Goal: Information Seeking & Learning: Check status

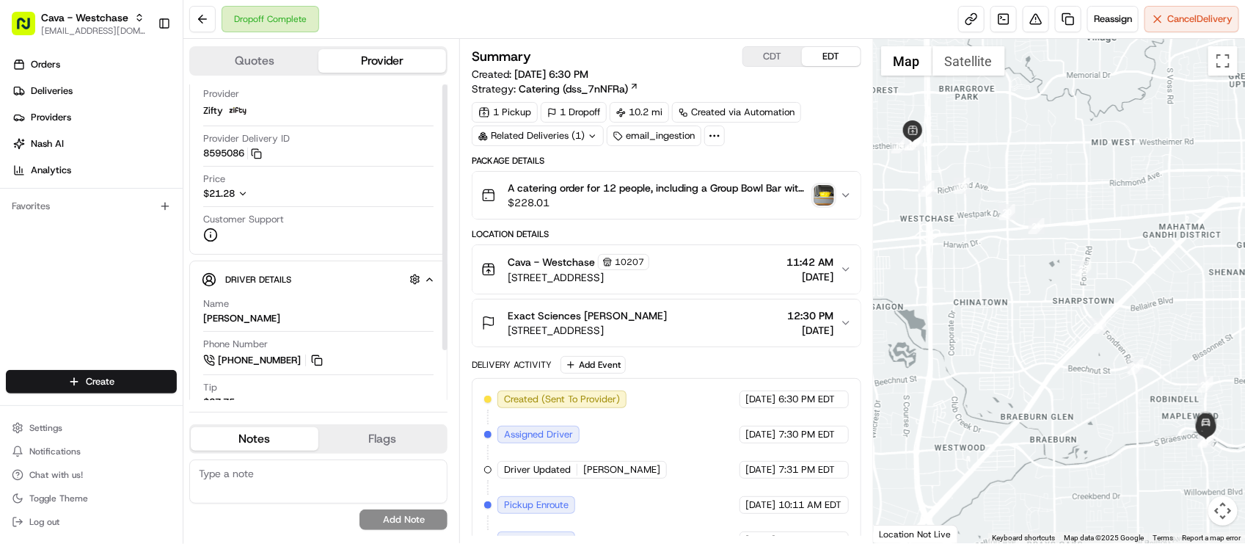
scroll to position [59, 0]
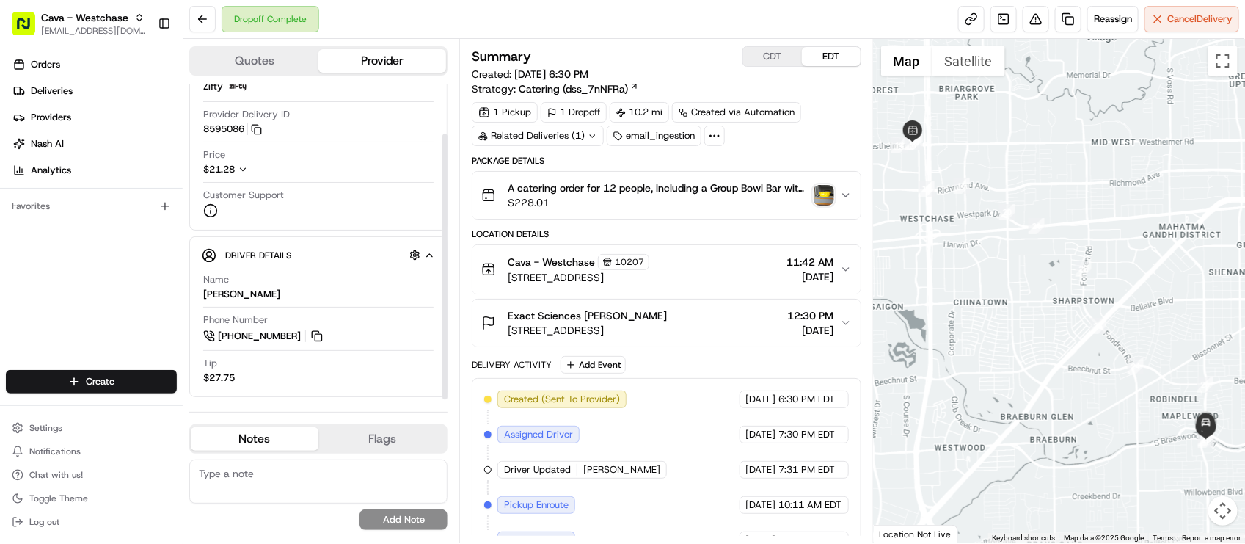
click at [800, 160] on div "Package Details" at bounding box center [666, 161] width 389 height 12
click at [1110, 18] on span "Reassign" at bounding box center [1113, 18] width 38 height 13
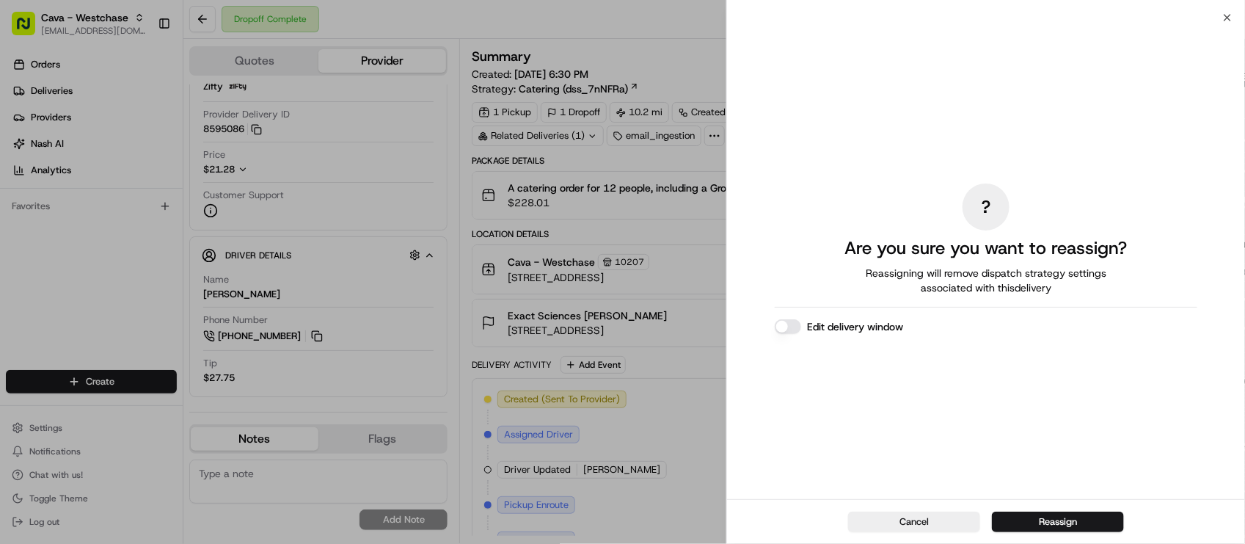
click at [783, 321] on button "Edit delivery window" at bounding box center [788, 326] width 26 height 15
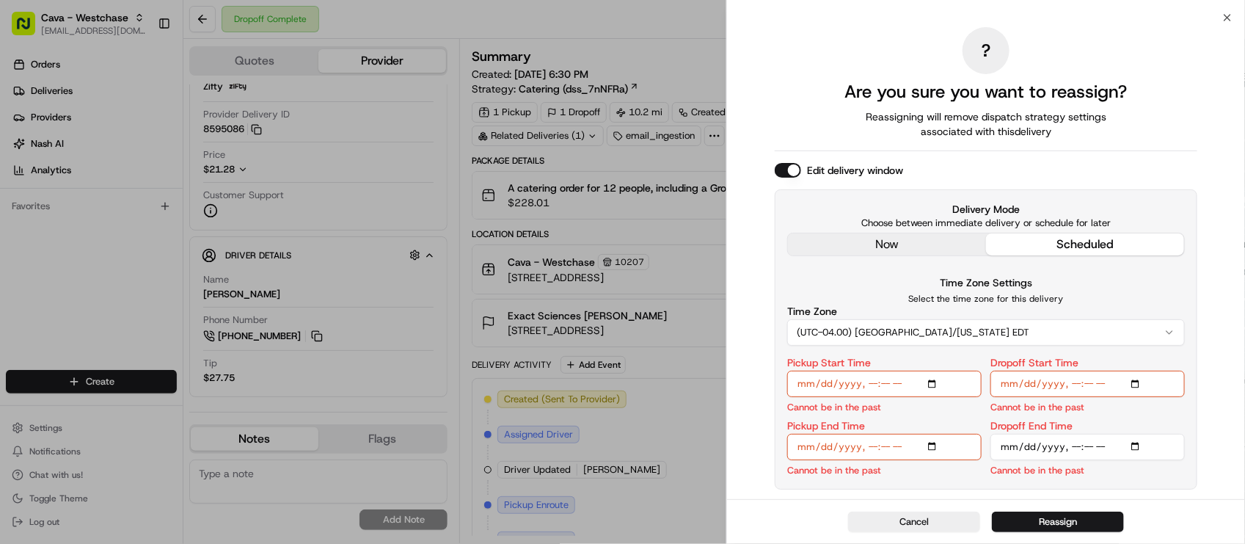
click at [850, 250] on div "? Are you sure you want to reassign? Reassigning will remove dispatch strategy …" at bounding box center [986, 259] width 423 height 476
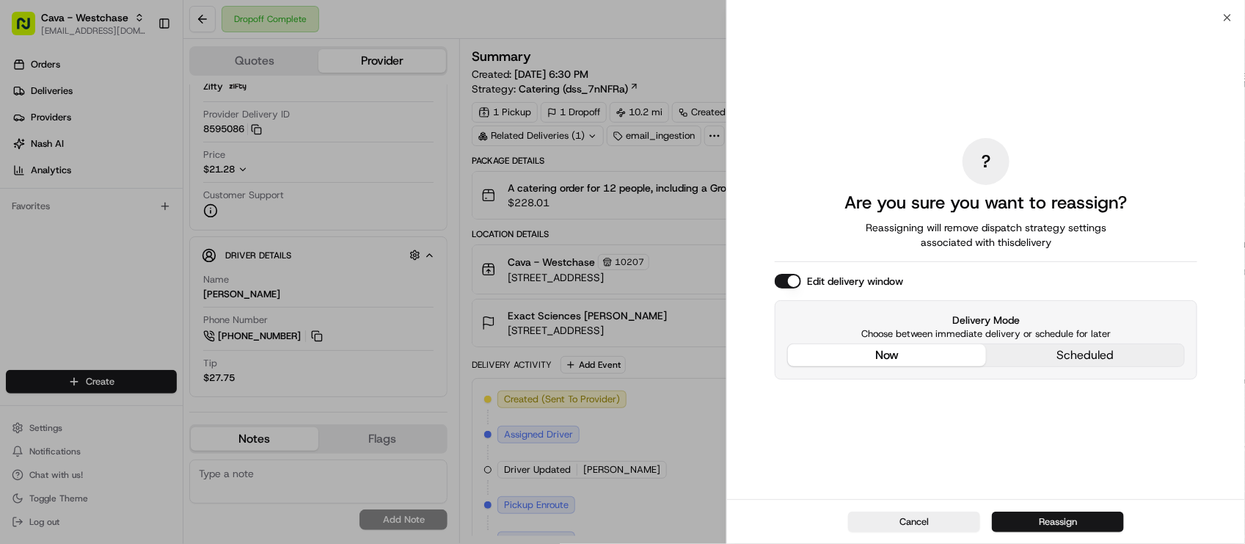
click at [1061, 528] on button "Reassign" at bounding box center [1058, 522] width 132 height 21
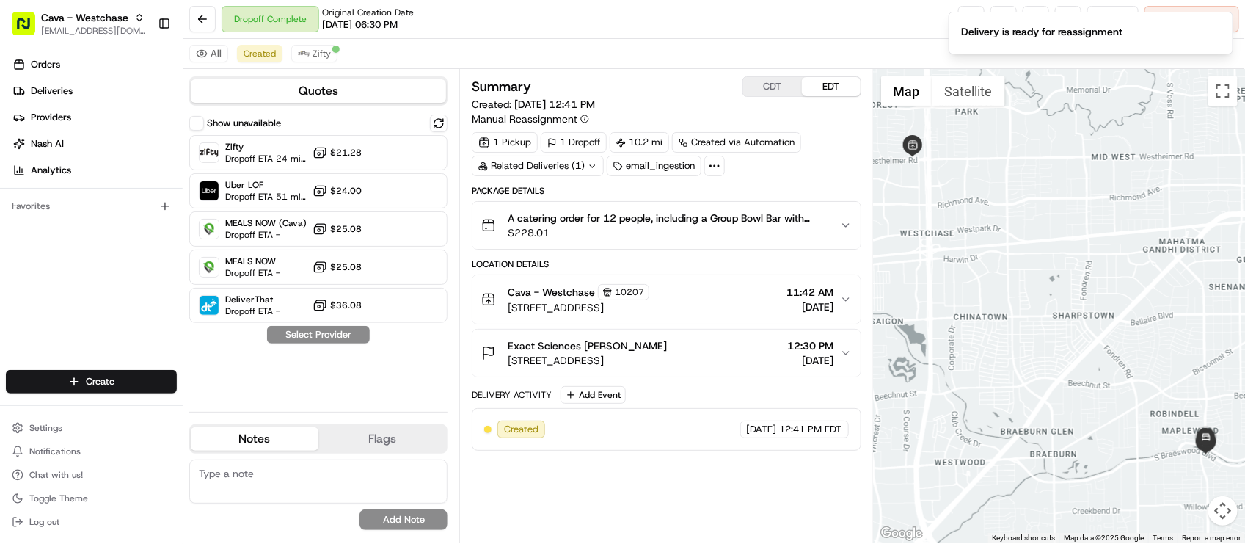
click at [528, 49] on div "All Created Zifty" at bounding box center [714, 54] width 1062 height 30
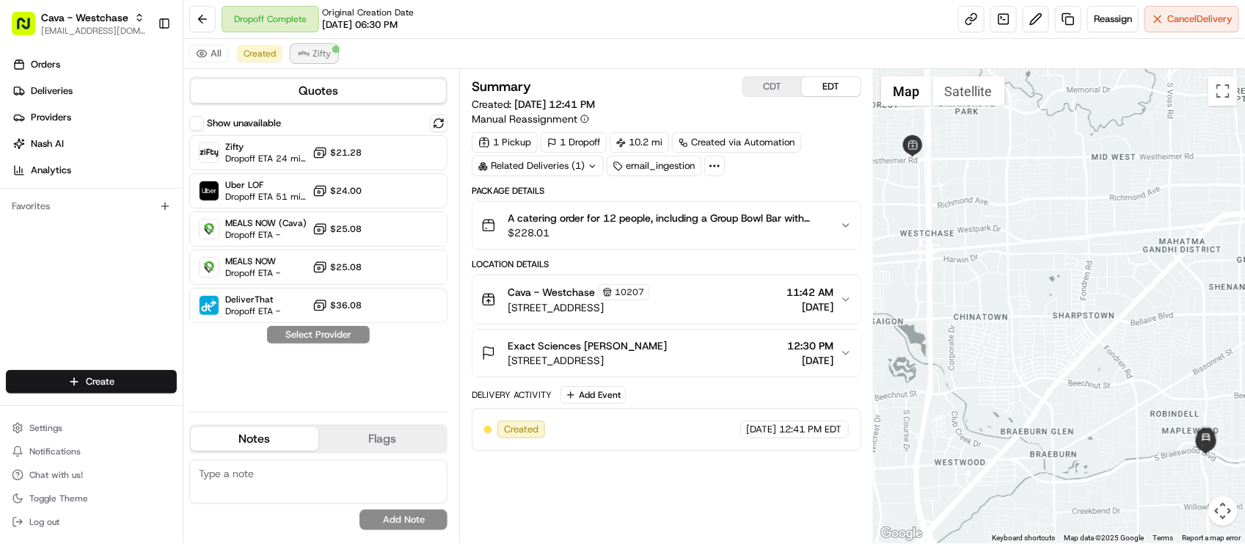
click at [331, 57] on button "Zifty" at bounding box center [314, 54] width 46 height 18
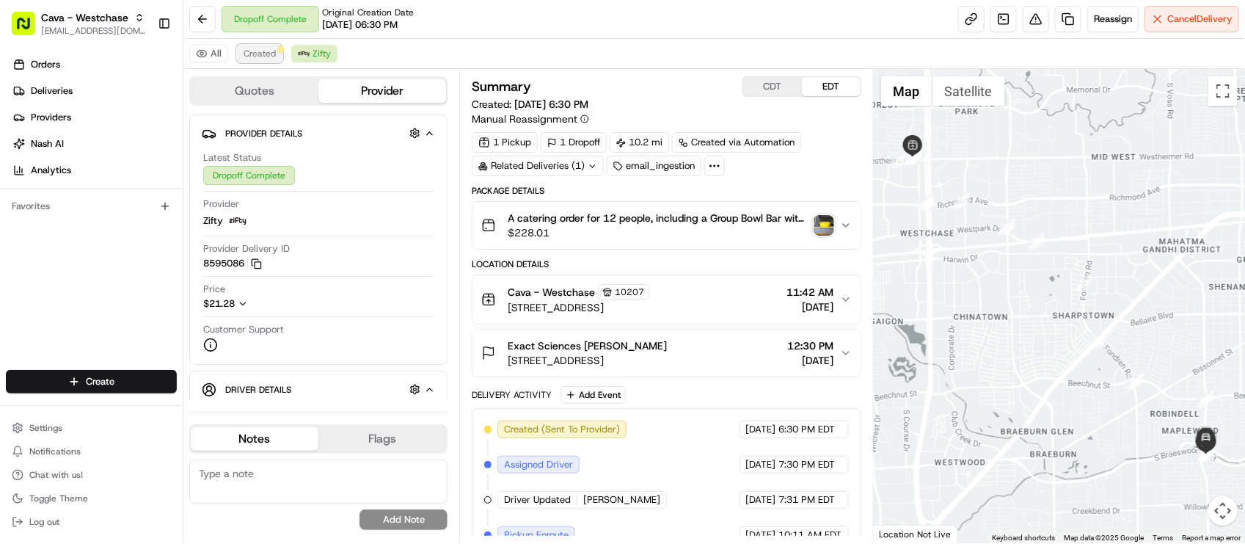
click at [244, 55] on span "Created" at bounding box center [260, 54] width 32 height 12
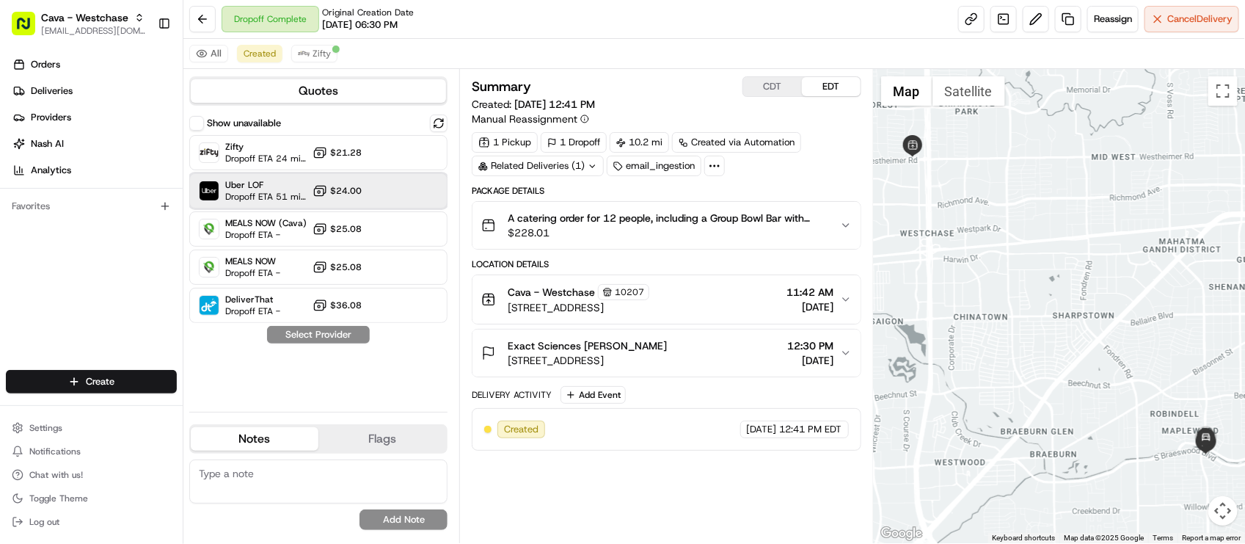
click at [255, 193] on span "Dropoff ETA 51 minutes" at bounding box center [265, 197] width 81 height 12
click at [277, 341] on button "Assign Provider" at bounding box center [318, 335] width 104 height 18
click at [588, 10] on div "Dropoff Complete Original Creation Date 08/20/2025 06:30 PM Reassign Cancel Del…" at bounding box center [714, 19] width 1062 height 39
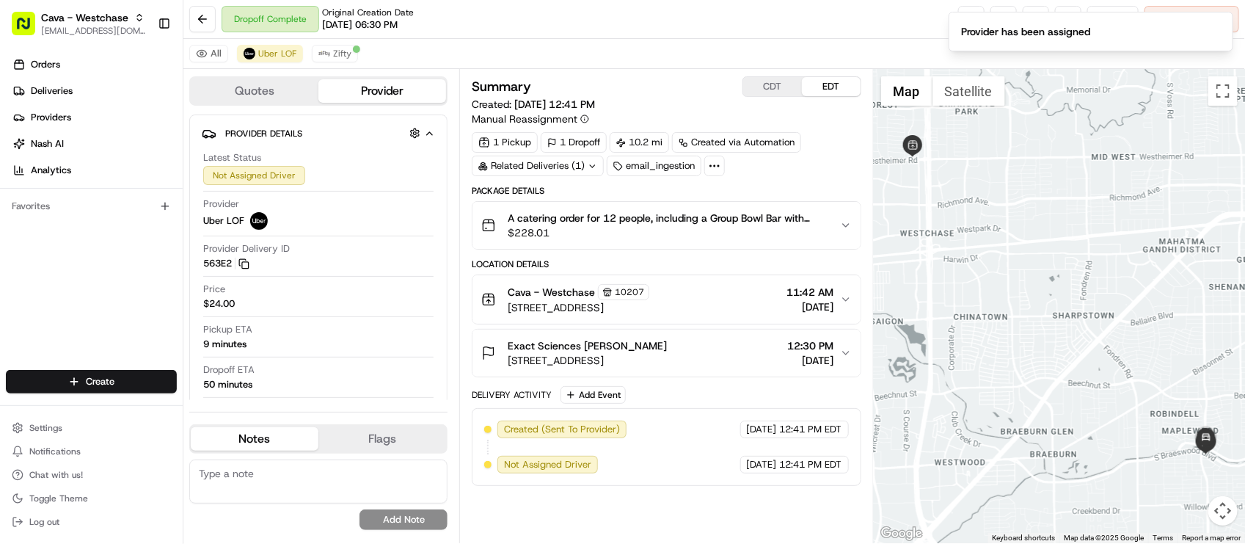
click at [399, 232] on div "Provider Uber LOF" at bounding box center [318, 216] width 230 height 39
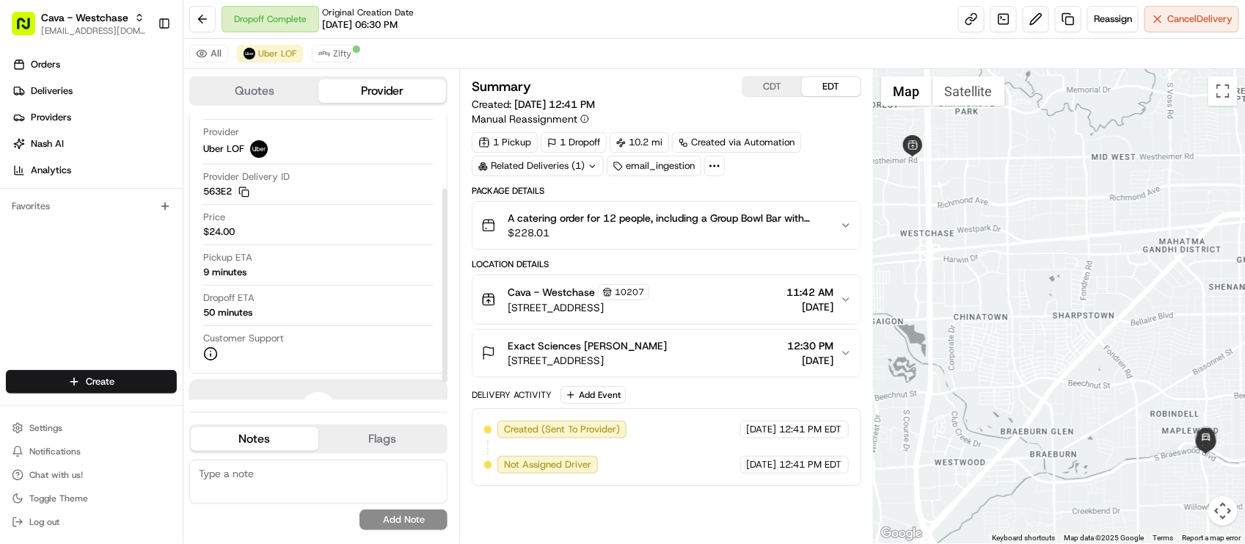
scroll to position [134, 0]
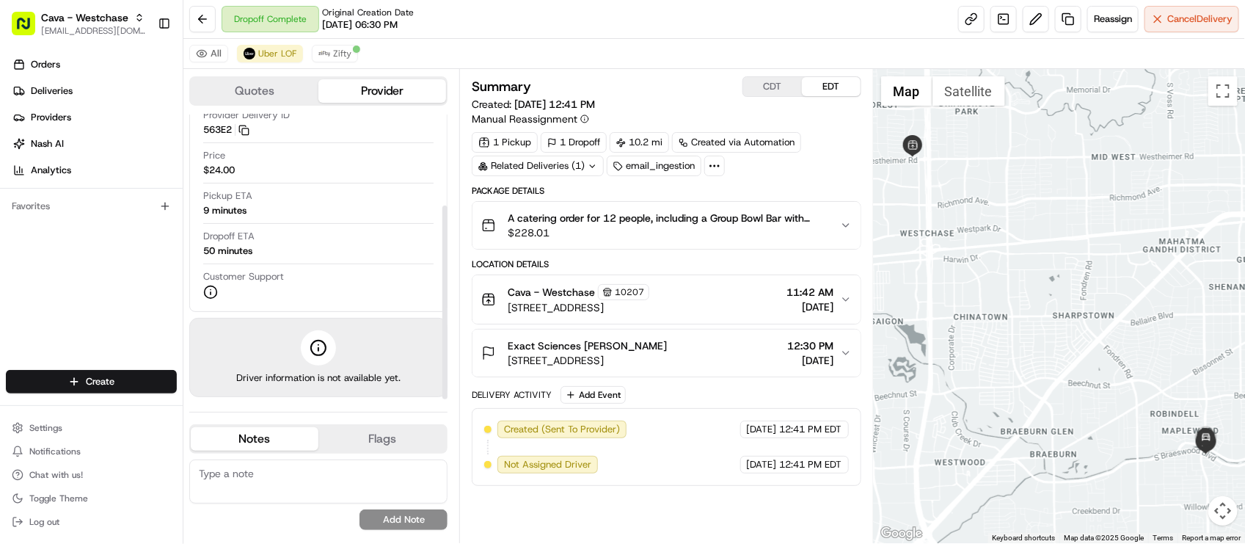
click at [268, 488] on textarea at bounding box center [318, 481] width 258 height 44
click at [334, 262] on div "Dropoff ETA 50 minutes" at bounding box center [318, 247] width 230 height 34
click at [351, 59] on button "Zifty" at bounding box center [335, 54] width 46 height 18
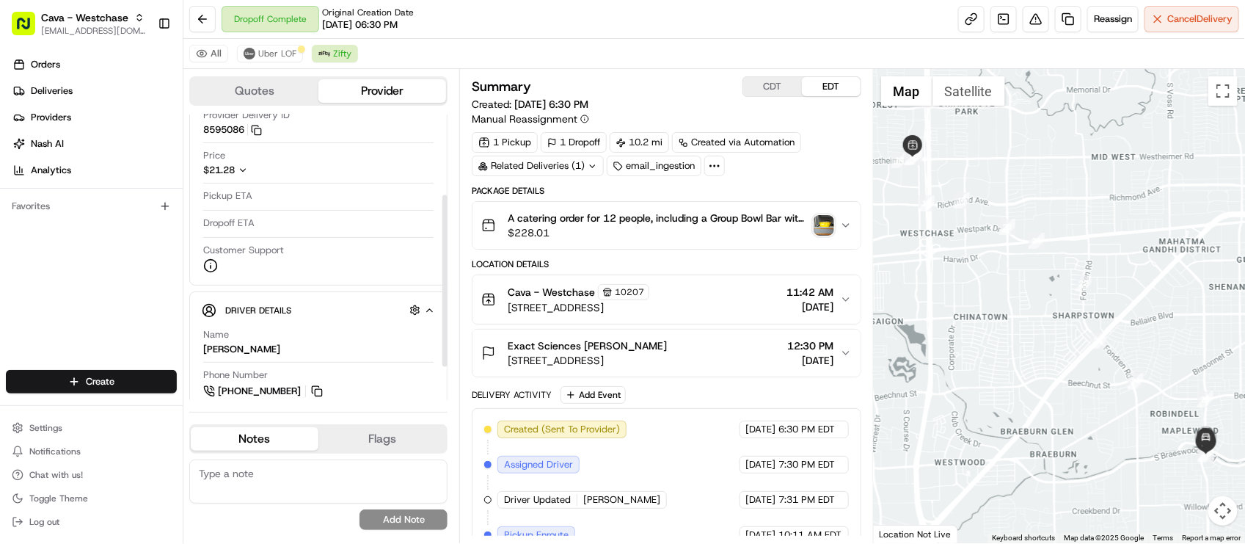
click at [211, 476] on textarea at bounding box center [318, 481] width 258 height 44
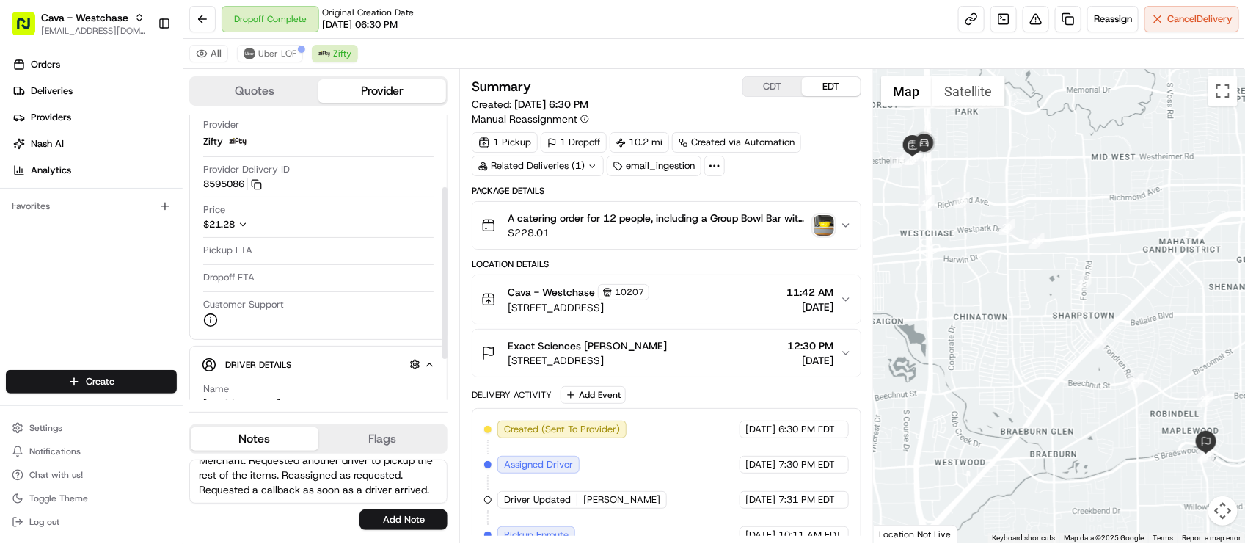
scroll to position [0, 0]
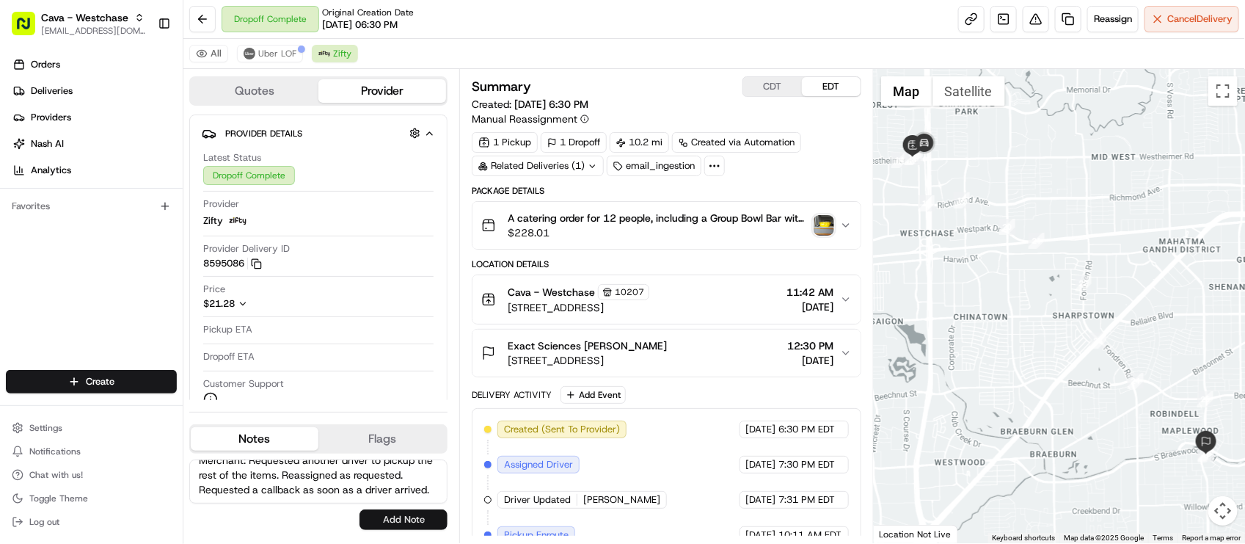
type textarea "Merchant: Requested another driver to pickup the rest of the items. Reassigned …"
click at [376, 514] on button "Add Note" at bounding box center [404, 519] width 88 height 21
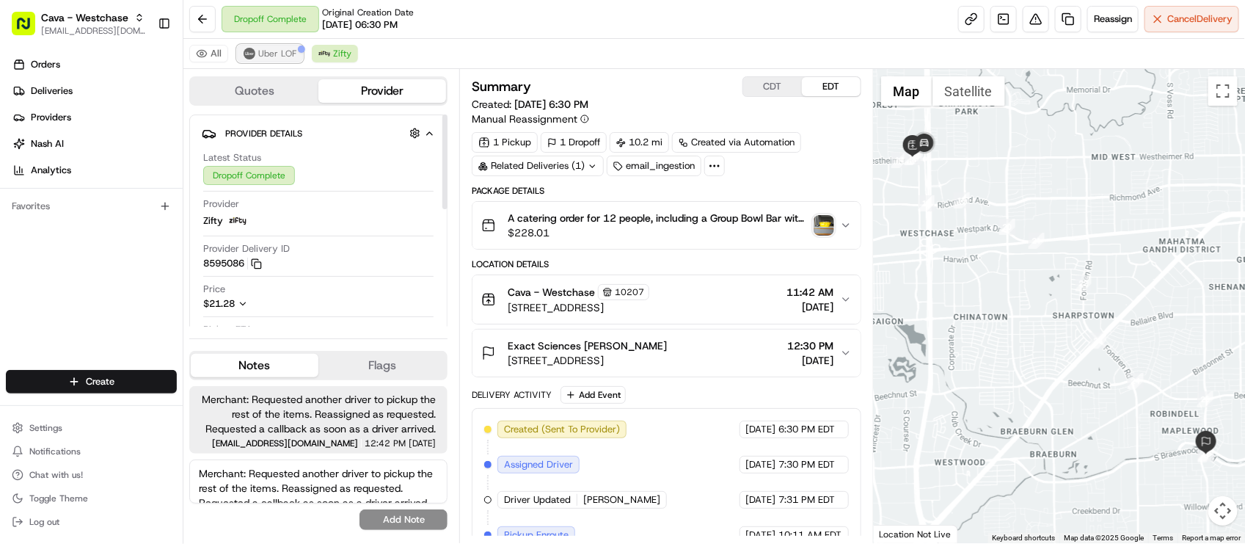
click at [257, 53] on button "Uber LOF" at bounding box center [270, 54] width 66 height 18
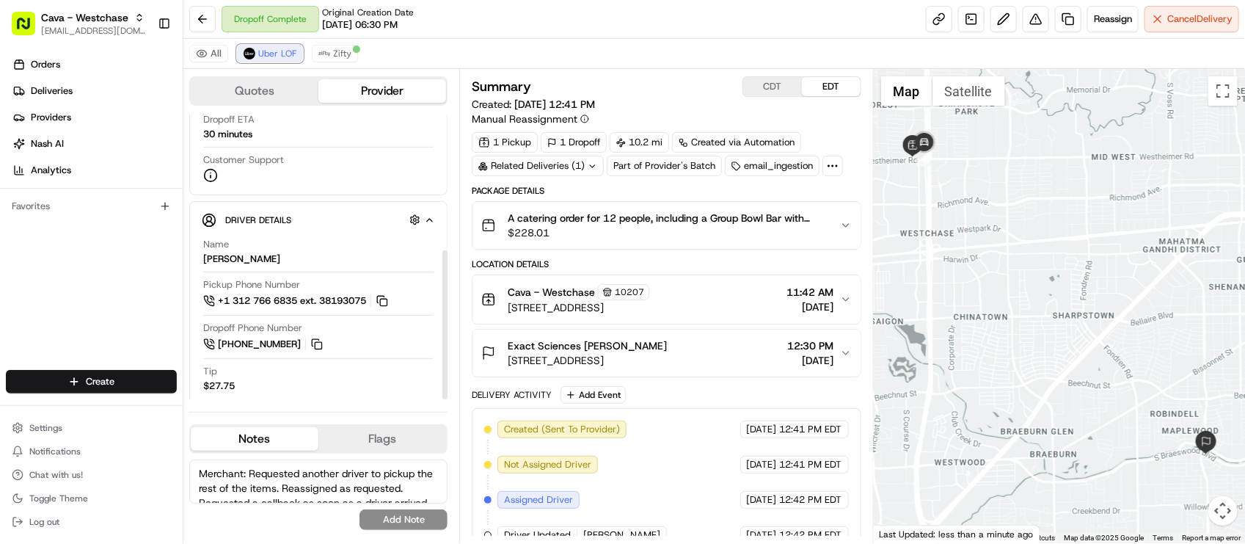
scroll to position [259, 0]
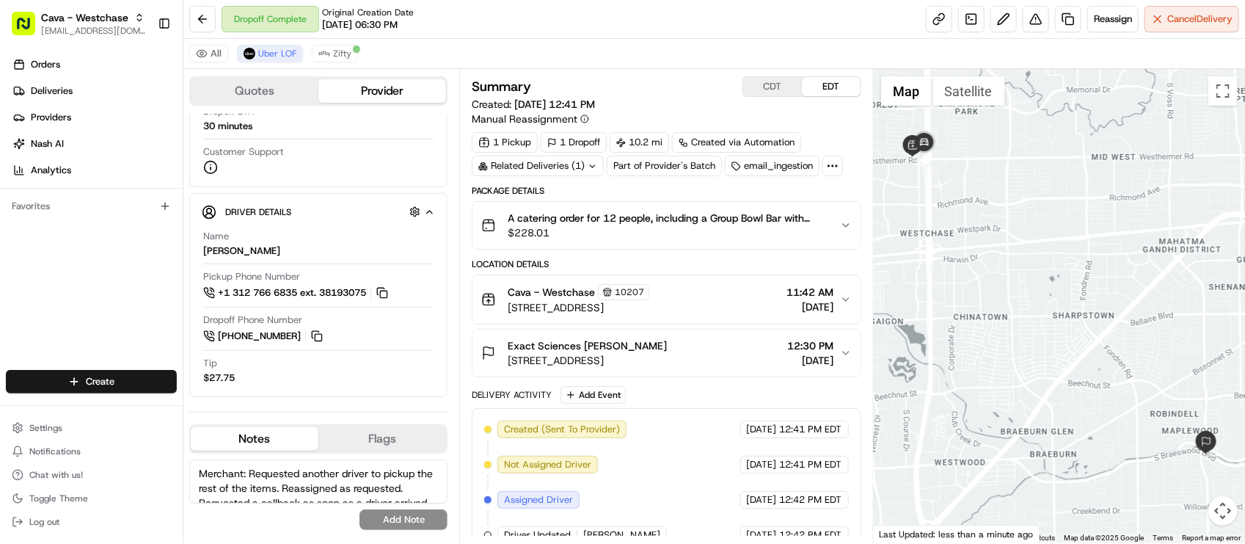
drag, startPoint x: 963, startPoint y: 263, endPoint x: 982, endPoint y: 296, distance: 38.1
click at [982, 296] on div at bounding box center [1059, 306] width 371 height 474
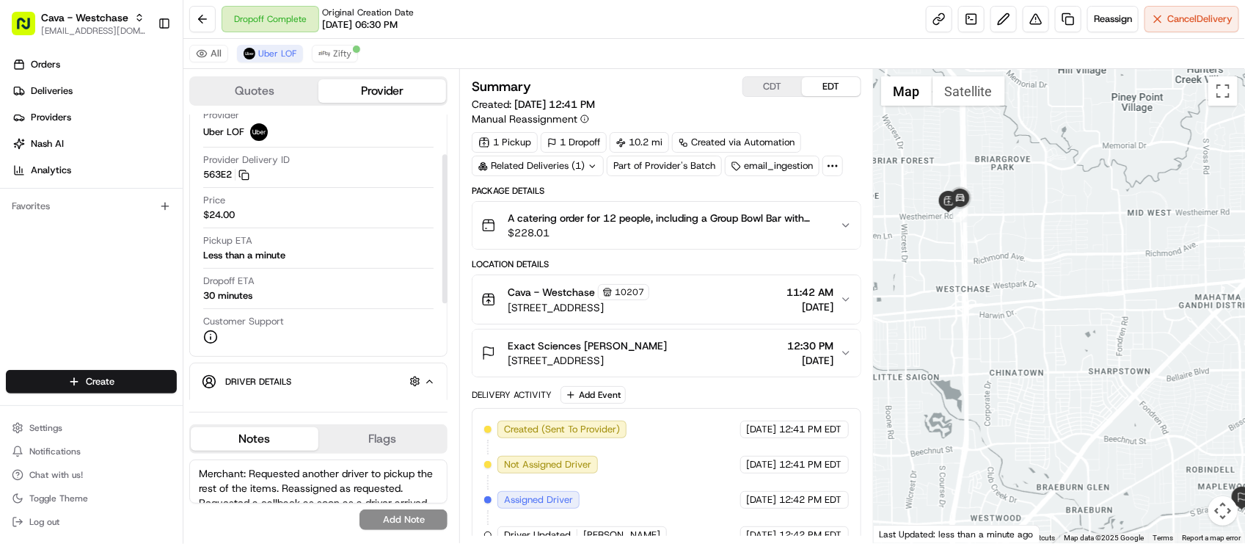
scroll to position [76, 0]
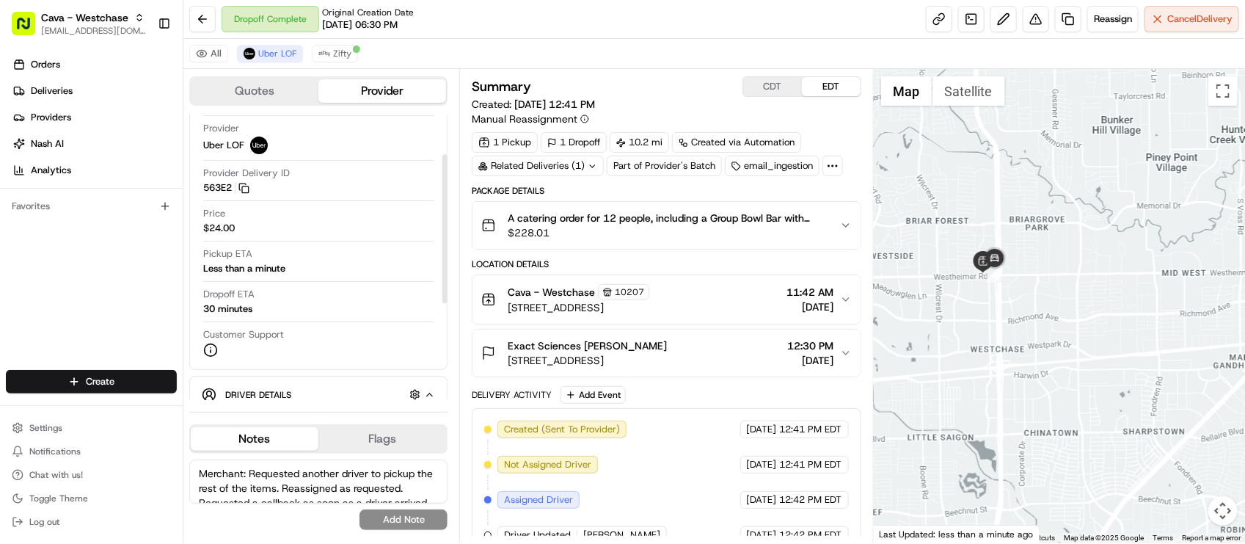
drag, startPoint x: 1024, startPoint y: 225, endPoint x: 1058, endPoint y: 285, distance: 69.4
click at [1059, 285] on div at bounding box center [1059, 306] width 371 height 474
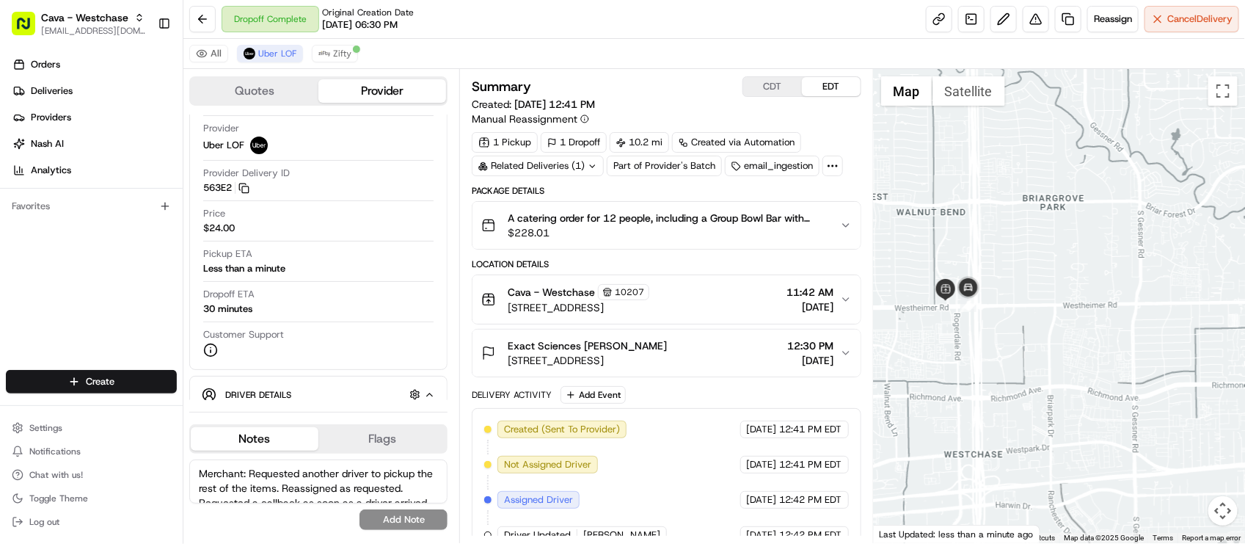
drag, startPoint x: 1039, startPoint y: 270, endPoint x: 1090, endPoint y: 321, distance: 72.1
click at [1090, 321] on div at bounding box center [1059, 306] width 371 height 474
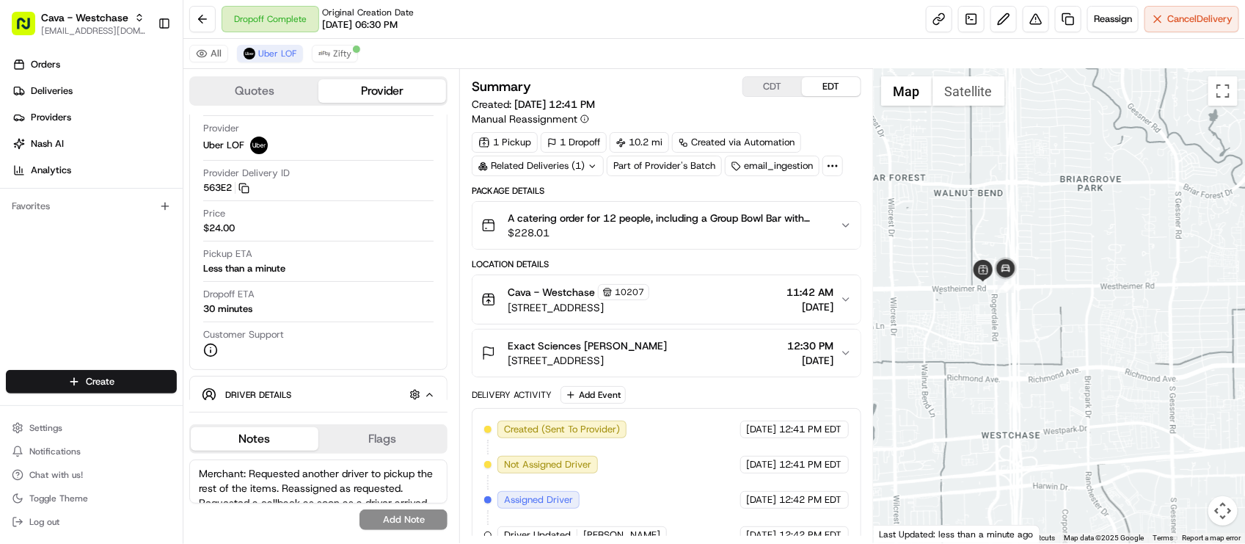
drag, startPoint x: 1046, startPoint y: 298, endPoint x: 1040, endPoint y: 218, distance: 80.2
click at [1040, 218] on div at bounding box center [1059, 306] width 371 height 474
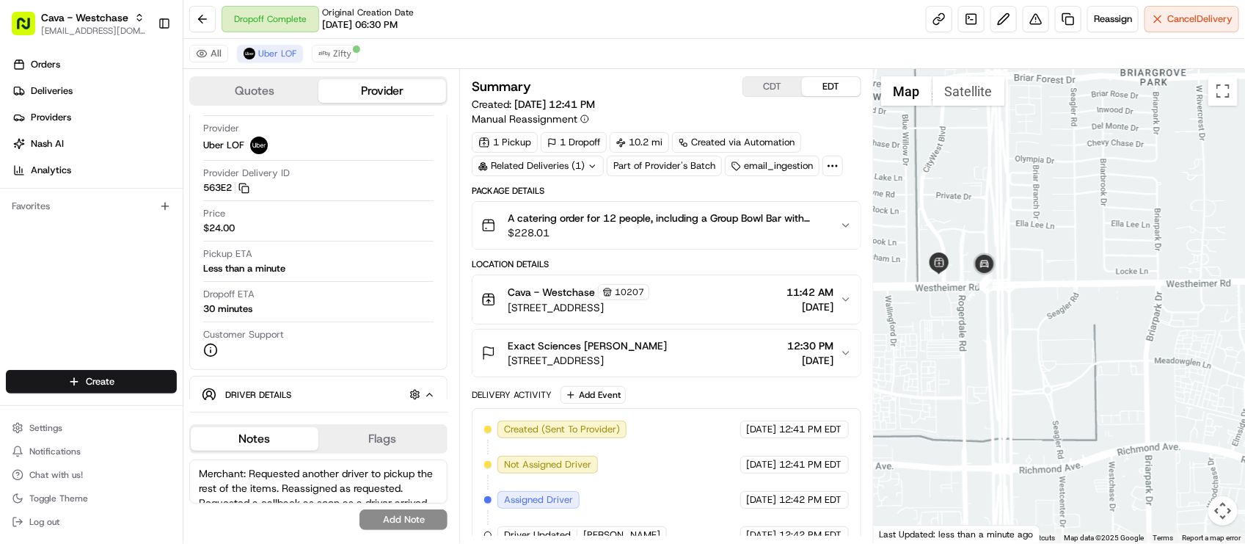
drag, startPoint x: 1036, startPoint y: 235, endPoint x: 1050, endPoint y: 244, distance: 16.3
click at [1050, 244] on div at bounding box center [1059, 306] width 371 height 474
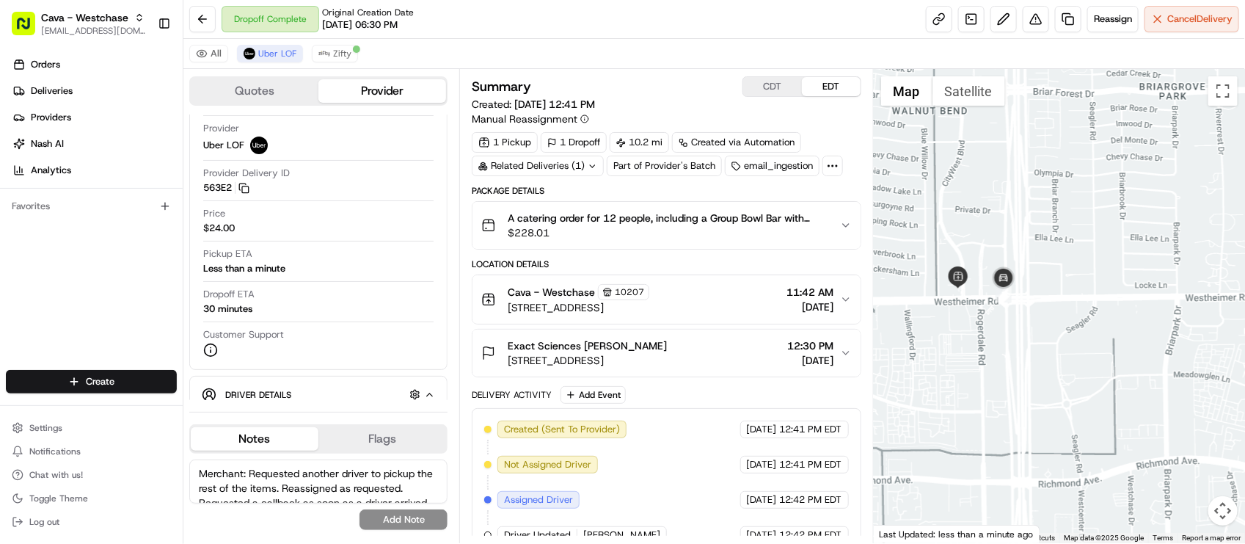
drag, startPoint x: 1037, startPoint y: 243, endPoint x: 1055, endPoint y: 237, distance: 19.3
click at [1055, 237] on div at bounding box center [1059, 306] width 371 height 474
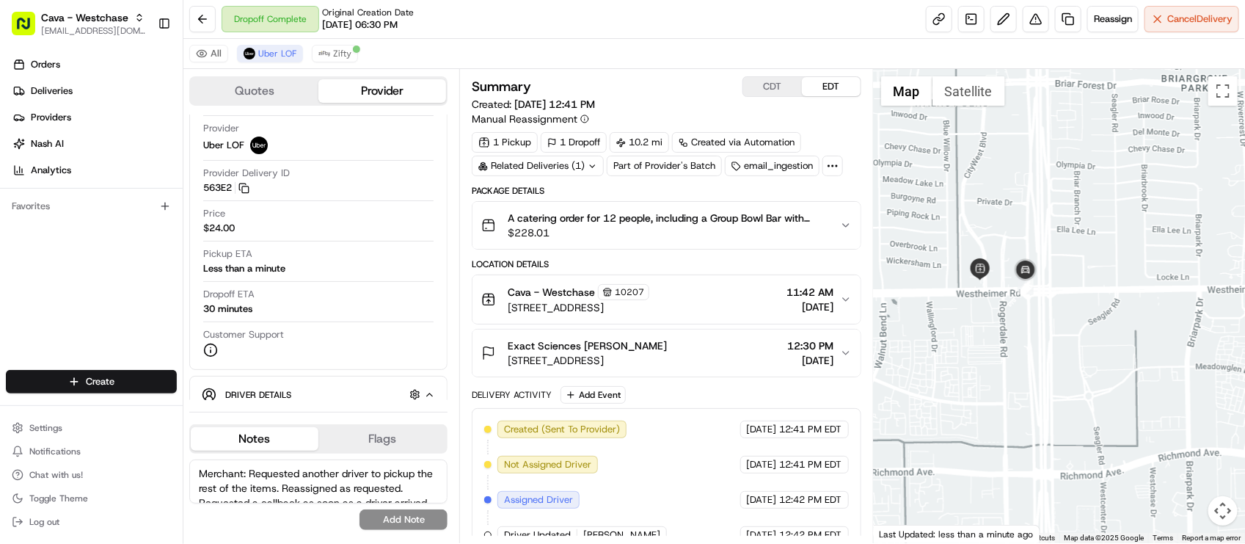
drag, startPoint x: 1003, startPoint y: 199, endPoint x: 1013, endPoint y: 203, distance: 10.2
click at [1013, 203] on div at bounding box center [1059, 306] width 371 height 474
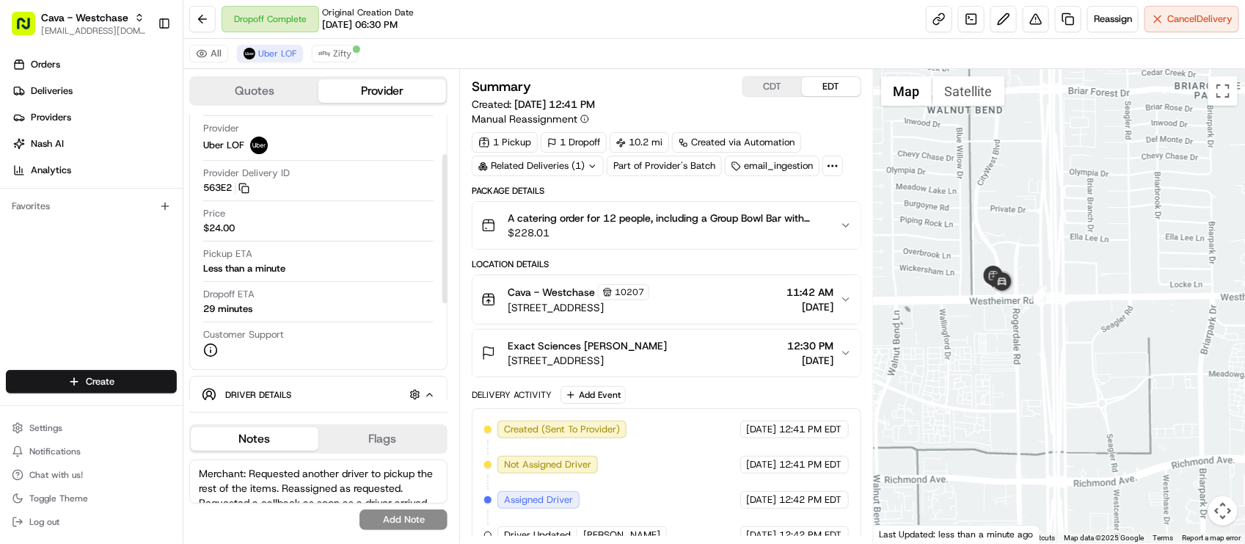
click at [363, 218] on div "Price $24.00" at bounding box center [318, 221] width 230 height 28
click at [59, 346] on div "Orders Deliveries Providers Nash AI Analytics Favorites" at bounding box center [91, 213] width 183 height 332
click at [614, 44] on div "All Uber LOF Zifty" at bounding box center [714, 54] width 1062 height 30
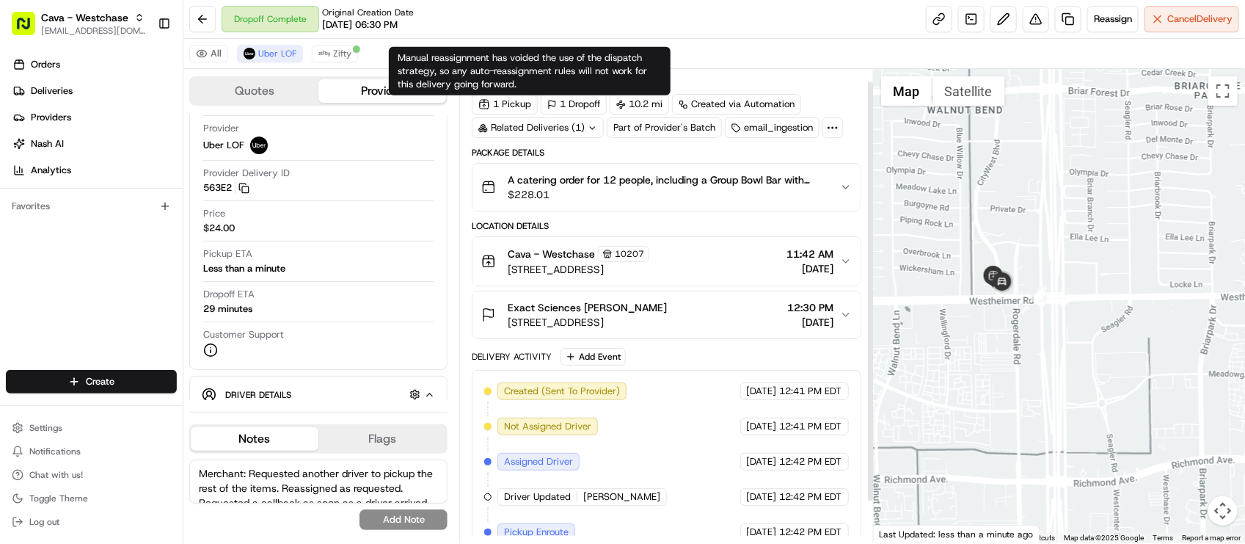
scroll to position [59, 0]
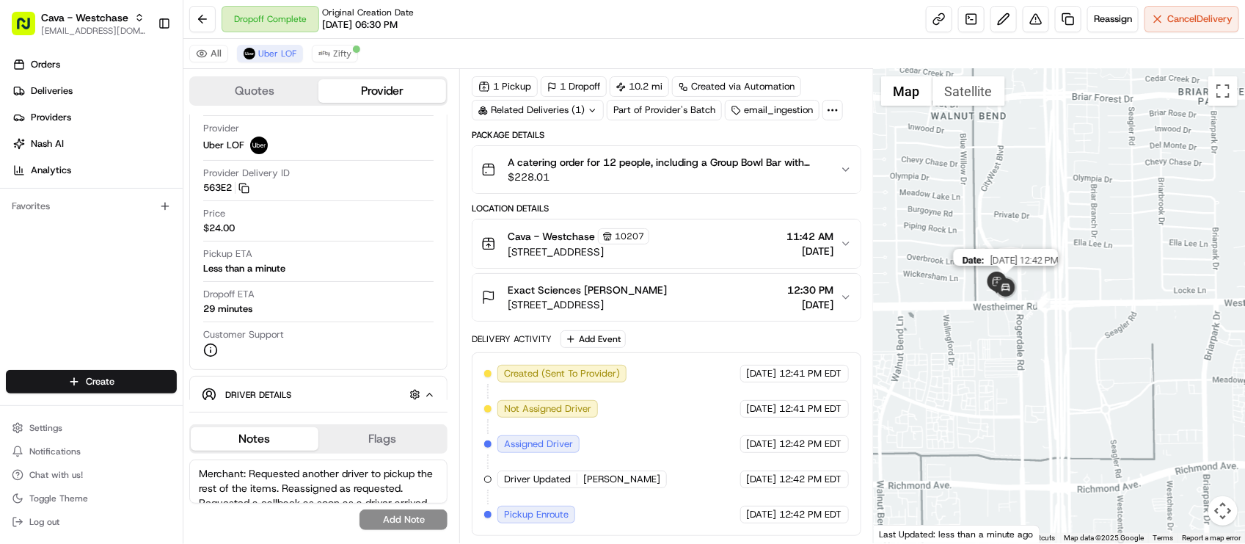
click at [997, 303] on img "2" at bounding box center [1006, 288] width 29 height 29
drag, startPoint x: 962, startPoint y: 362, endPoint x: 955, endPoint y: 371, distance: 12.0
click at [955, 371] on div "To navigate, press the arrow keys." at bounding box center [1059, 306] width 371 height 474
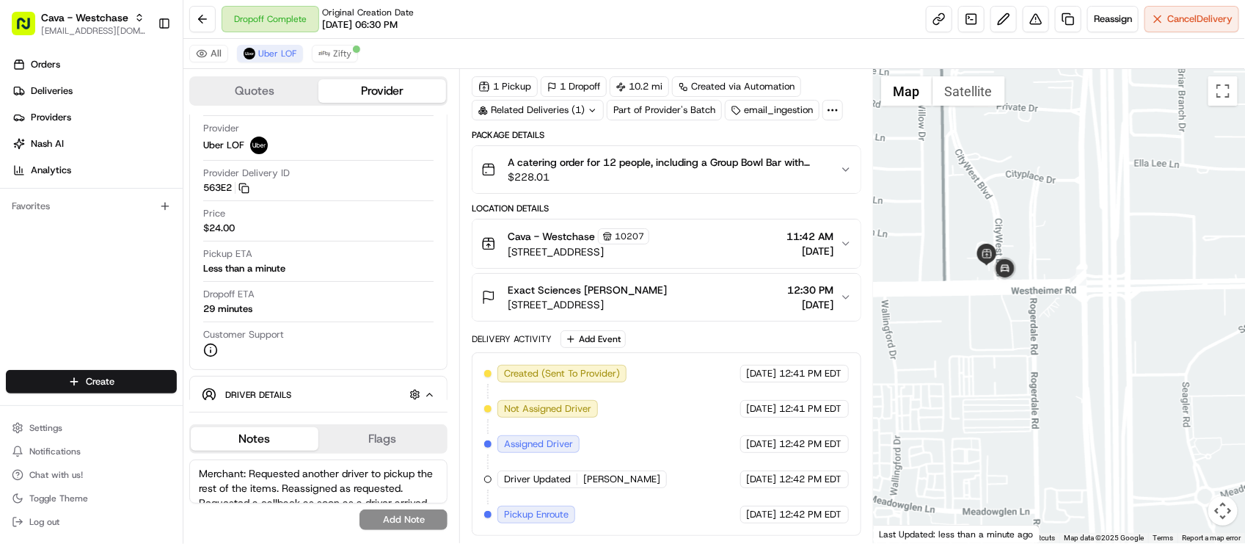
drag, startPoint x: 983, startPoint y: 357, endPoint x: 964, endPoint y: 363, distance: 20.9
click at [964, 363] on div at bounding box center [1059, 306] width 371 height 474
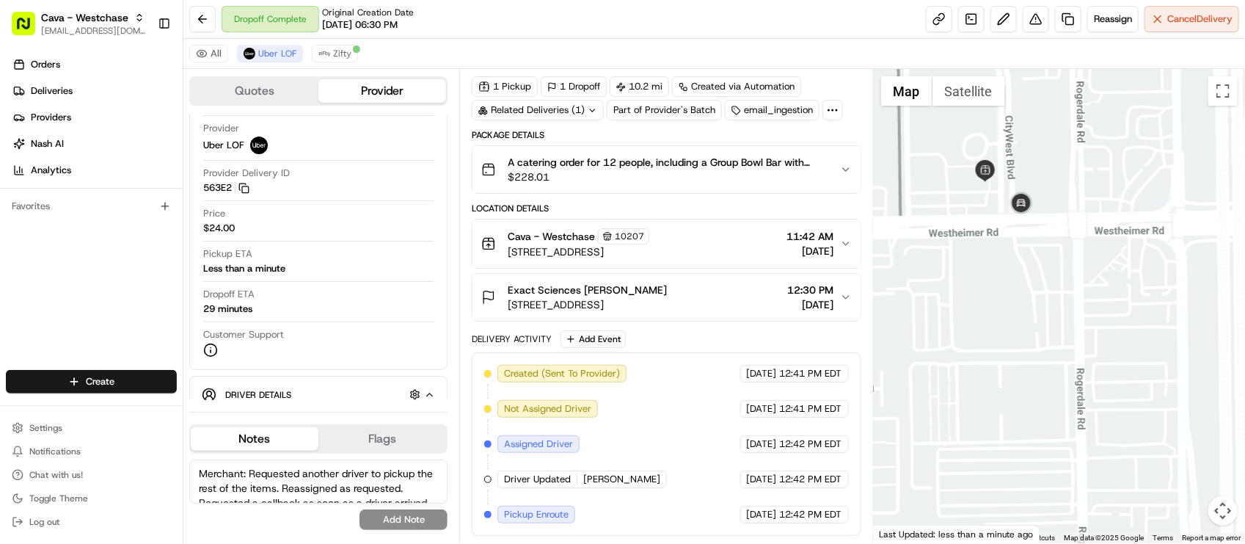
drag, startPoint x: 975, startPoint y: 339, endPoint x: 987, endPoint y: 382, distance: 45.1
click at [987, 382] on div at bounding box center [1059, 306] width 371 height 474
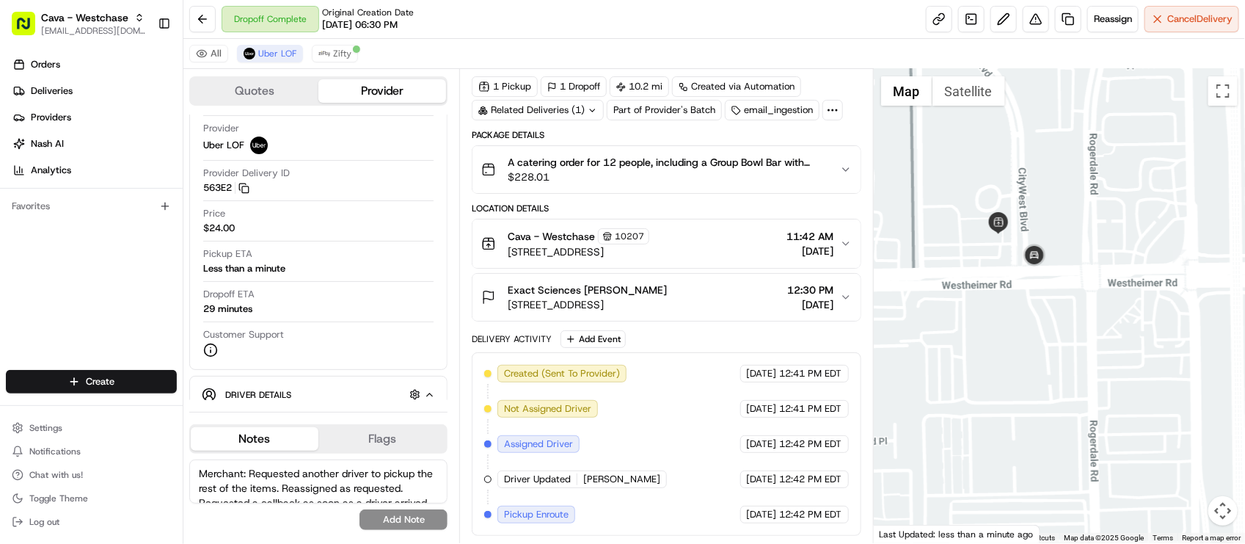
drag, startPoint x: 984, startPoint y: 251, endPoint x: 999, endPoint y: 299, distance: 50.6
click at [999, 299] on div at bounding box center [1059, 306] width 371 height 474
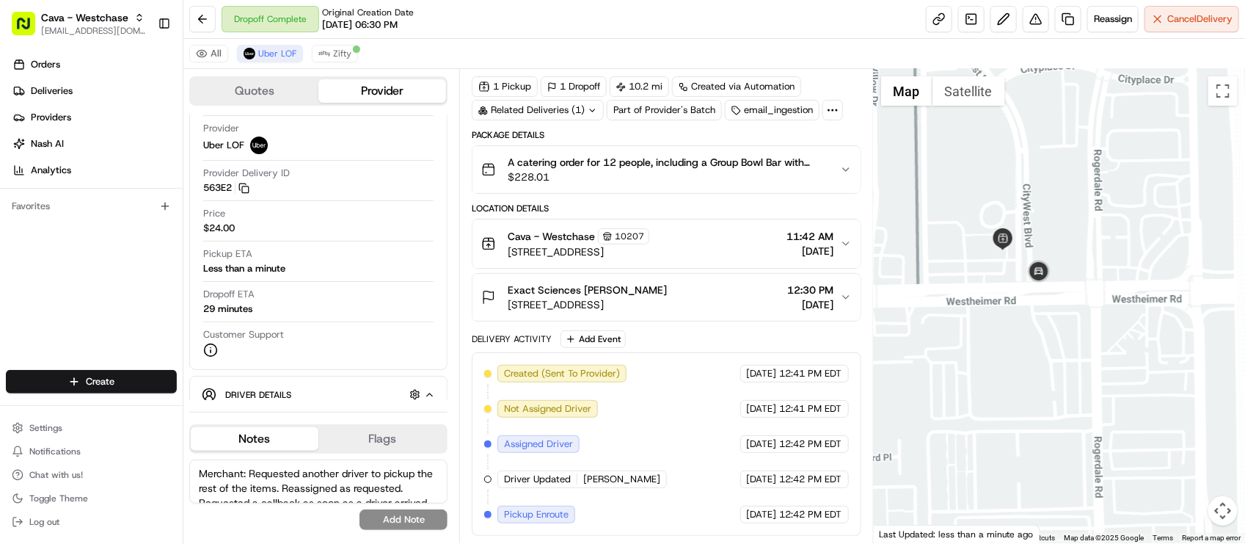
drag, startPoint x: 1017, startPoint y: 352, endPoint x: 1022, endPoint y: 371, distance: 18.9
click at [1022, 371] on div at bounding box center [1059, 306] width 371 height 474
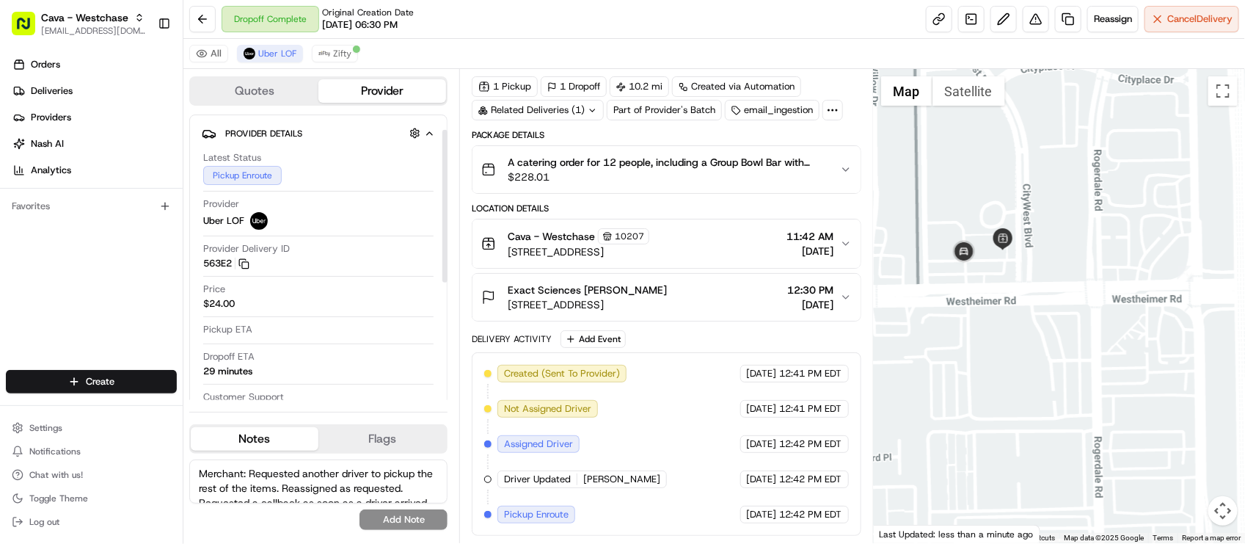
scroll to position [183, 0]
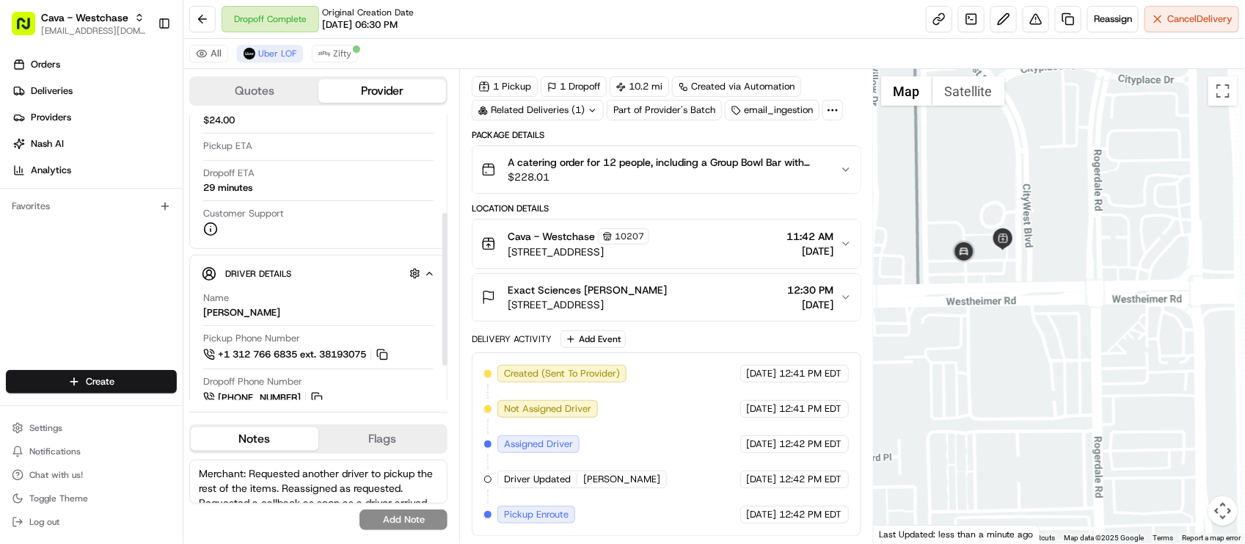
click at [747, 402] on span "08/21/2025" at bounding box center [762, 408] width 30 height 13
click at [606, 11] on div "Dropoff Complete Original Creation Date 08/20/2025 06:30 PM Reassign Cancel Del…" at bounding box center [714, 19] width 1062 height 39
click at [747, 368] on span "08/21/2025" at bounding box center [762, 373] width 30 height 13
click at [570, 41] on div "All Uber LOF Zifty" at bounding box center [714, 54] width 1062 height 30
click at [747, 442] on span "08/21/2025" at bounding box center [762, 443] width 30 height 13
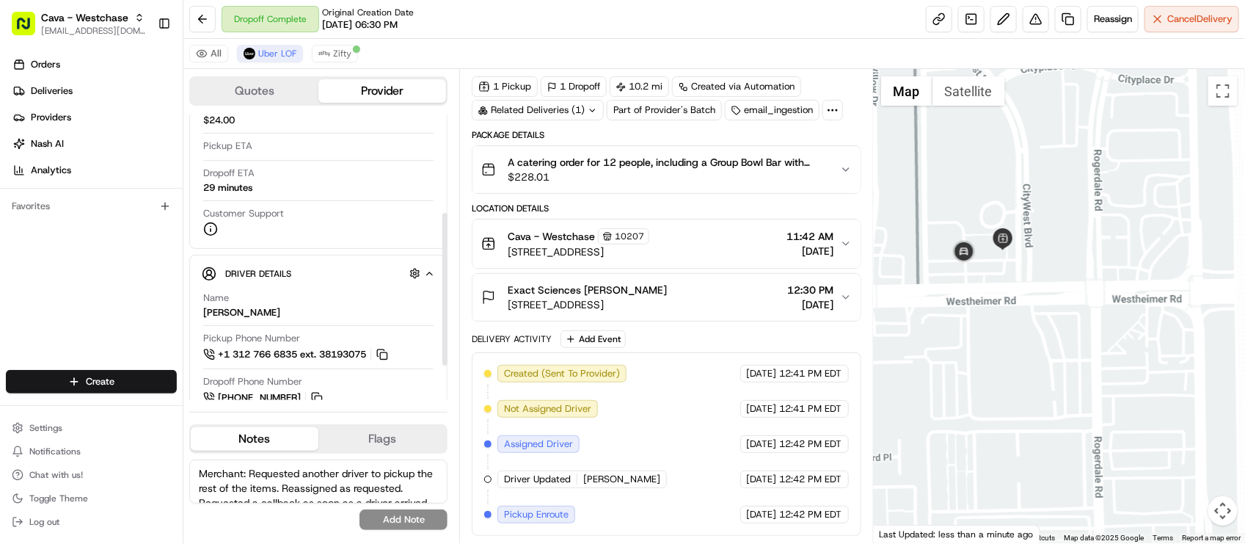
click at [377, 247] on div "Provider Details Hidden ( 2 ) Latest Status Pickup Enroute Provider Uber LOF Pr…" at bounding box center [318, 90] width 258 height 318
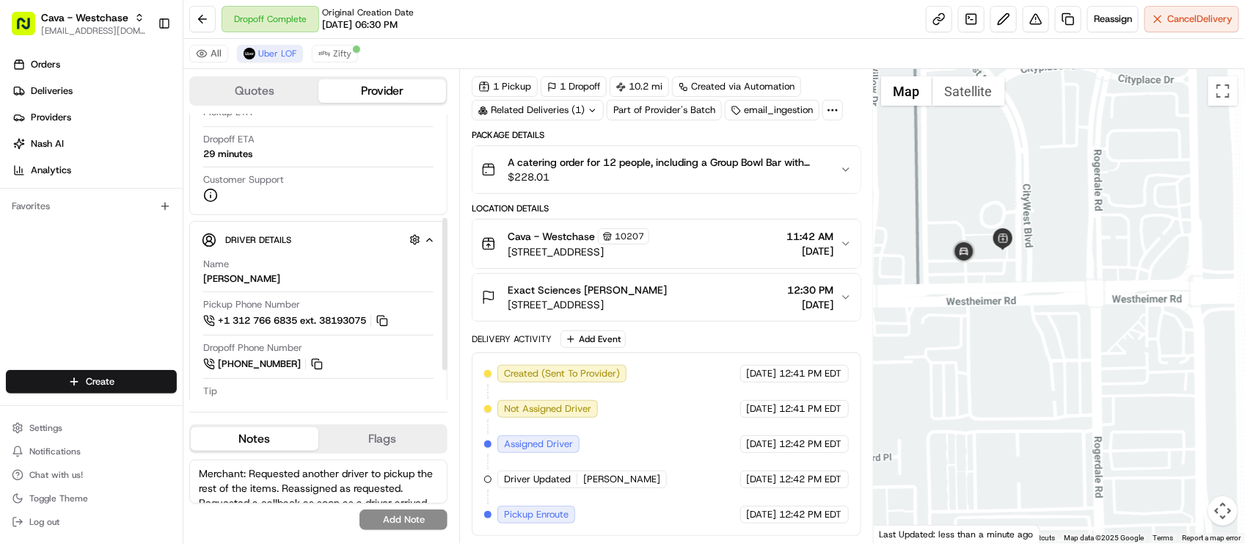
scroll to position [247, 0]
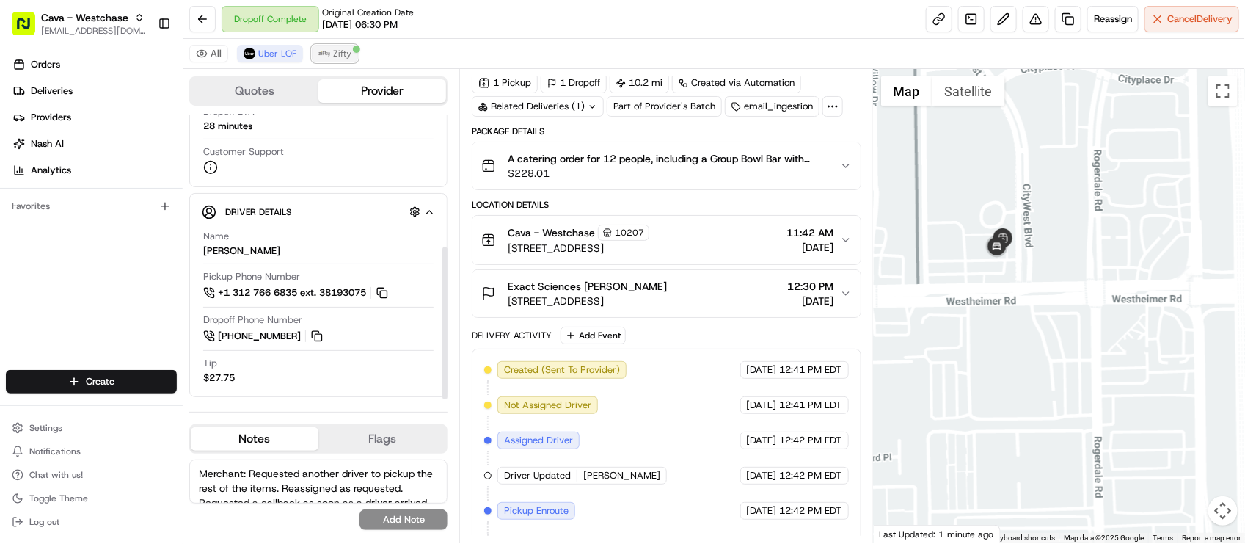
click at [354, 59] on button "Zifty" at bounding box center [335, 54] width 46 height 18
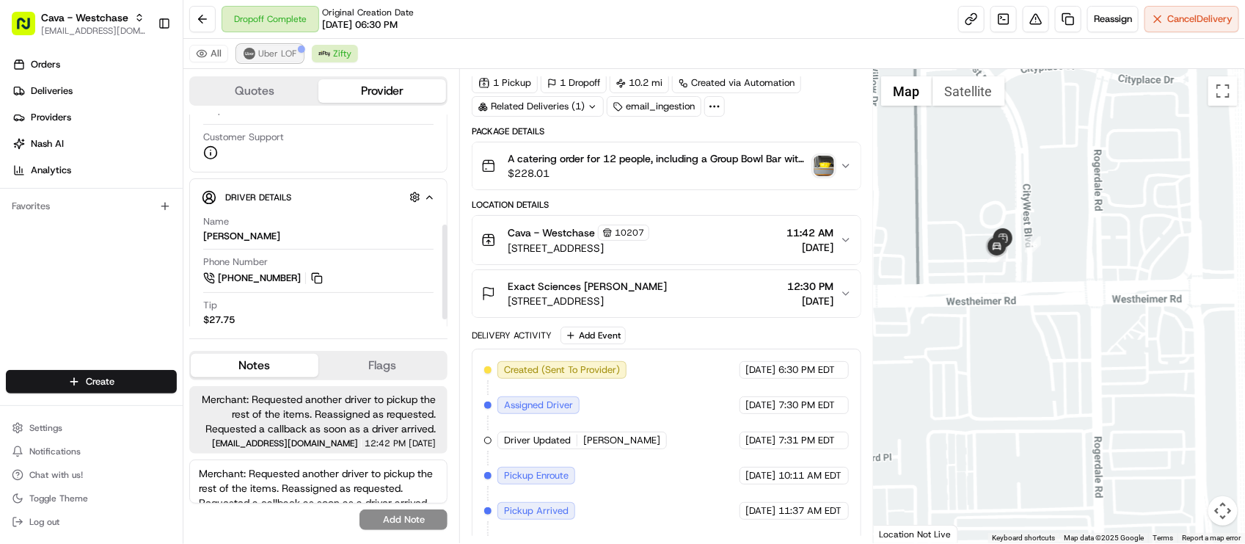
click at [272, 60] on button "Uber LOF" at bounding box center [270, 54] width 66 height 18
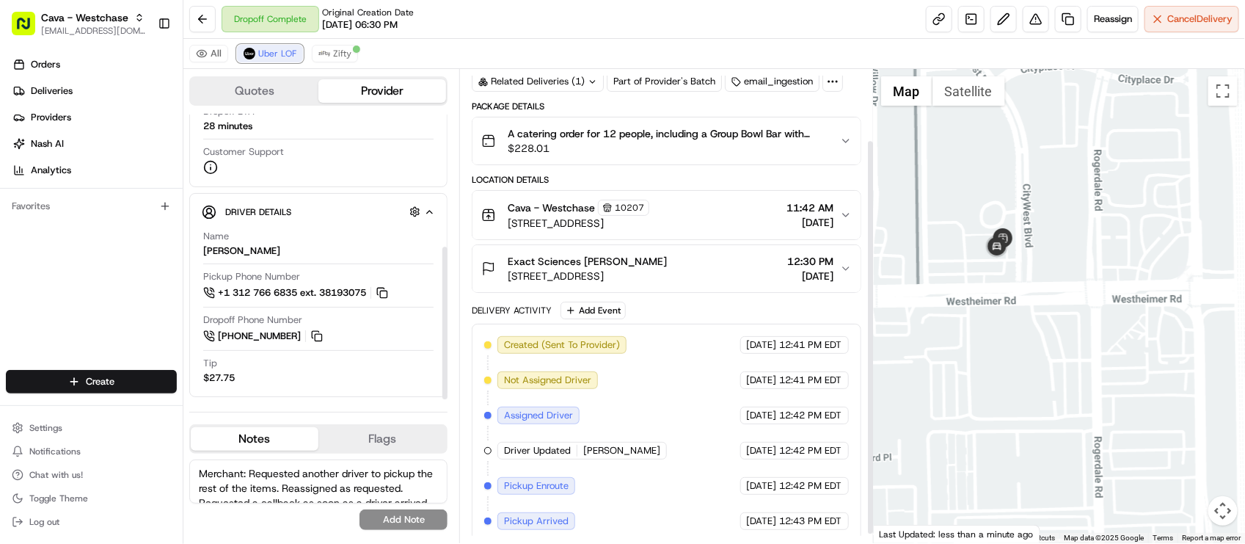
scroll to position [95, 0]
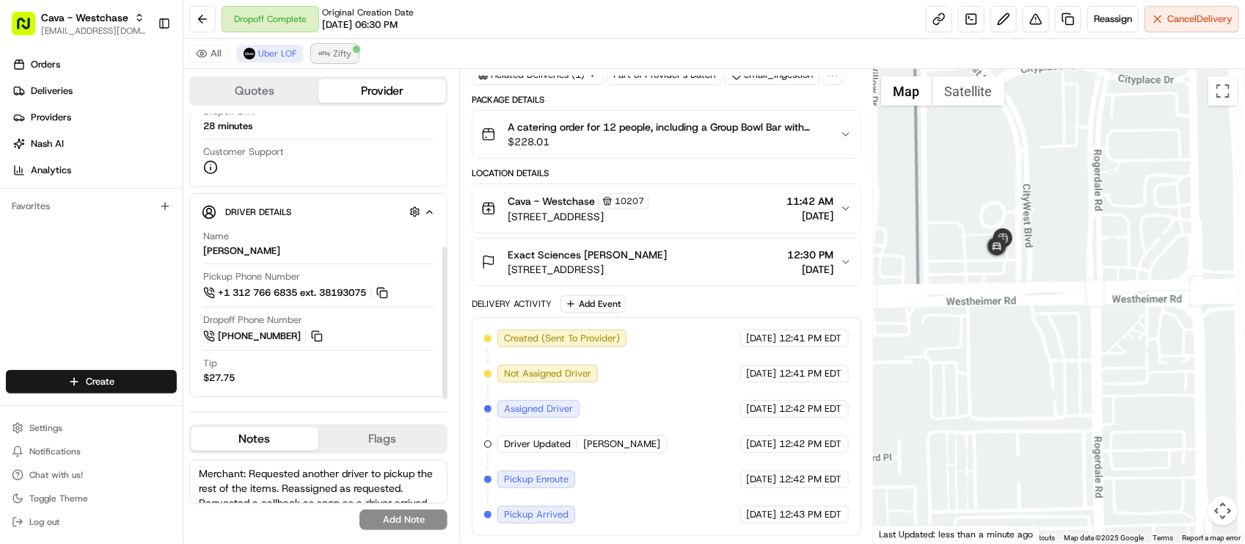
click at [325, 57] on img at bounding box center [325, 54] width 12 height 12
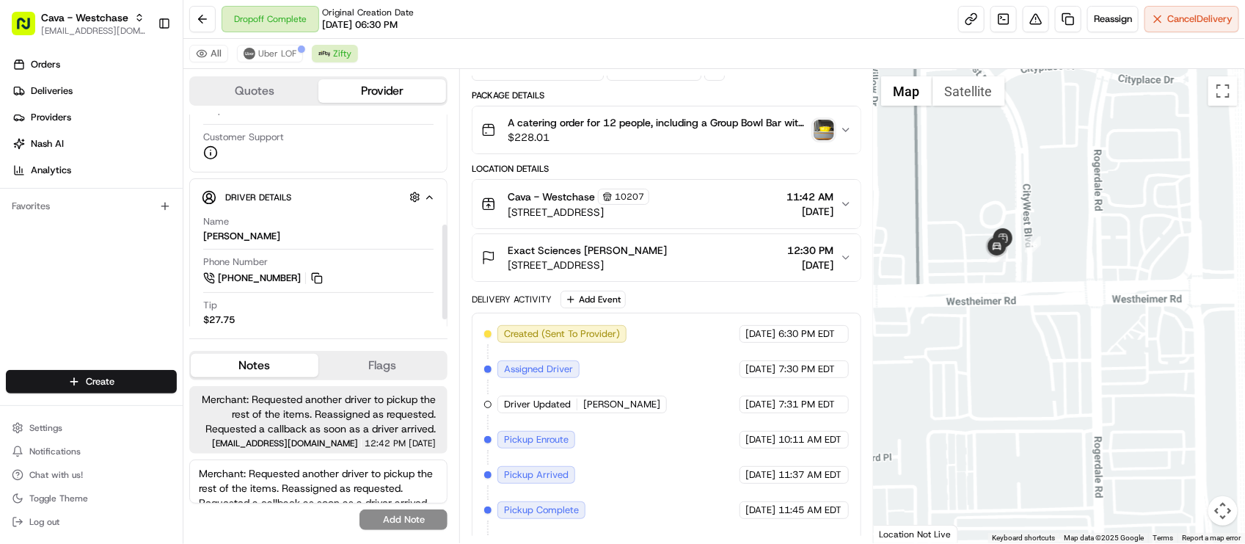
click at [236, 490] on textarea "Merchant: Requested another driver to pickup the rest of the items. Reassigned …" at bounding box center [318, 481] width 258 height 44
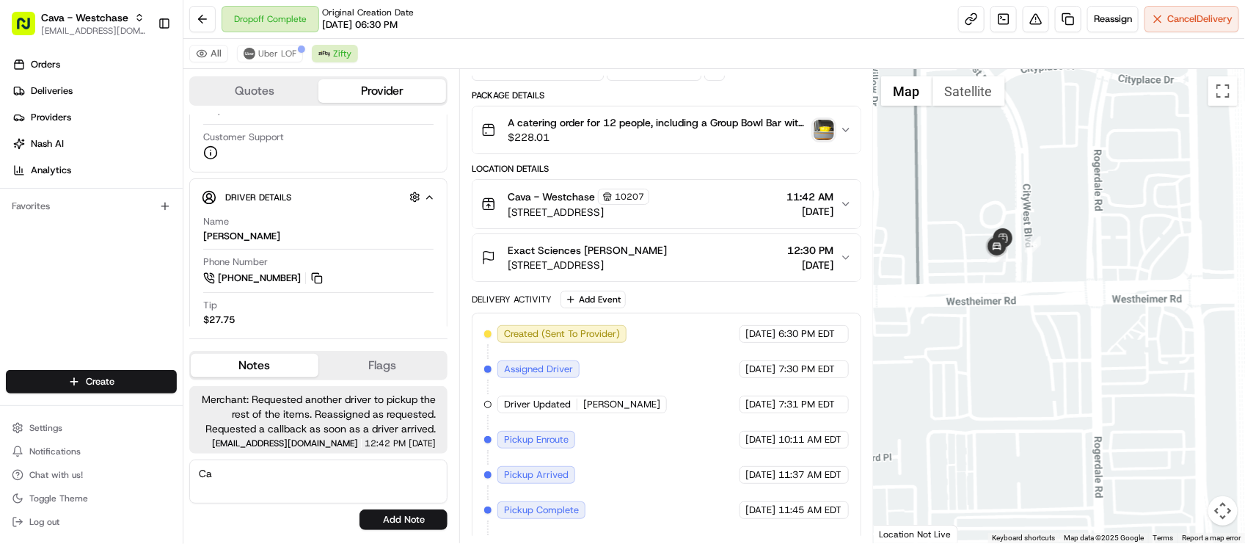
type textarea "C"
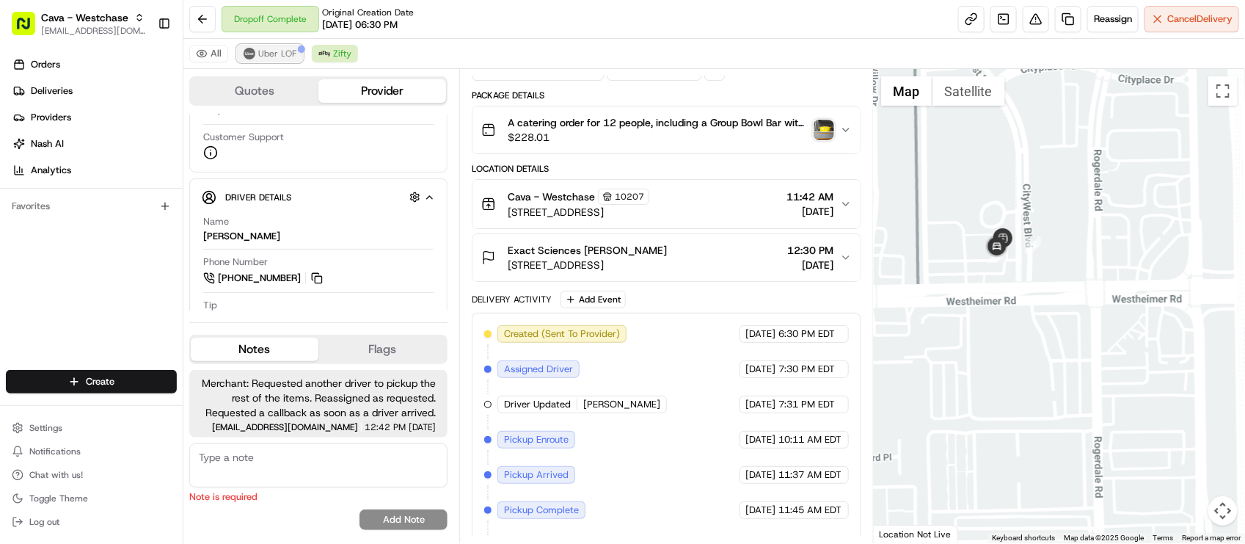
click at [275, 59] on span "Uber LOF" at bounding box center [277, 54] width 38 height 12
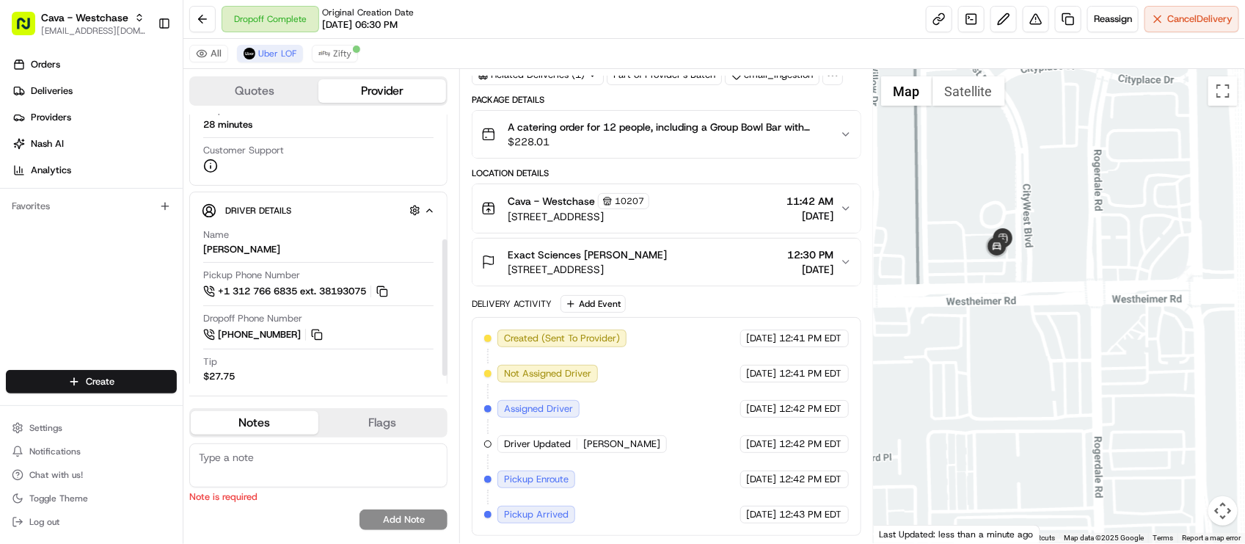
click at [297, 468] on textarea at bounding box center [318, 465] width 258 height 44
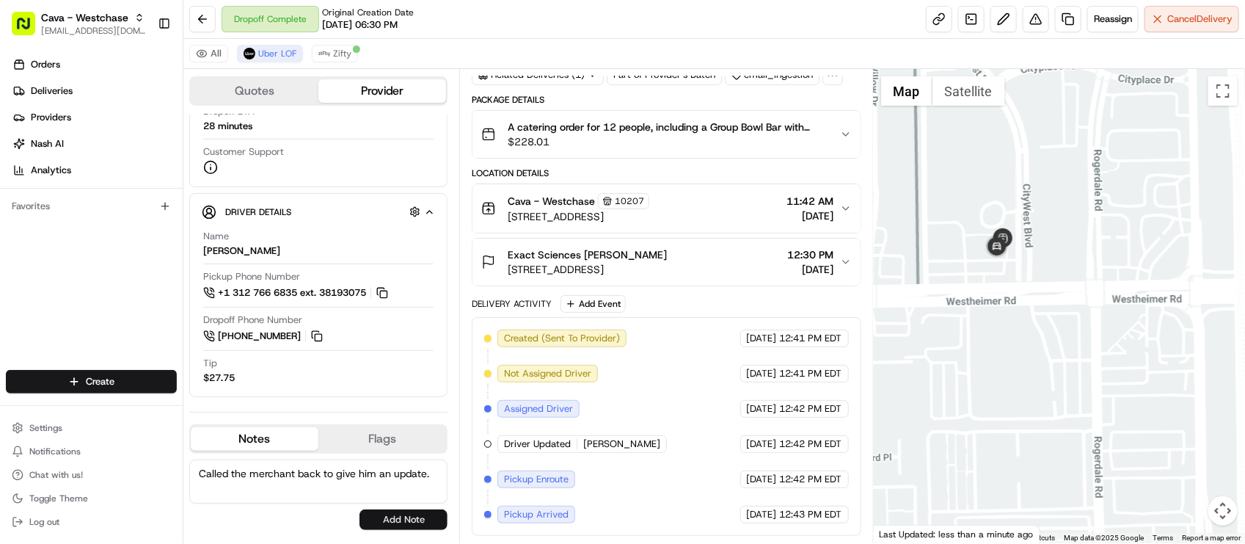
type textarea "Called the merchant back to give him an update."
click at [401, 521] on button "Add Note" at bounding box center [404, 519] width 88 height 21
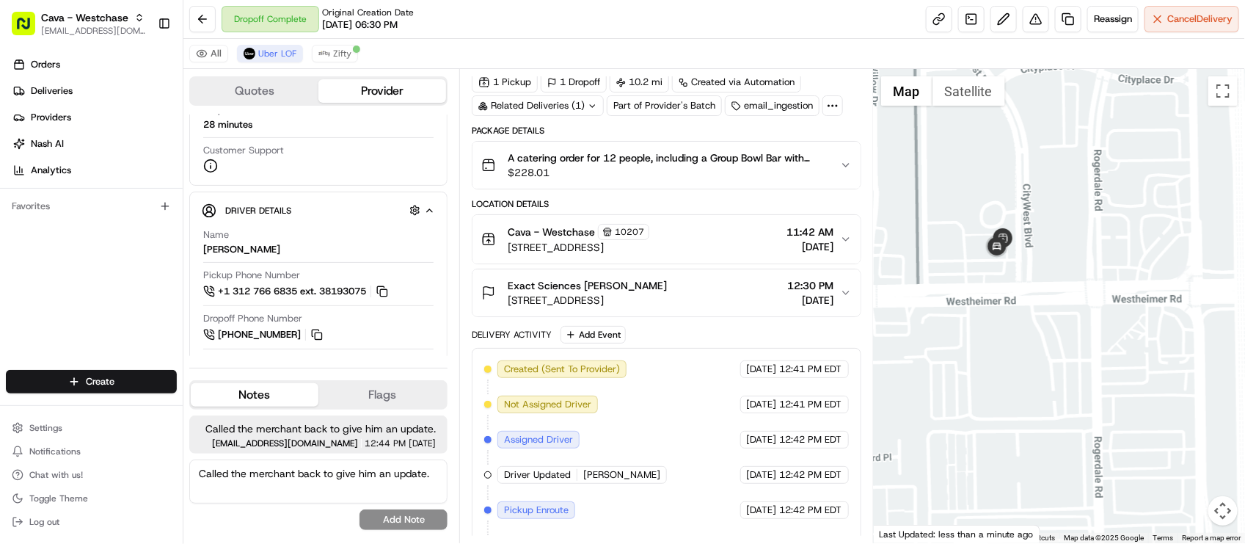
scroll to position [0, 0]
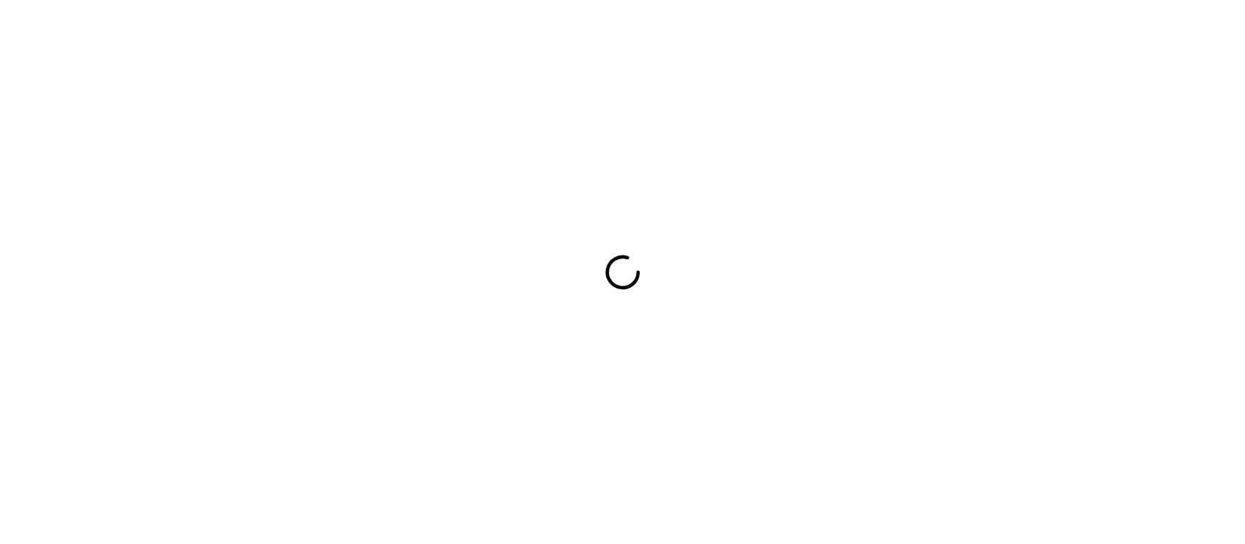
click at [405, 50] on div at bounding box center [622, 272] width 1245 height 544
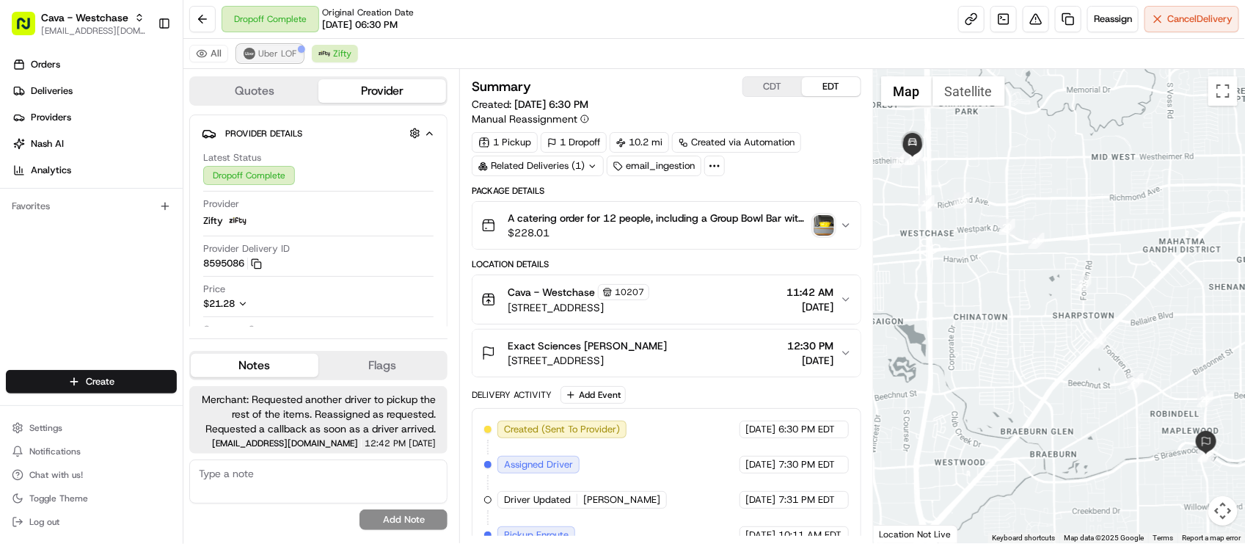
click at [284, 60] on button "Uber LOF" at bounding box center [270, 54] width 66 height 18
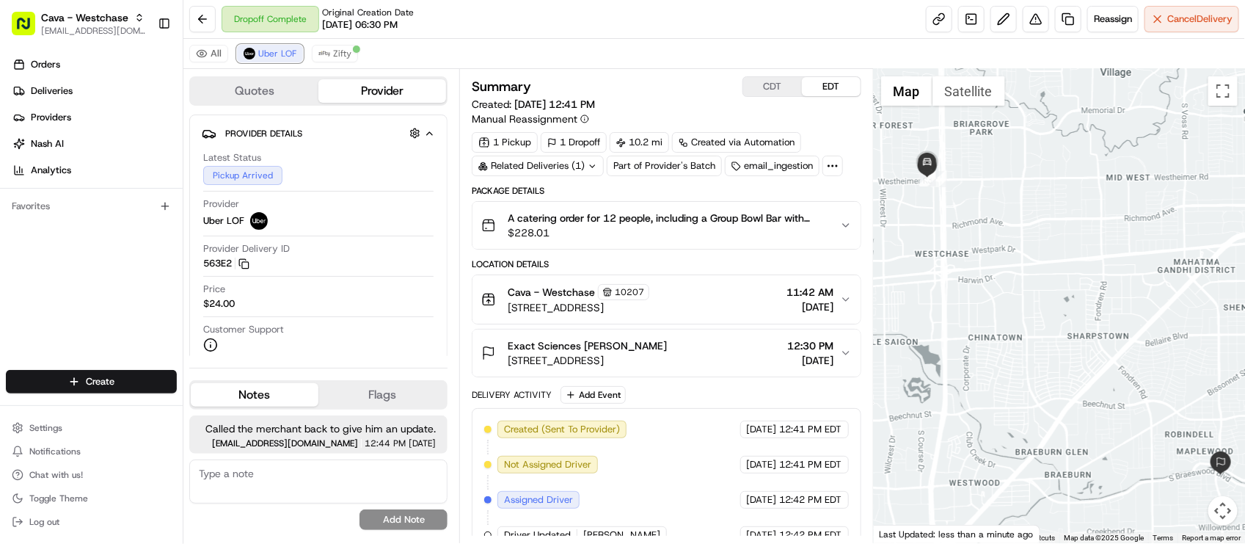
drag, startPoint x: 930, startPoint y: 191, endPoint x: 971, endPoint y: 248, distance: 70.5
click at [971, 248] on div at bounding box center [1059, 306] width 371 height 474
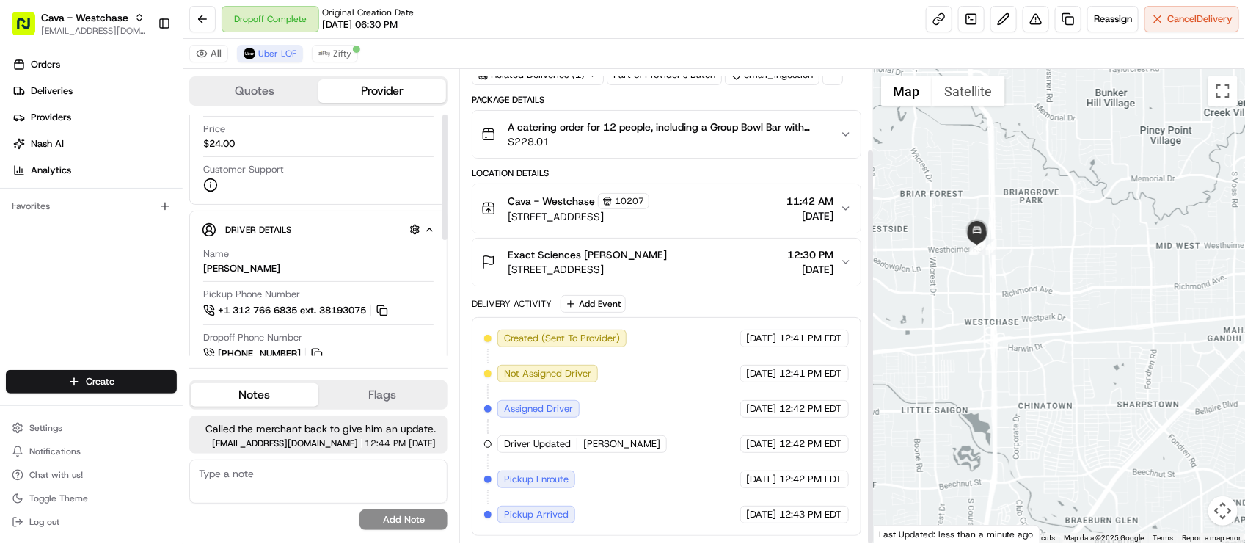
scroll to position [222, 0]
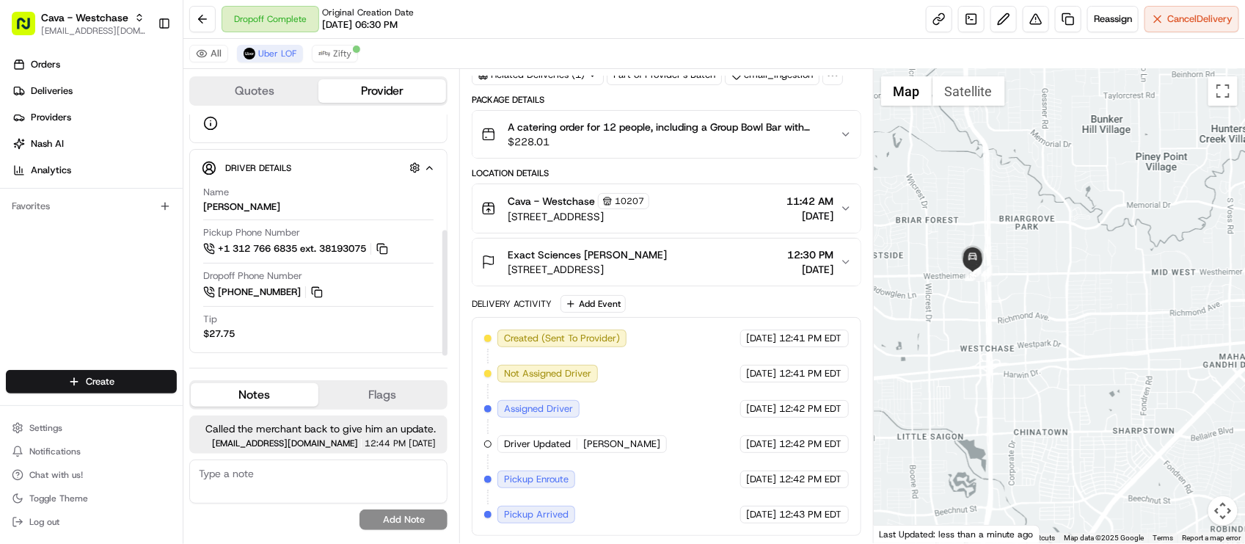
drag, startPoint x: 1108, startPoint y: 313, endPoint x: 1088, endPoint y: 327, distance: 24.8
click at [1106, 323] on div at bounding box center [1059, 306] width 371 height 474
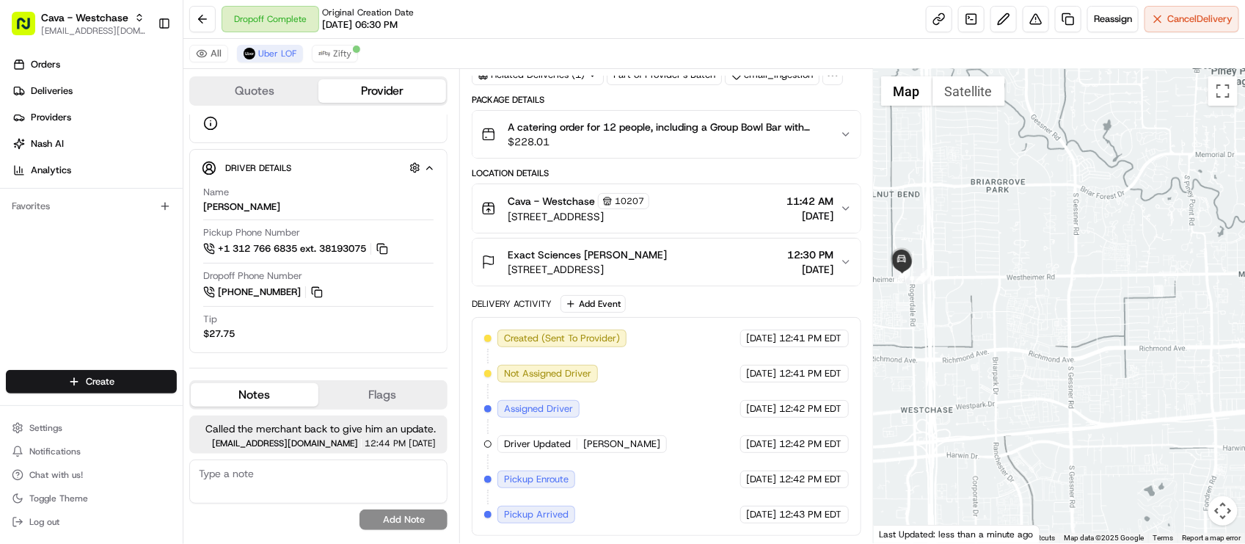
drag, startPoint x: 1014, startPoint y: 257, endPoint x: 1088, endPoint y: 346, distance: 115.7
click at [1088, 346] on div at bounding box center [1059, 306] width 371 height 474
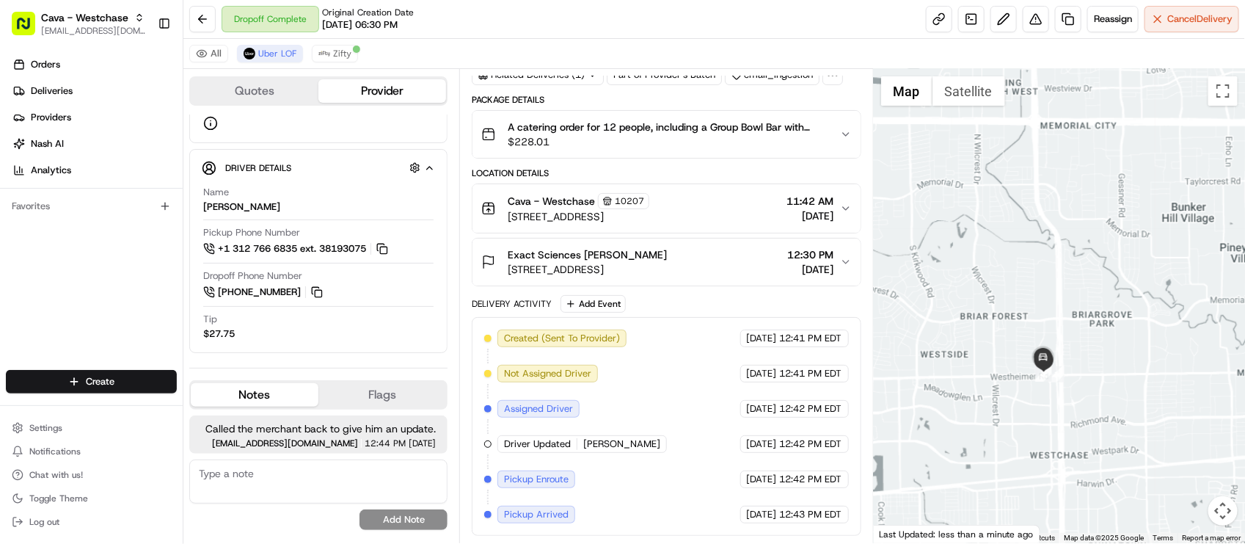
drag, startPoint x: 1026, startPoint y: 319, endPoint x: 1025, endPoint y: 277, distance: 41.9
click at [1025, 277] on div at bounding box center [1059, 306] width 371 height 474
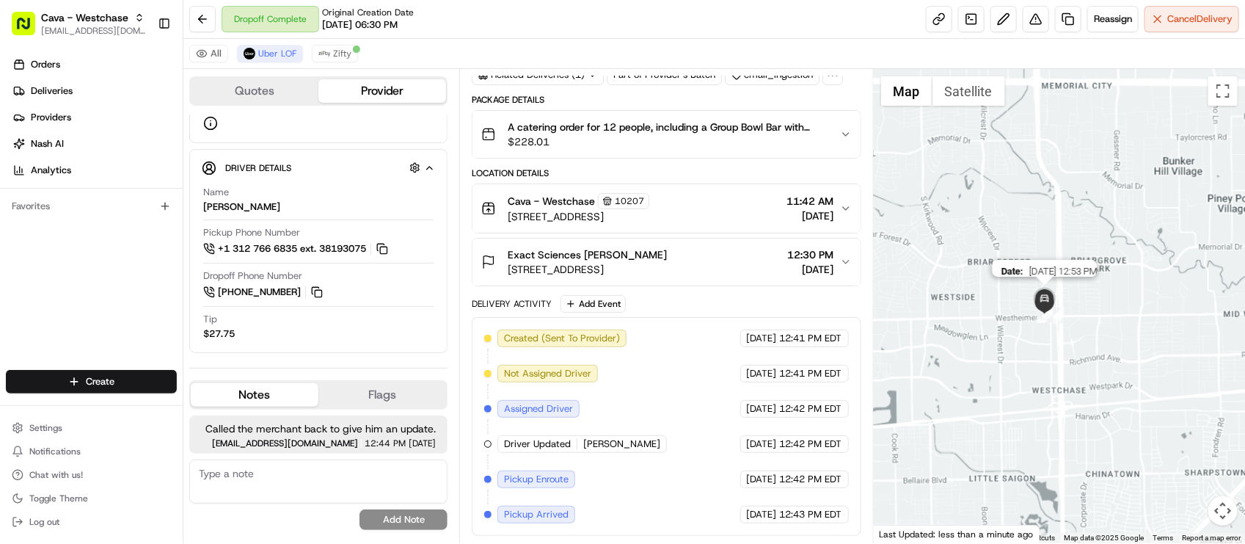
drag, startPoint x: 1050, startPoint y: 331, endPoint x: 1042, endPoint y: 313, distance: 19.1
click at [1042, 313] on div "Date : 08/21/2025 12:53 PM" at bounding box center [1059, 306] width 371 height 474
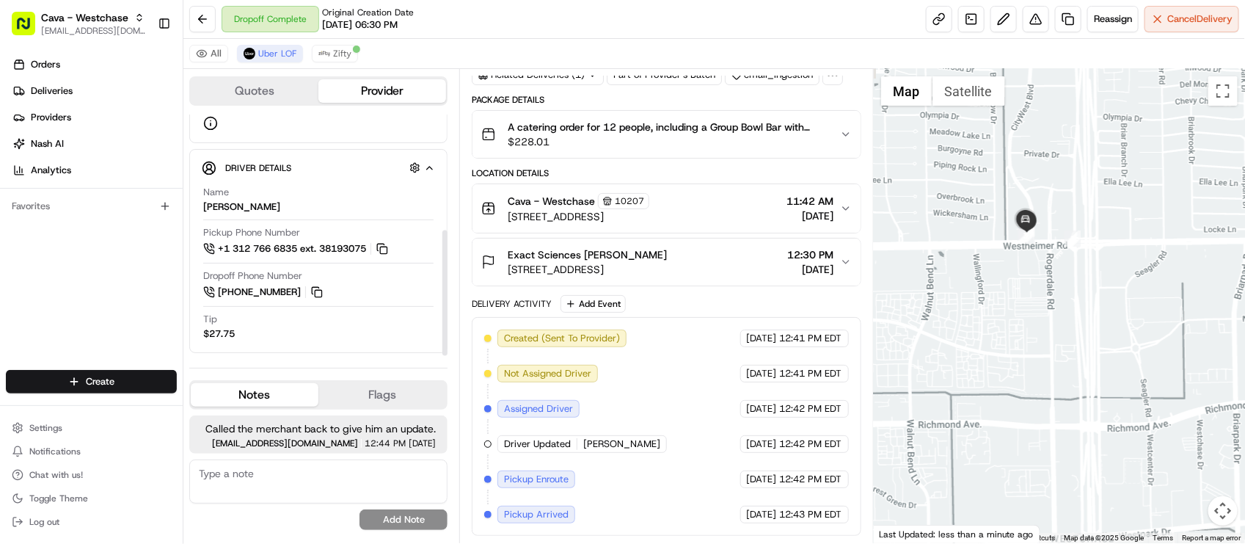
drag, startPoint x: 1061, startPoint y: 215, endPoint x: 1058, endPoint y: 272, distance: 57.4
click at [1058, 272] on div at bounding box center [1059, 306] width 371 height 474
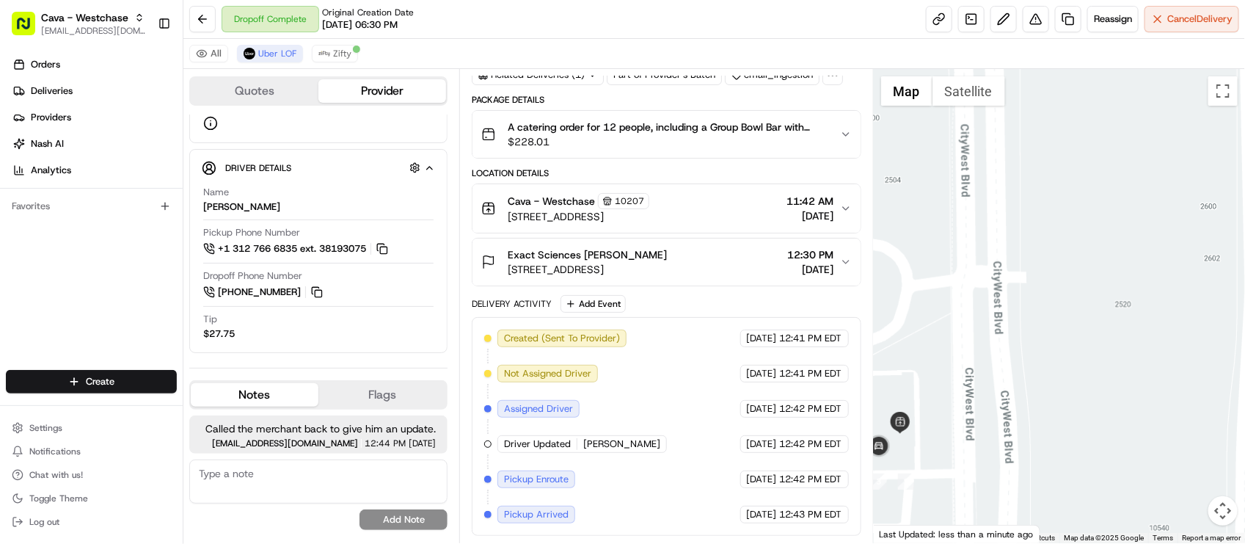
drag, startPoint x: 917, startPoint y: 302, endPoint x: 945, endPoint y: 327, distance: 37.4
click at [989, 335] on div at bounding box center [1059, 306] width 371 height 474
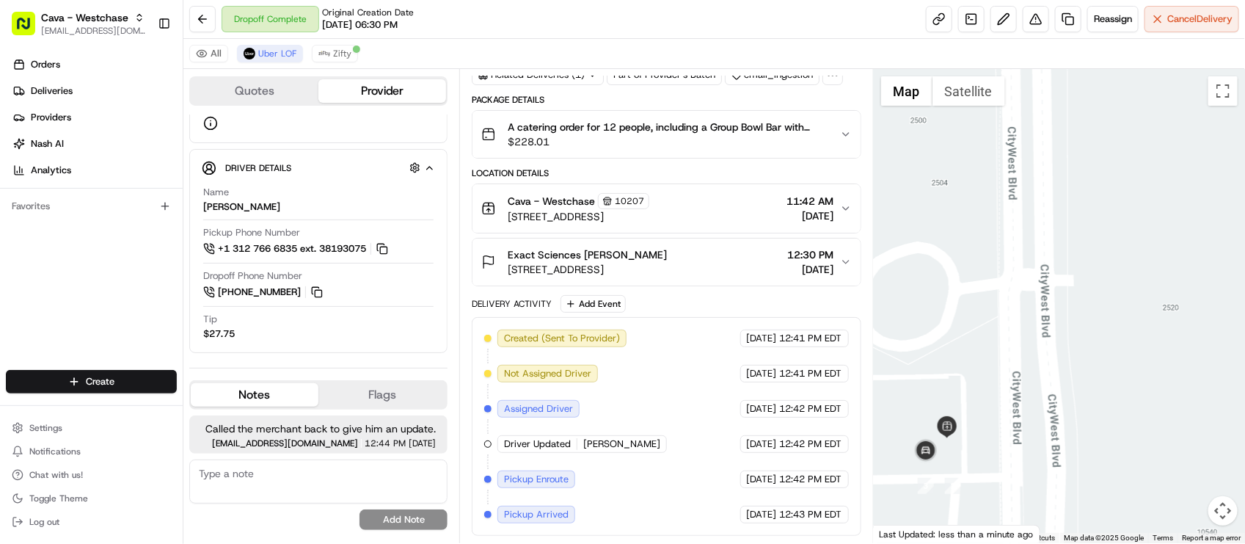
drag, startPoint x: 951, startPoint y: 329, endPoint x: 850, endPoint y: 329, distance: 101.3
click at [974, 327] on div at bounding box center [1059, 306] width 371 height 474
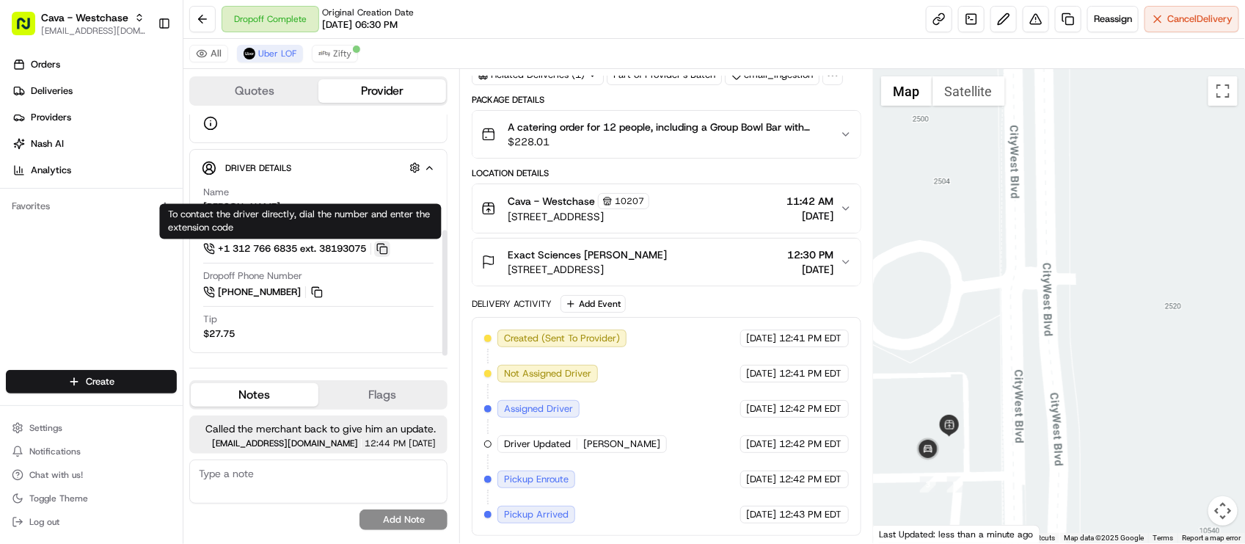
click at [382, 247] on button at bounding box center [382, 249] width 16 height 16
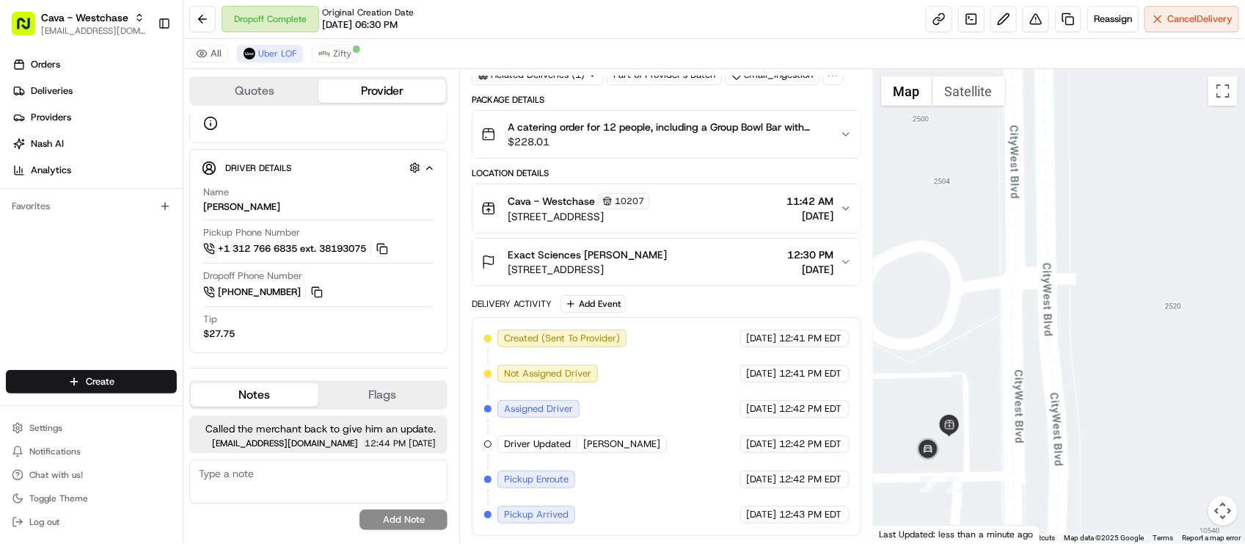
click at [644, 385] on div "Created (Sent To Provider) Uber LOF 08/21/2025 12:41 PM EDT Not Assigned Driver…" at bounding box center [666, 427] width 364 height 194
click at [512, 40] on div "All Uber LOF Zifty" at bounding box center [714, 54] width 1062 height 30
click at [605, 449] on span "JULIO R." at bounding box center [621, 443] width 77 height 13
click at [640, 412] on div "Created (Sent To Provider) Uber LOF 08/21/2025 12:41 PM EDT Not Assigned Driver…" at bounding box center [666, 427] width 364 height 194
click at [42, 316] on div "Orders Deliveries Providers [PERSON_NAME] Analytics Favorites" at bounding box center [91, 213] width 183 height 332
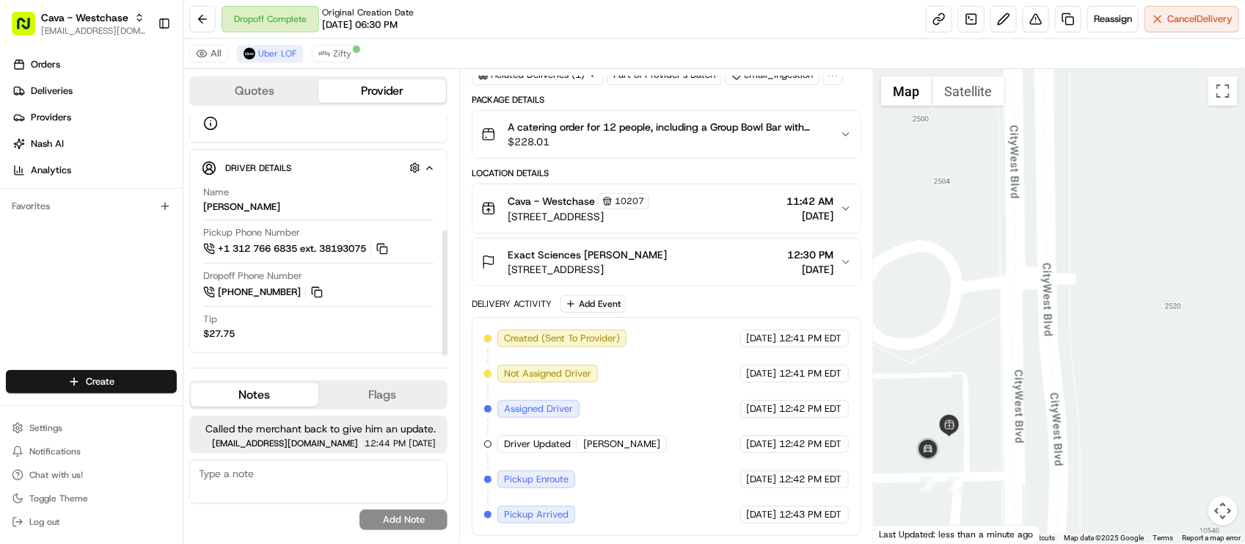
click at [600, 42] on div "All Uber LOF Zifty" at bounding box center [714, 54] width 1062 height 30
click at [619, 44] on div "All Uber LOF Zifty" at bounding box center [714, 54] width 1062 height 30
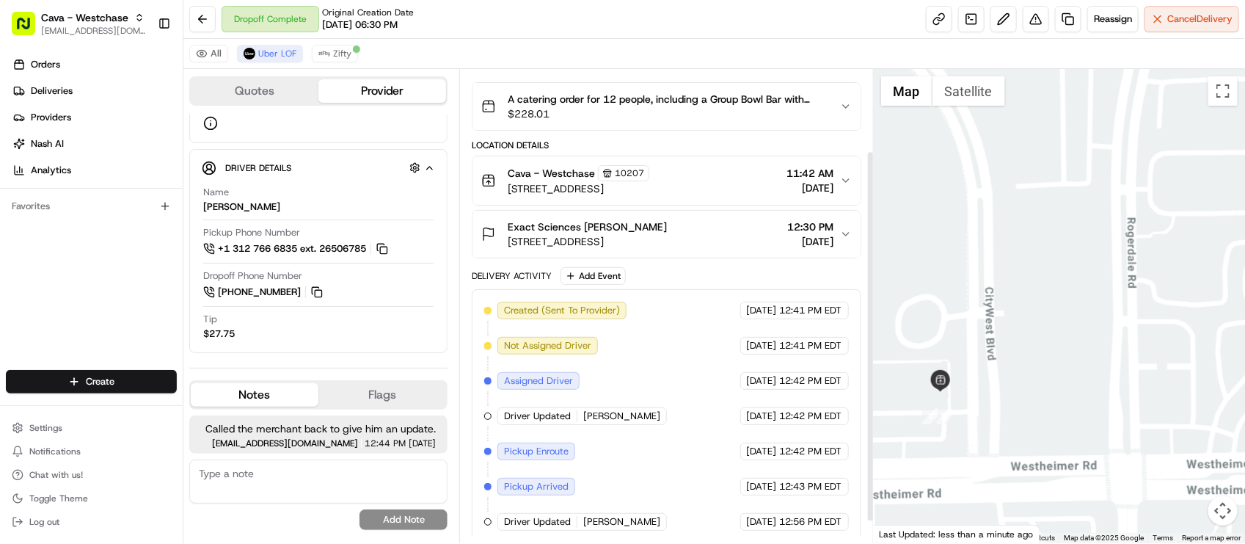
scroll to position [131, 0]
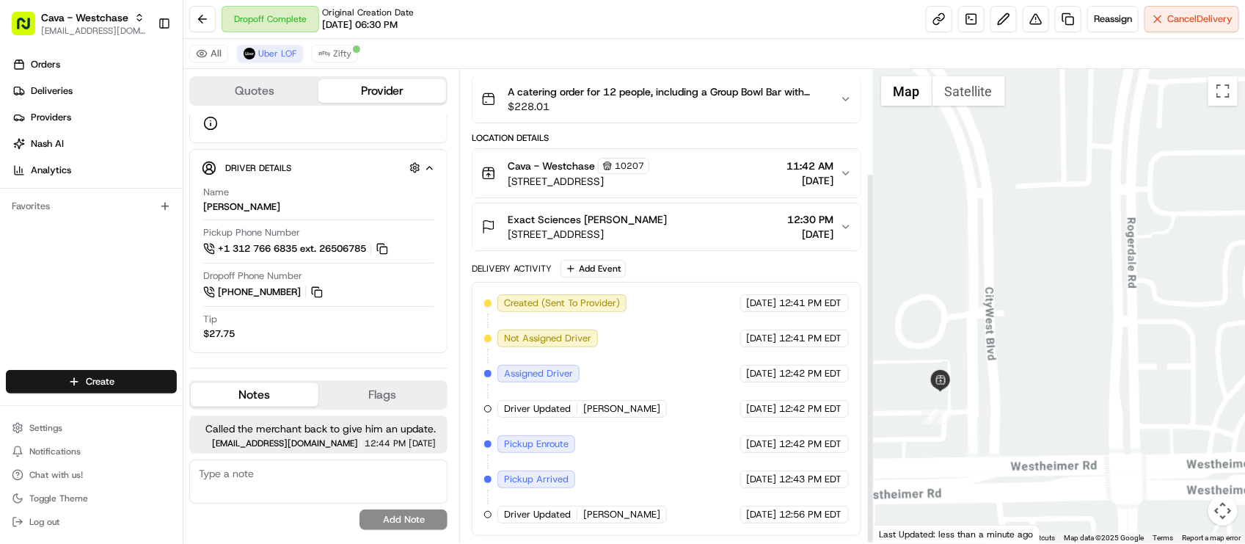
drag, startPoint x: 596, startPoint y: 468, endPoint x: 732, endPoint y: 416, distance: 145.2
click at [600, 468] on div "Created (Sent To Provider) Uber LOF 08/21/2025 12:41 PM EDT Not Assigned Driver…" at bounding box center [666, 408] width 364 height 229
drag, startPoint x: 1084, startPoint y: 334, endPoint x: 1073, endPoint y: 299, distance: 36.2
click at [1073, 299] on div at bounding box center [1059, 306] width 371 height 474
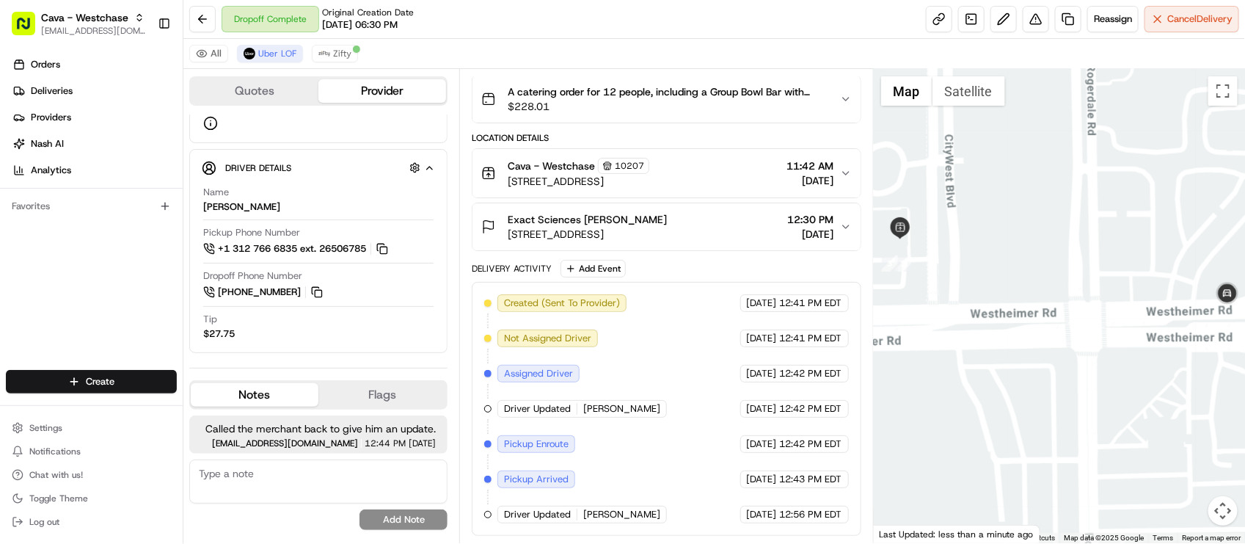
click at [995, 365] on div at bounding box center [1059, 306] width 371 height 474
drag, startPoint x: 939, startPoint y: 373, endPoint x: 927, endPoint y: 371, distance: 12.7
click at [926, 371] on div at bounding box center [1059, 306] width 371 height 474
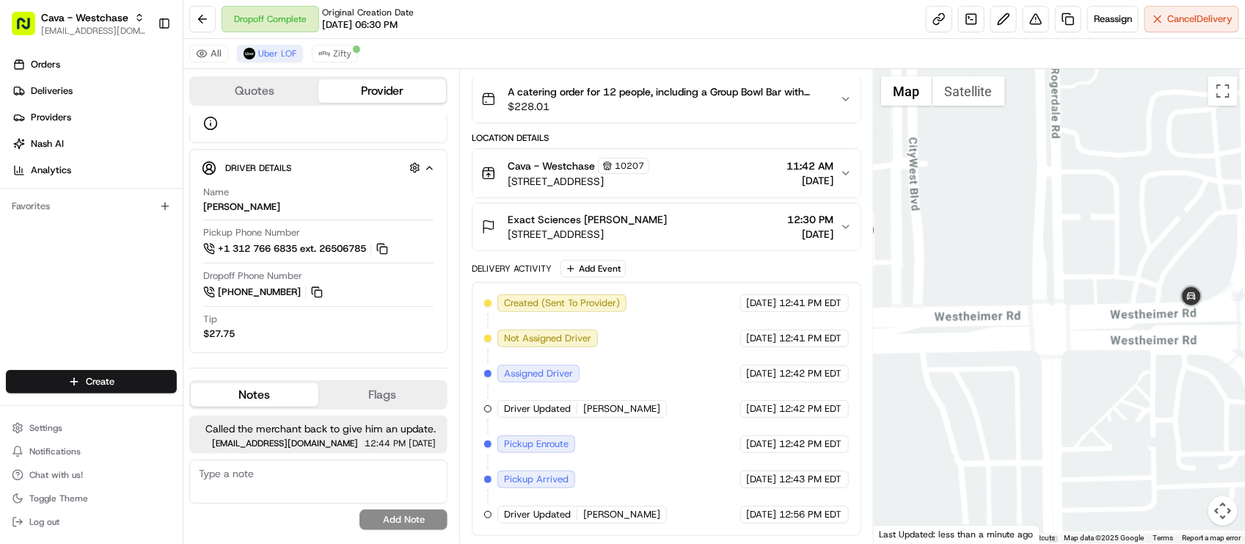
click at [741, 400] on div "08/21/2025 12:42 PM EDT" at bounding box center [795, 409] width 109 height 18
drag, startPoint x: 1080, startPoint y: 325, endPoint x: 1068, endPoint y: 352, distance: 29.6
click at [1068, 352] on div at bounding box center [1059, 306] width 371 height 474
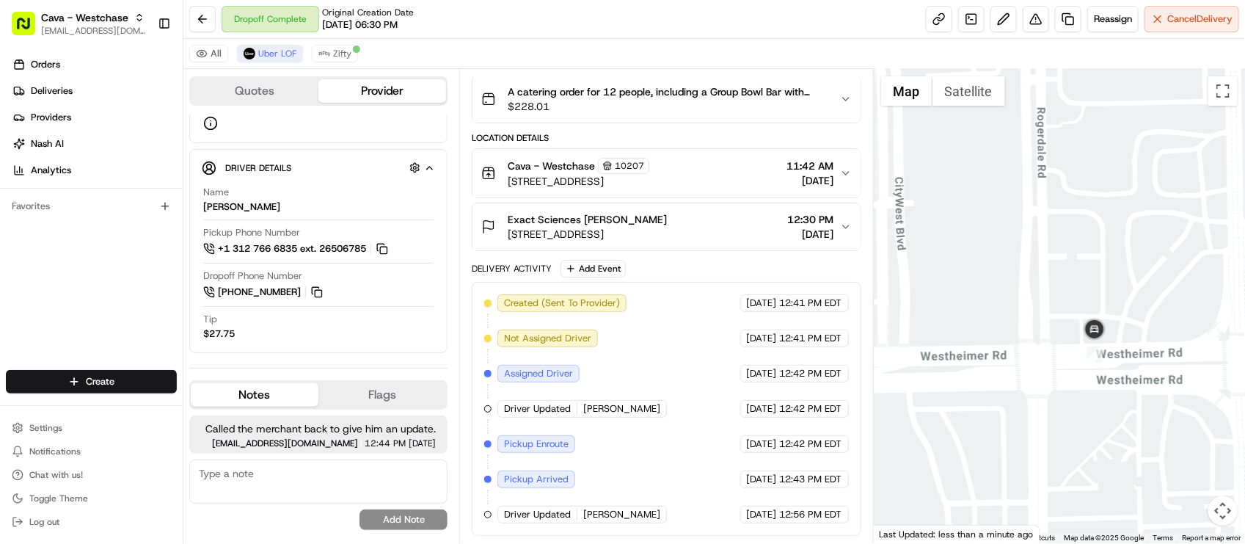
drag, startPoint x: 1036, startPoint y: 367, endPoint x: 1065, endPoint y: 449, distance: 87.0
click at [1065, 449] on div at bounding box center [1059, 306] width 371 height 474
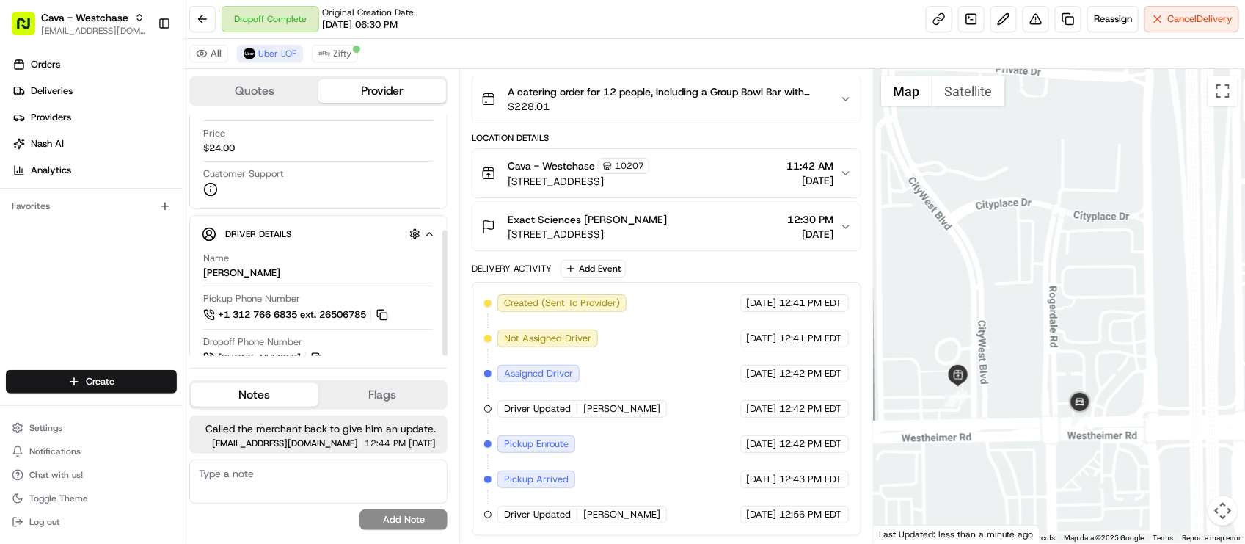
scroll to position [222, 0]
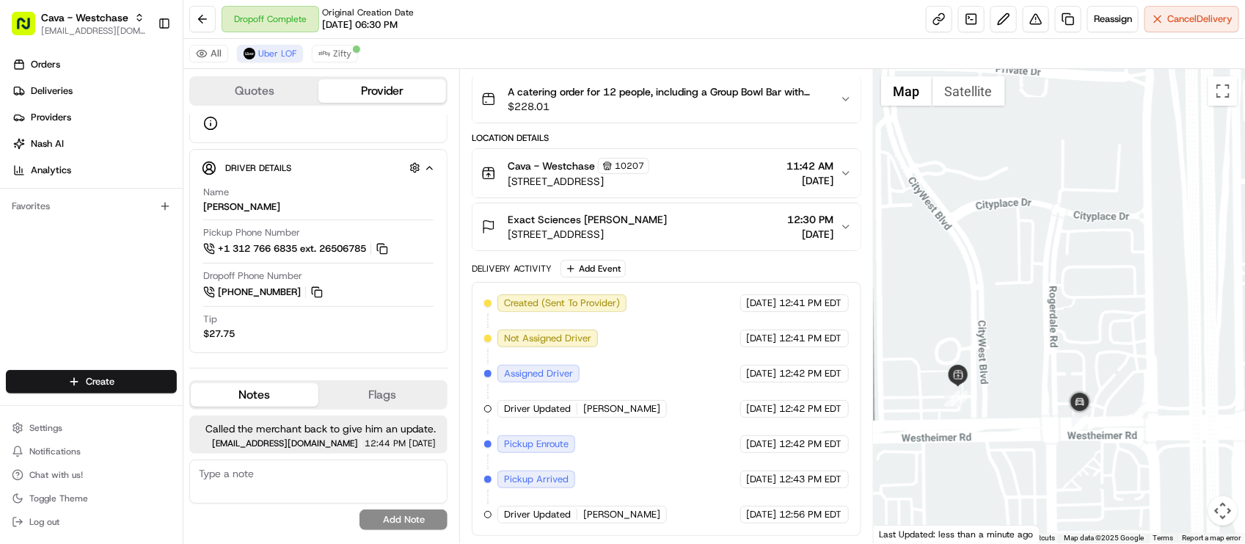
click at [713, 251] on div "Package Details A catering order for 12 people, including a Group Bowl Bar with…" at bounding box center [666, 297] width 389 height 477
click at [471, 46] on div "All Uber LOF Zifty" at bounding box center [714, 54] width 1062 height 30
drag, startPoint x: 471, startPoint y: 46, endPoint x: 445, endPoint y: 0, distance: 52.6
click at [471, 46] on div "All Uber LOF Zifty" at bounding box center [714, 54] width 1062 height 30
click at [761, 365] on div "08/21/2025 12:42 PM EDT" at bounding box center [795, 374] width 109 height 18
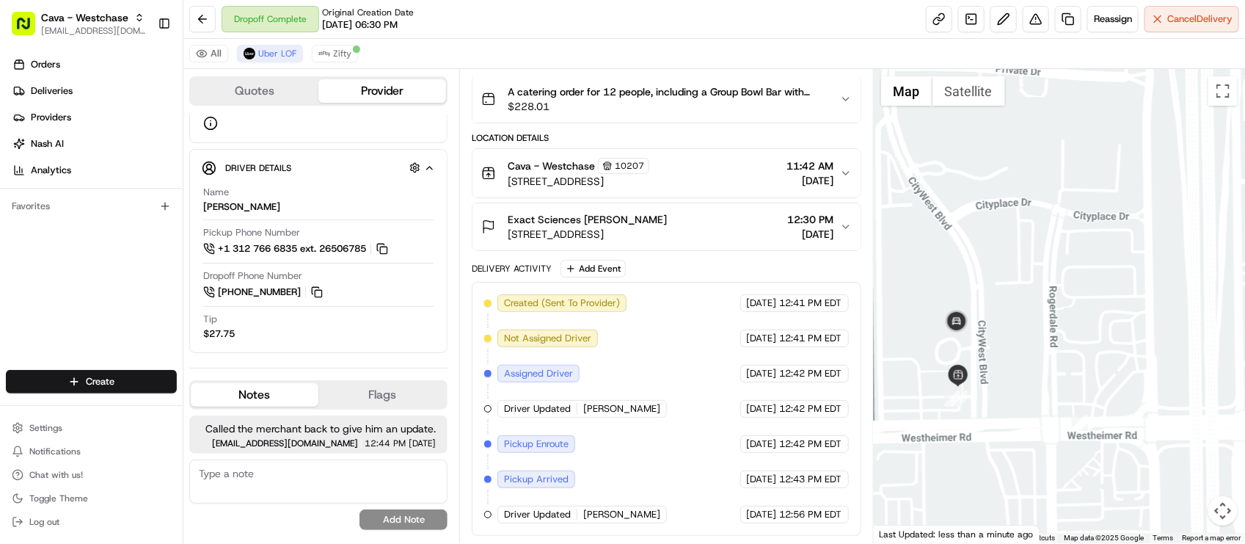
drag, startPoint x: 663, startPoint y: 362, endPoint x: 672, endPoint y: 362, distance: 9.5
click at [666, 362] on div "Created (Sent To Provider) Uber LOF 08/21/2025 12:41 PM EDT Not Assigned Driver…" at bounding box center [666, 408] width 364 height 229
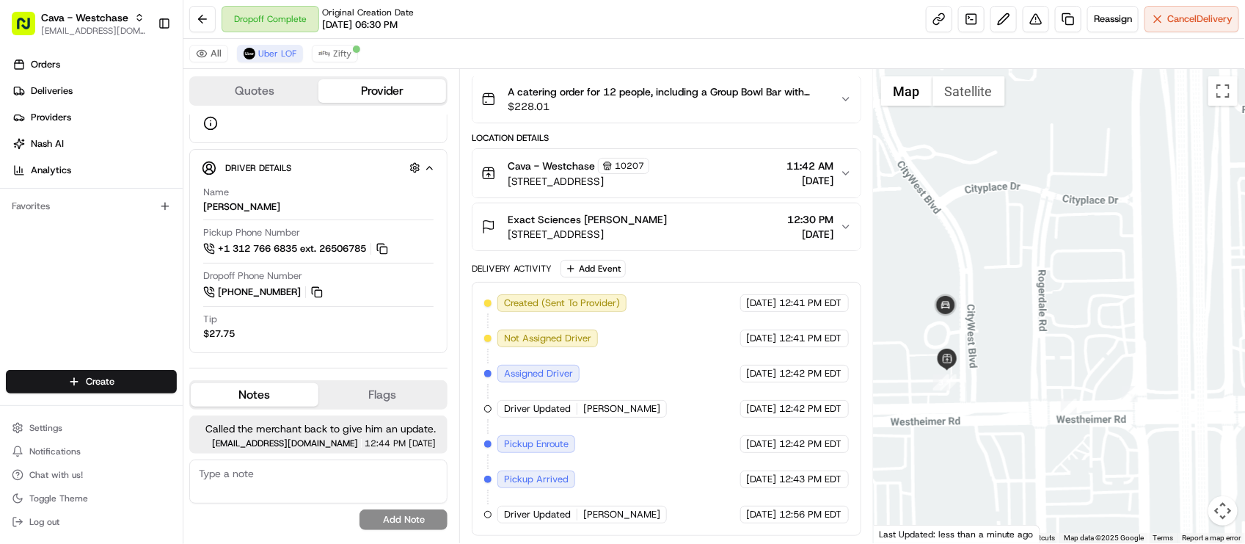
drag, startPoint x: 976, startPoint y: 362, endPoint x: 966, endPoint y: 343, distance: 21.7
click at [966, 343] on div at bounding box center [1059, 306] width 371 height 474
click at [706, 433] on div "Created (Sent To Provider) Uber LOF 08/21/2025 12:41 PM EDT Not Assigned Driver…" at bounding box center [666, 408] width 364 height 229
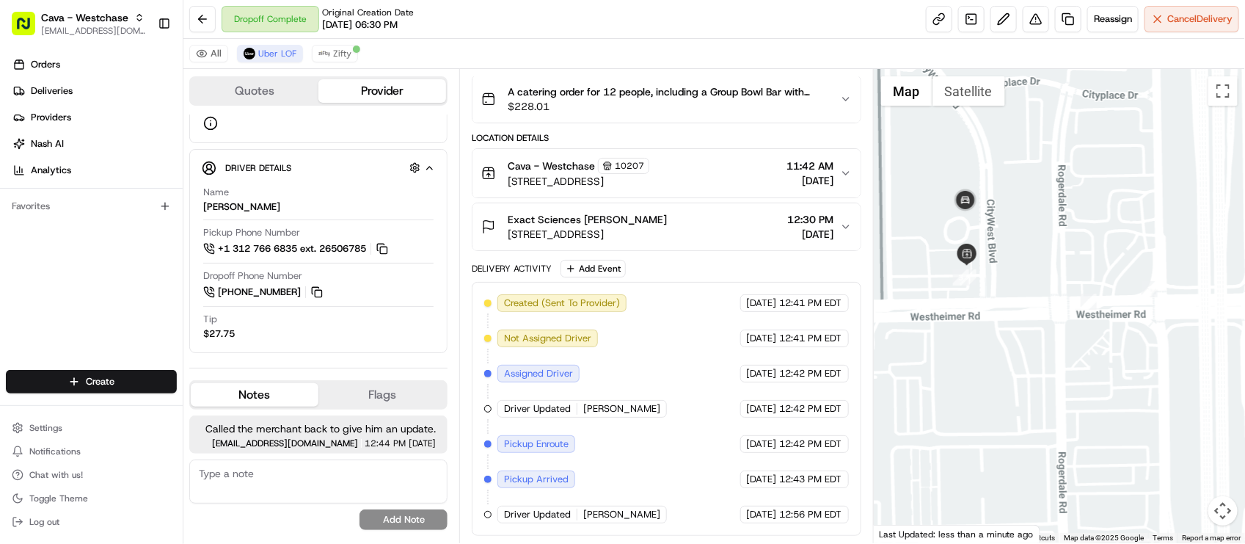
drag, startPoint x: 1014, startPoint y: 265, endPoint x: 1035, endPoint y: 171, distance: 96.2
click at [1035, 171] on div at bounding box center [1059, 306] width 371 height 474
click at [1022, 191] on div at bounding box center [1059, 306] width 371 height 474
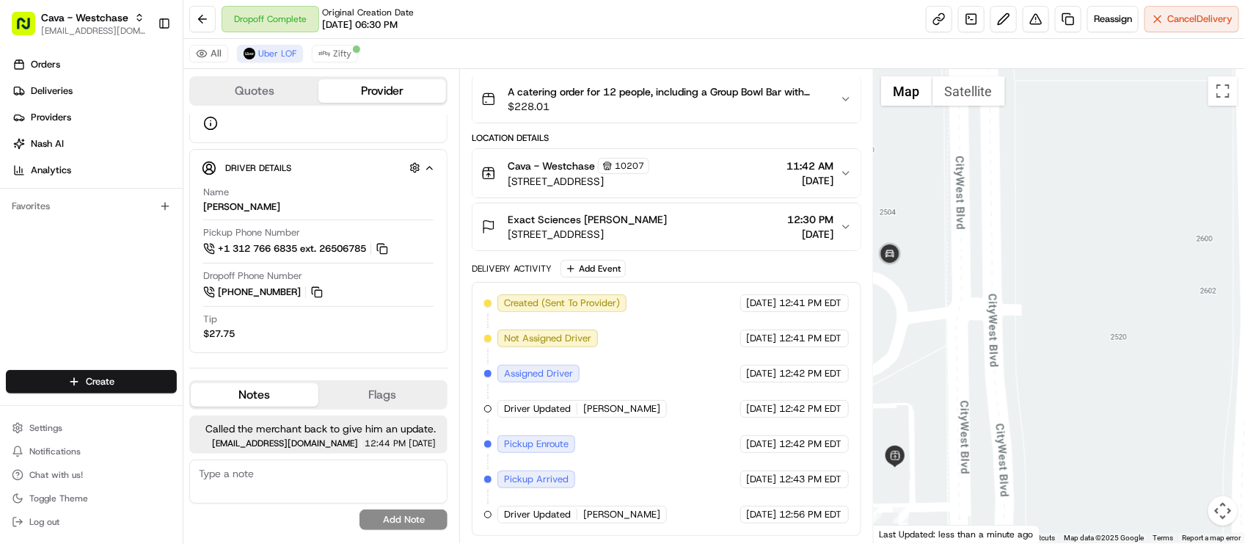
drag, startPoint x: 1035, startPoint y: 211, endPoint x: 1110, endPoint y: 226, distance: 76.4
click at [1110, 228] on div at bounding box center [1059, 306] width 371 height 474
click at [1070, 230] on div at bounding box center [1059, 306] width 371 height 474
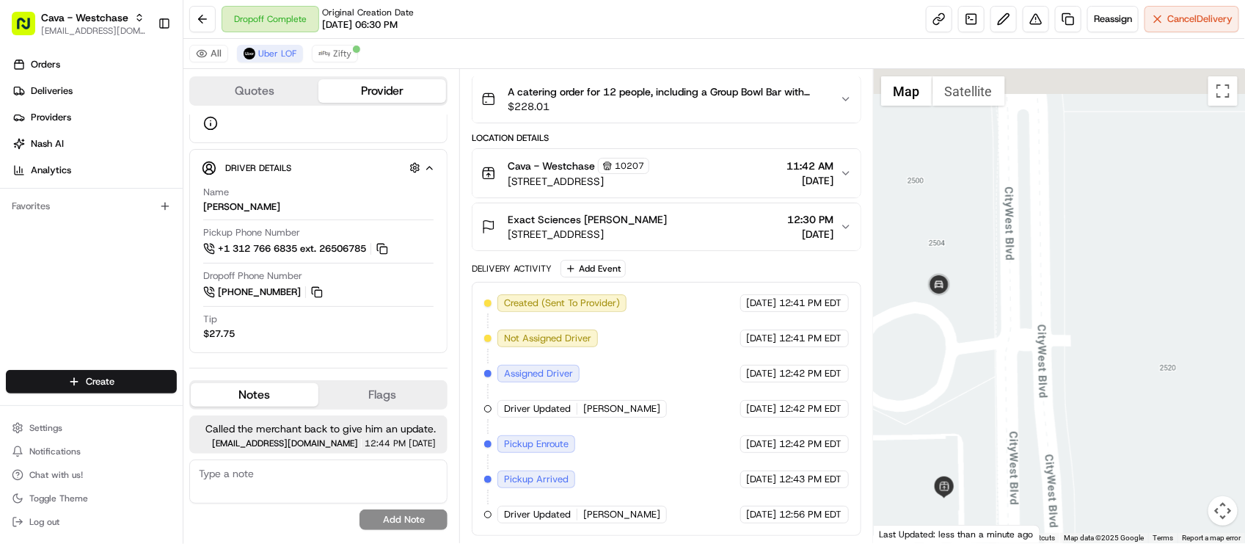
drag, startPoint x: 1066, startPoint y: 235, endPoint x: 1116, endPoint y: 269, distance: 60.9
click at [1116, 269] on div at bounding box center [1059, 306] width 371 height 474
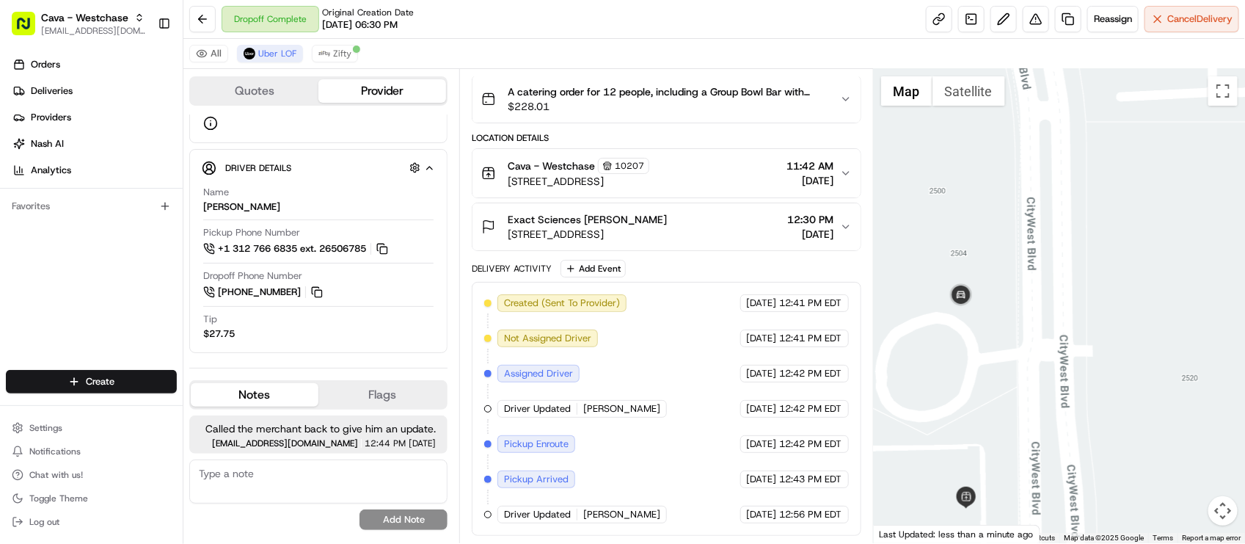
drag, startPoint x: 1065, startPoint y: 276, endPoint x: 1088, endPoint y: 283, distance: 24.4
click at [1088, 283] on div at bounding box center [1059, 306] width 371 height 474
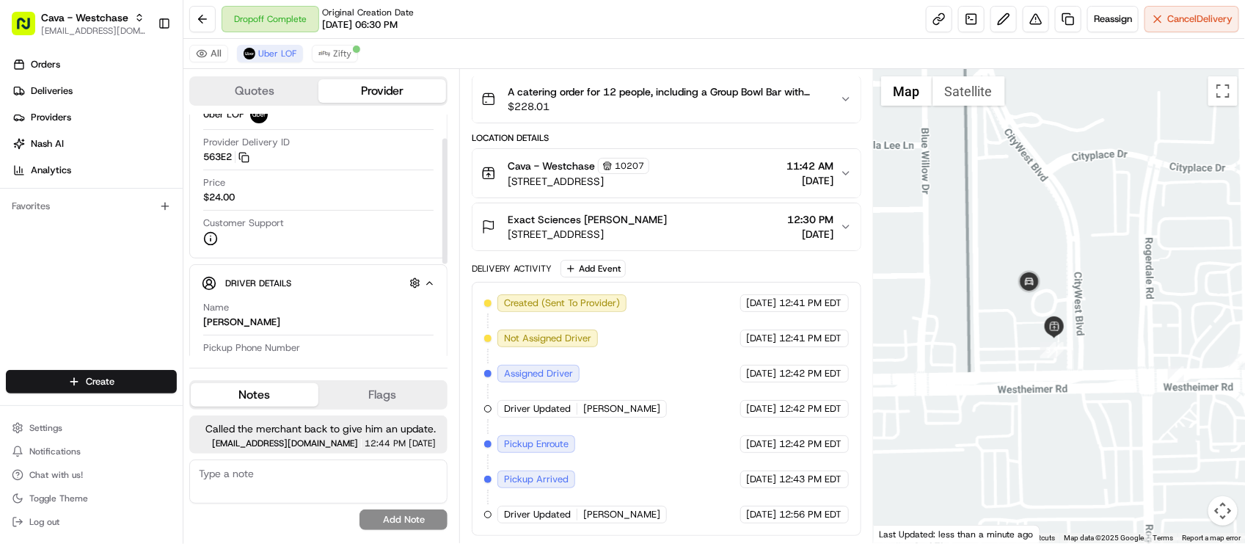
scroll to position [39, 0]
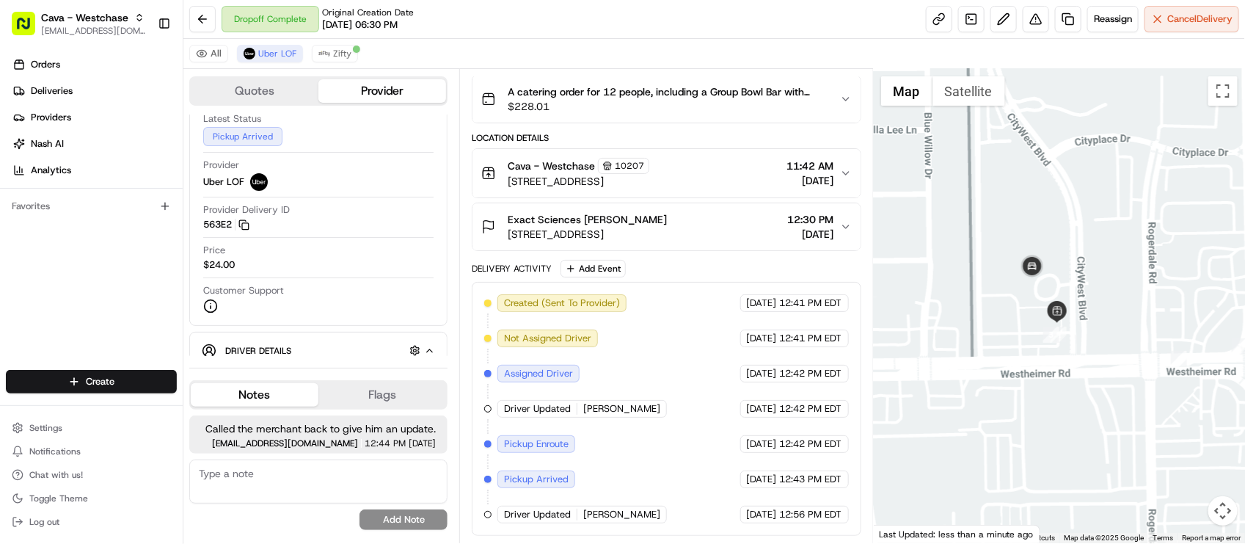
click at [1066, 283] on div at bounding box center [1059, 306] width 371 height 474
click at [644, 416] on div "Created (Sent To Provider) Uber LOF 08/21/2025 12:41 PM EDT Not Assigned Driver…" at bounding box center [666, 408] width 364 height 229
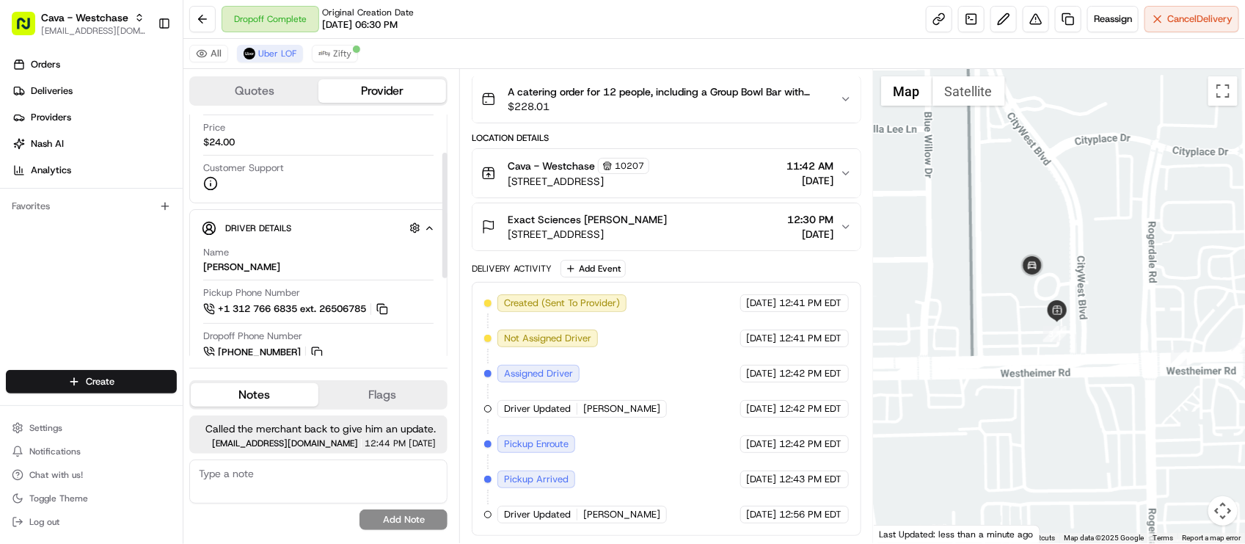
scroll to position [222, 0]
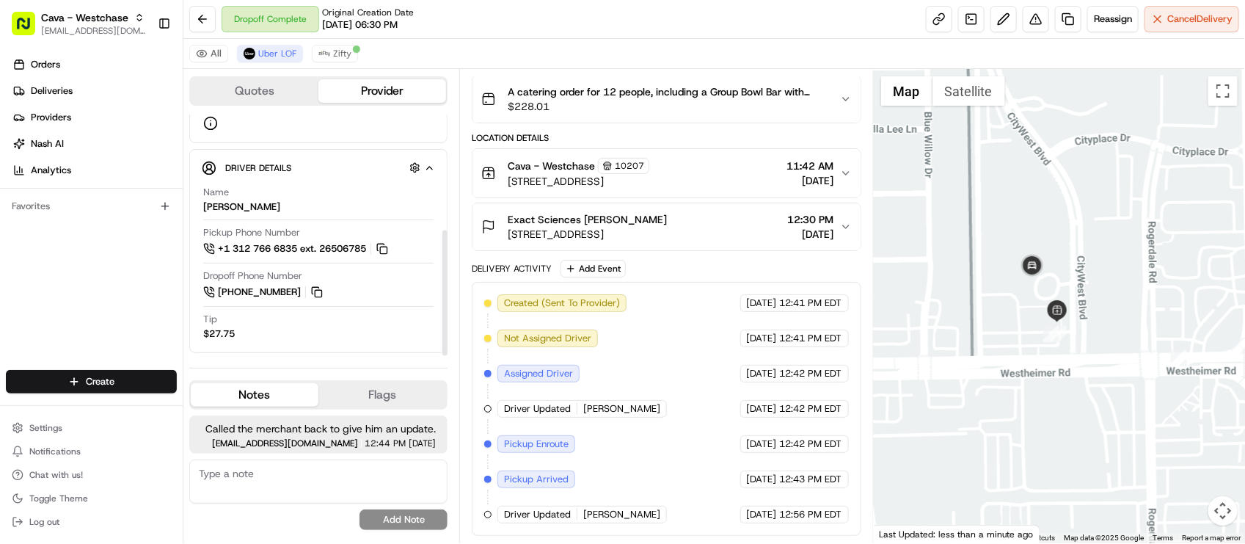
click at [372, 300] on div "Dropoff Phone Number +1 346 326 1379" at bounding box center [318, 284] width 230 height 31
click at [404, 312] on div "Name ATTAULLAH S. Pickup Phone Number +1 312 766 6835 ext. 26506785 Dropoff Pho…" at bounding box center [318, 263] width 233 height 167
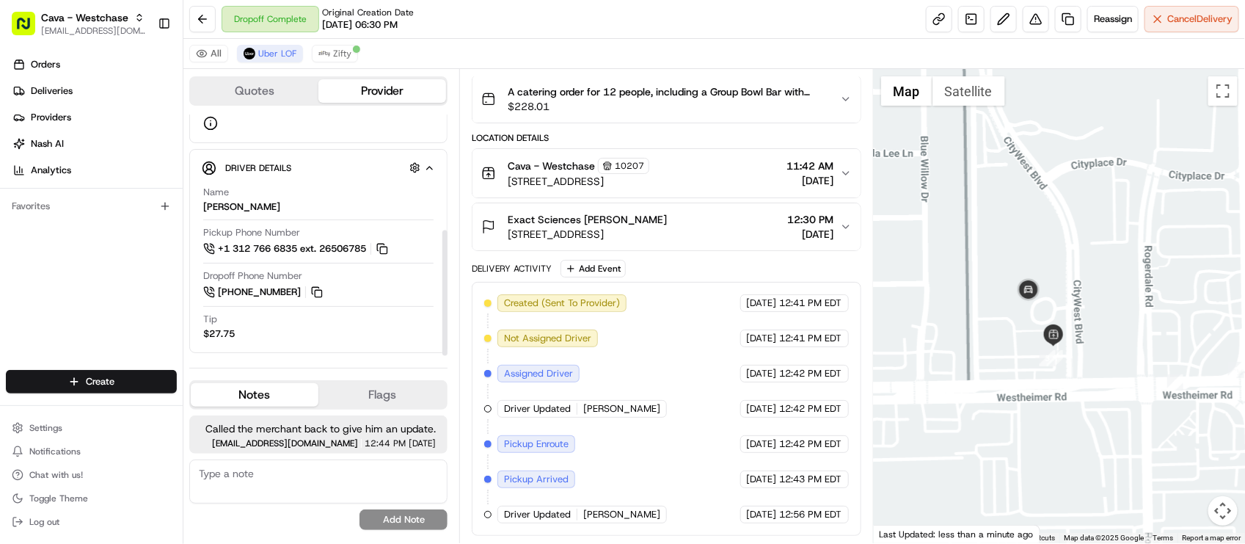
drag, startPoint x: 893, startPoint y: 269, endPoint x: 886, endPoint y: 294, distance: 26.0
click at [886, 294] on div at bounding box center [1059, 306] width 371 height 474
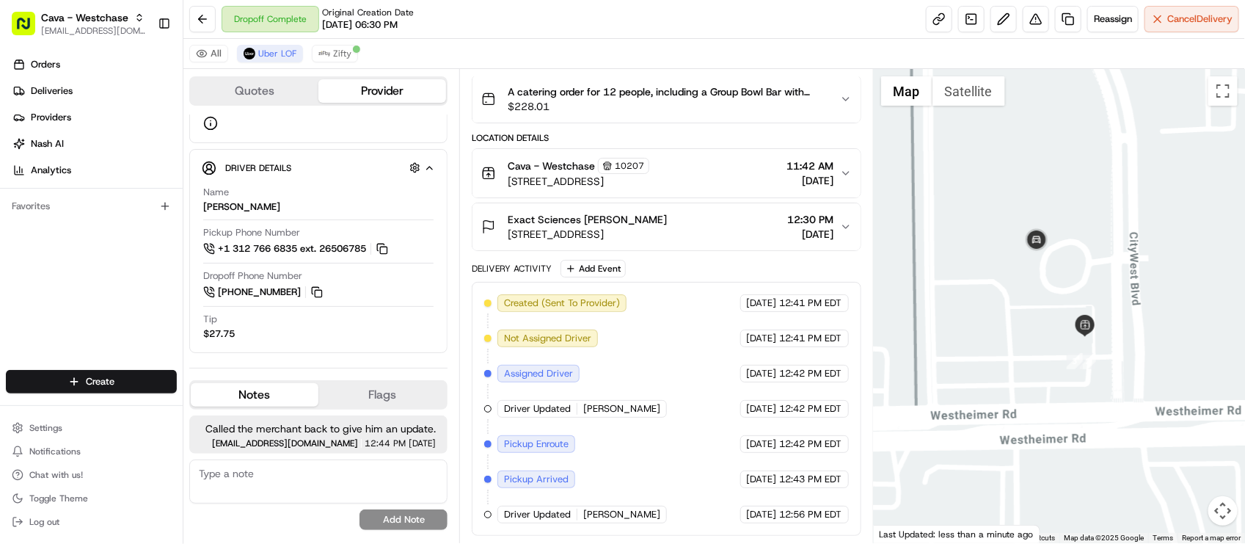
click at [989, 366] on div at bounding box center [1059, 306] width 371 height 474
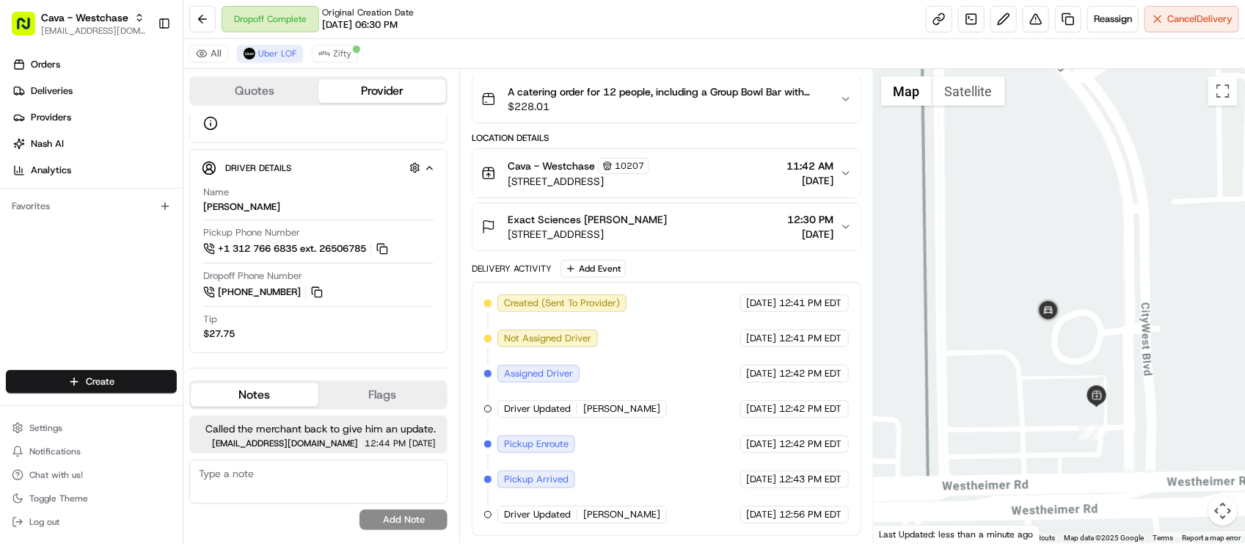
drag, startPoint x: 1110, startPoint y: 228, endPoint x: 1125, endPoint y: 299, distance: 73.4
click at [1125, 299] on div at bounding box center [1059, 306] width 371 height 474
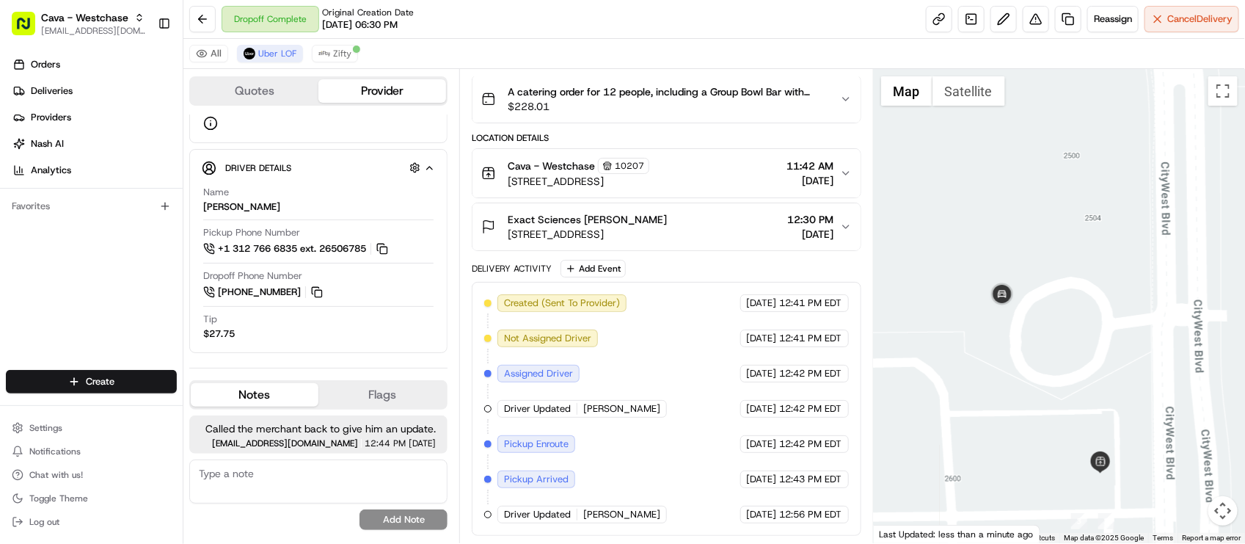
drag, startPoint x: 1124, startPoint y: 299, endPoint x: 1138, endPoint y: 233, distance: 67.5
click at [1138, 233] on div at bounding box center [1059, 306] width 371 height 474
click at [1143, 222] on div at bounding box center [1059, 306] width 371 height 474
drag, startPoint x: 1154, startPoint y: 215, endPoint x: 1150, endPoint y: 193, distance: 22.3
click at [1150, 193] on div at bounding box center [1059, 306] width 371 height 474
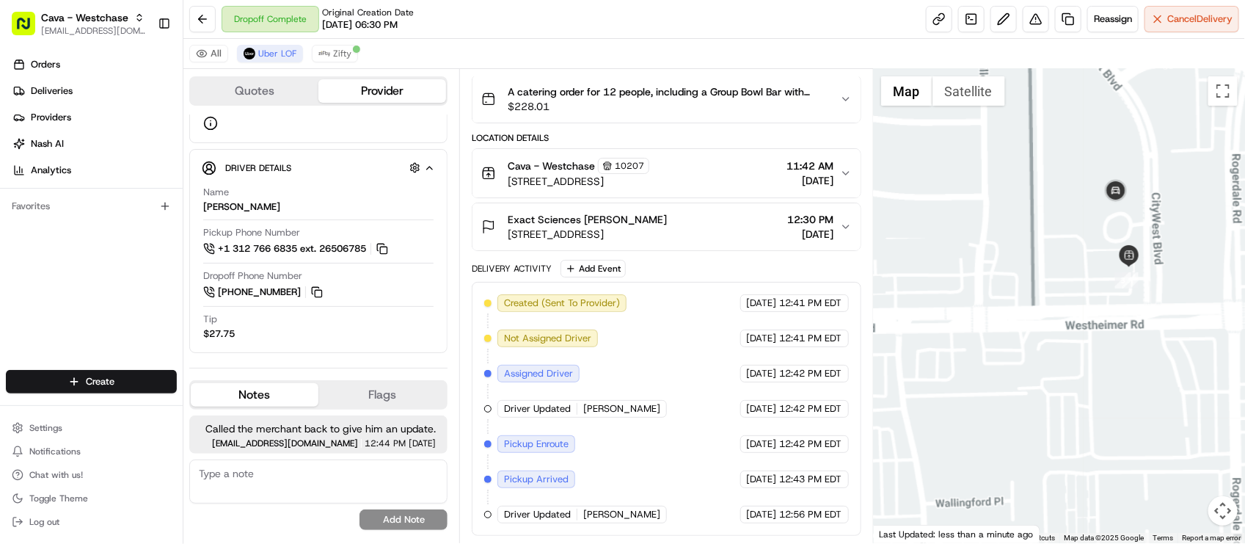
drag, startPoint x: 1154, startPoint y: 197, endPoint x: 1149, endPoint y: 214, distance: 17.9
click at [1147, 206] on div at bounding box center [1059, 306] width 371 height 474
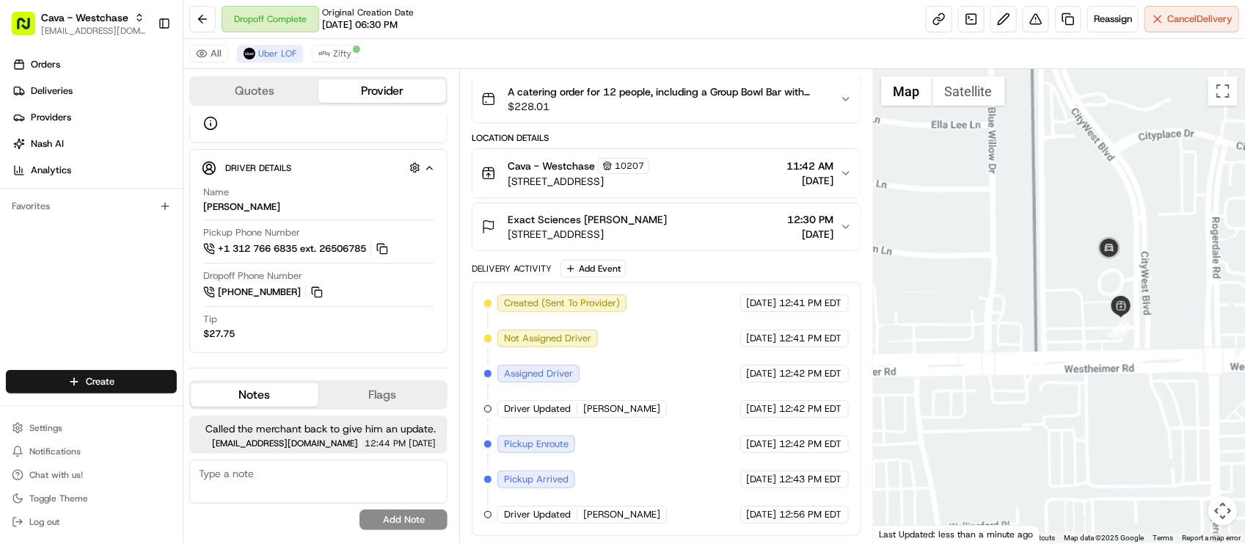
drag, startPoint x: 1139, startPoint y: 258, endPoint x: 1140, endPoint y: 280, distance: 22.0
click at [1140, 280] on div at bounding box center [1059, 306] width 371 height 474
drag, startPoint x: 1129, startPoint y: 259, endPoint x: 1131, endPoint y: 268, distance: 9.1
click at [1127, 265] on div at bounding box center [1059, 306] width 371 height 474
click at [630, 371] on div "Created (Sent To Provider) Uber LOF 08/21/2025 12:41 PM EDT Not Assigned Driver…" at bounding box center [666, 408] width 364 height 229
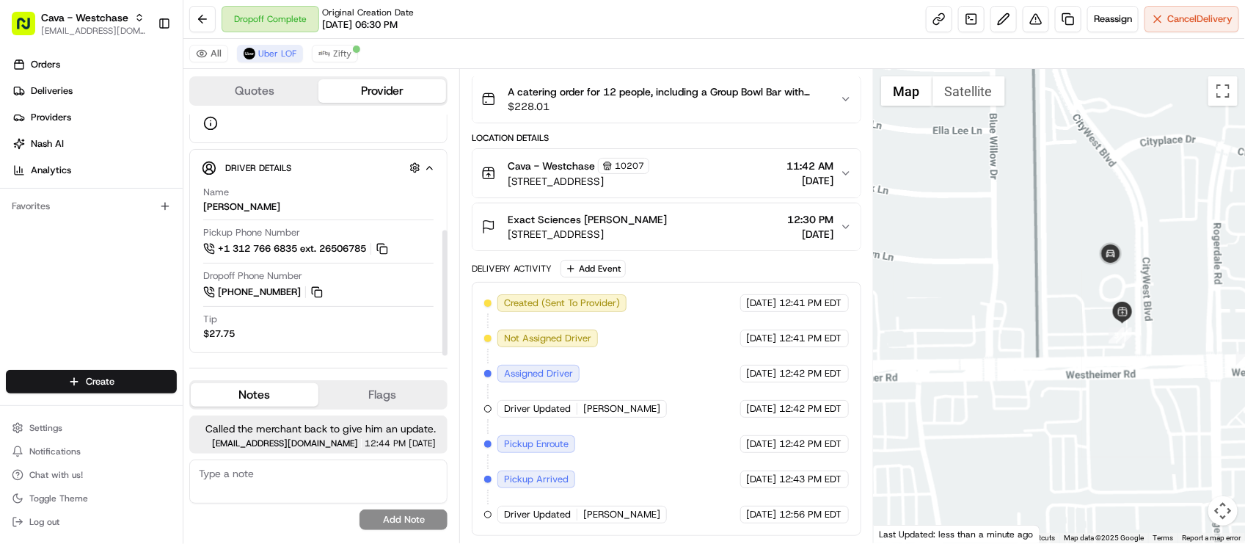
click at [747, 371] on span "08/21/2025" at bounding box center [762, 373] width 30 height 13
click at [382, 330] on div "Tip $27.75" at bounding box center [318, 327] width 230 height 28
click at [687, 448] on div "Created (Sent To Provider) Uber LOF 08/21/2025 12:41 PM EDT Not Assigned Driver…" at bounding box center [666, 408] width 364 height 229
drag, startPoint x: 1096, startPoint y: 313, endPoint x: 1091, endPoint y: 327, distance: 15.6
click at [1091, 327] on div at bounding box center [1059, 306] width 371 height 474
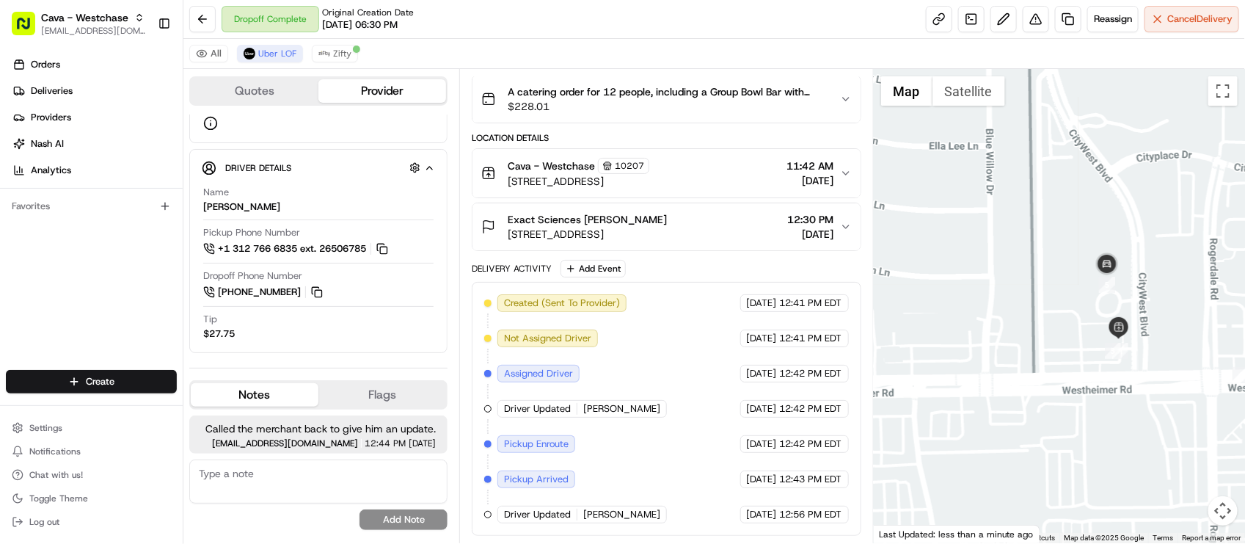
click at [730, 290] on div "Created (Sent To Provider) Uber LOF 08/21/2025 12:41 PM EDT Not Assigned Driver…" at bounding box center [666, 409] width 389 height 254
drag, startPoint x: 1135, startPoint y: 346, endPoint x: 1114, endPoint y: 353, distance: 21.8
click at [1114, 353] on div at bounding box center [1059, 306] width 371 height 474
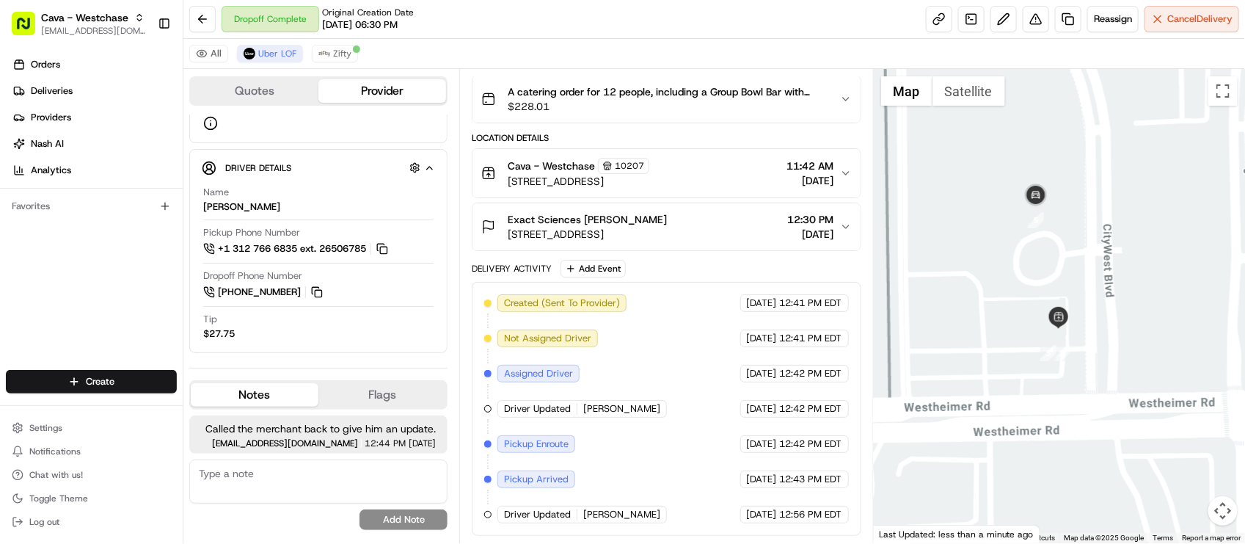
drag, startPoint x: 1022, startPoint y: 343, endPoint x: 1006, endPoint y: 354, distance: 19.4
click at [1003, 351] on div at bounding box center [1059, 306] width 371 height 474
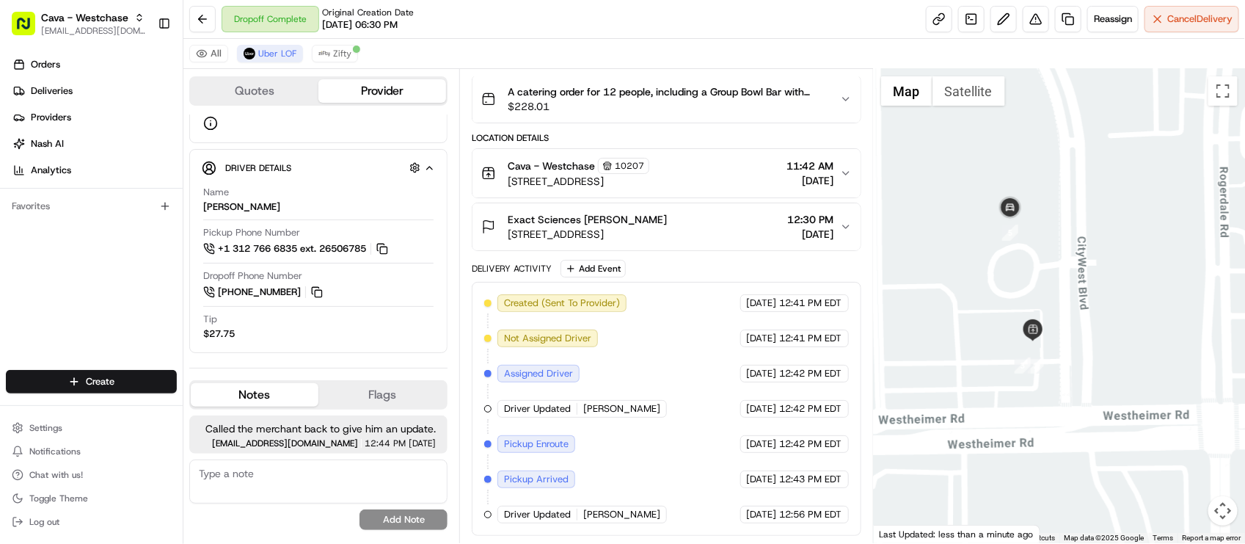
drag, startPoint x: 950, startPoint y: 338, endPoint x: 940, endPoint y: 349, distance: 14.5
click at [940, 349] on div at bounding box center [1059, 306] width 371 height 474
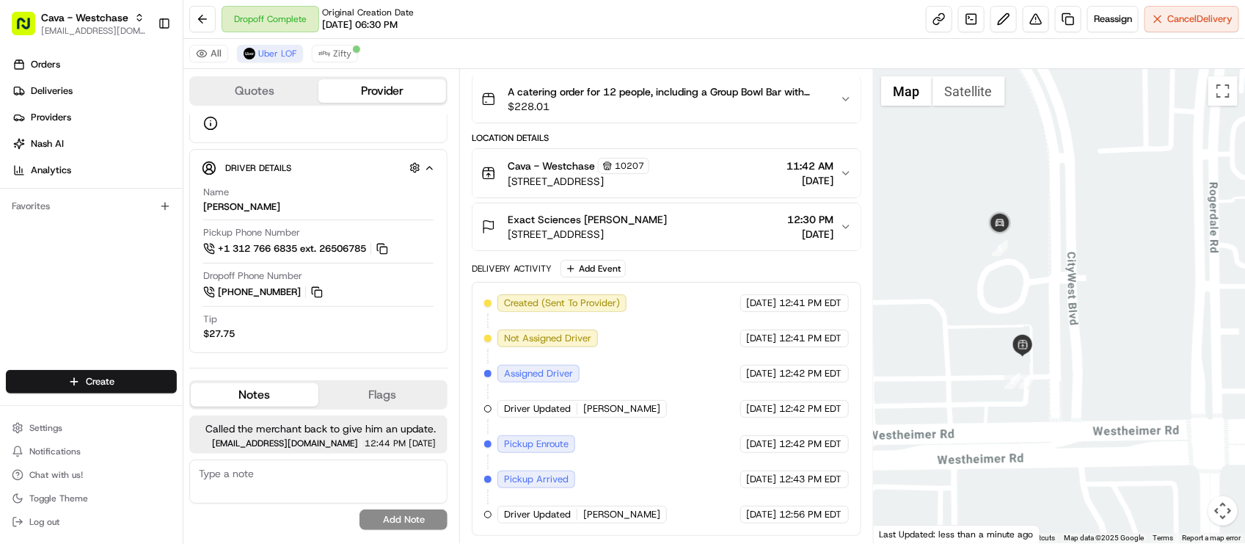
drag, startPoint x: 992, startPoint y: 288, endPoint x: 982, endPoint y: 328, distance: 41.5
click at [982, 328] on div at bounding box center [1059, 306] width 371 height 474
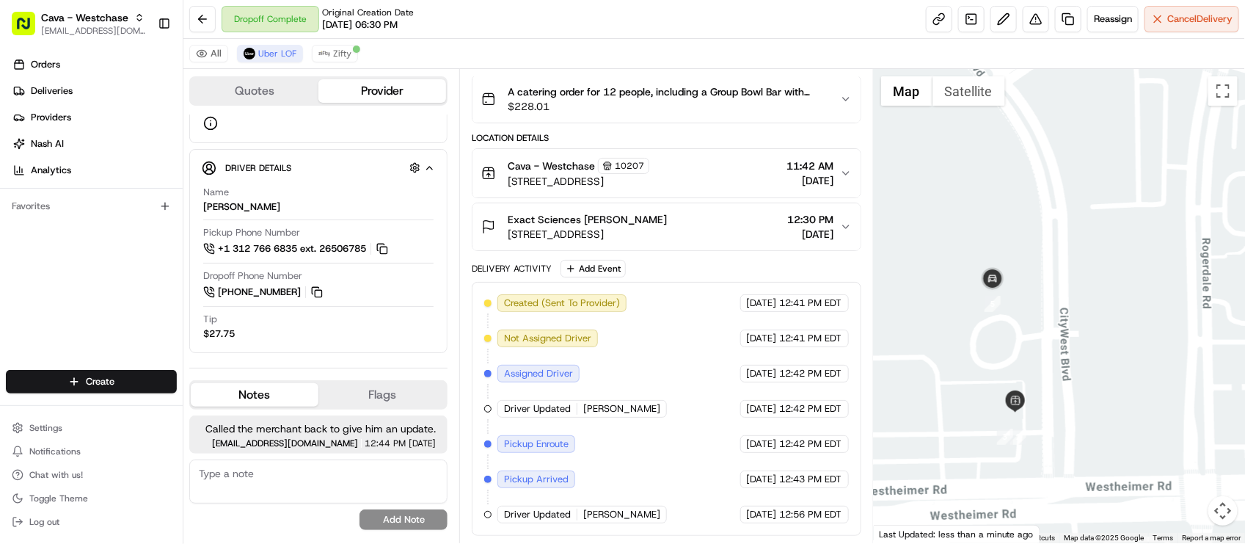
click at [705, 282] on div "Created (Sent To Provider) Uber LOF 08/21/2025 12:41 PM EDT Not Assigned Driver…" at bounding box center [666, 409] width 389 height 254
click at [614, 37] on div "Dropoff Complete Original Creation Date 08/20/2025 06:30 PM Reassign Cancel Del…" at bounding box center [714, 19] width 1062 height 39
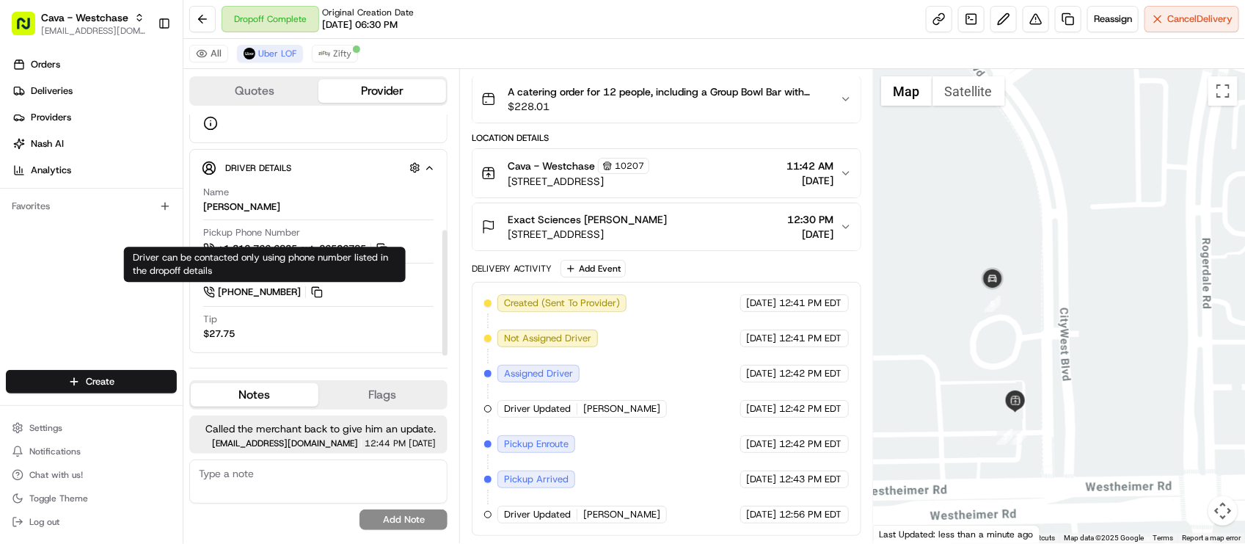
click at [103, 329] on div "Orders Deliveries Providers Nash AI Analytics Favorites" at bounding box center [91, 213] width 183 height 332
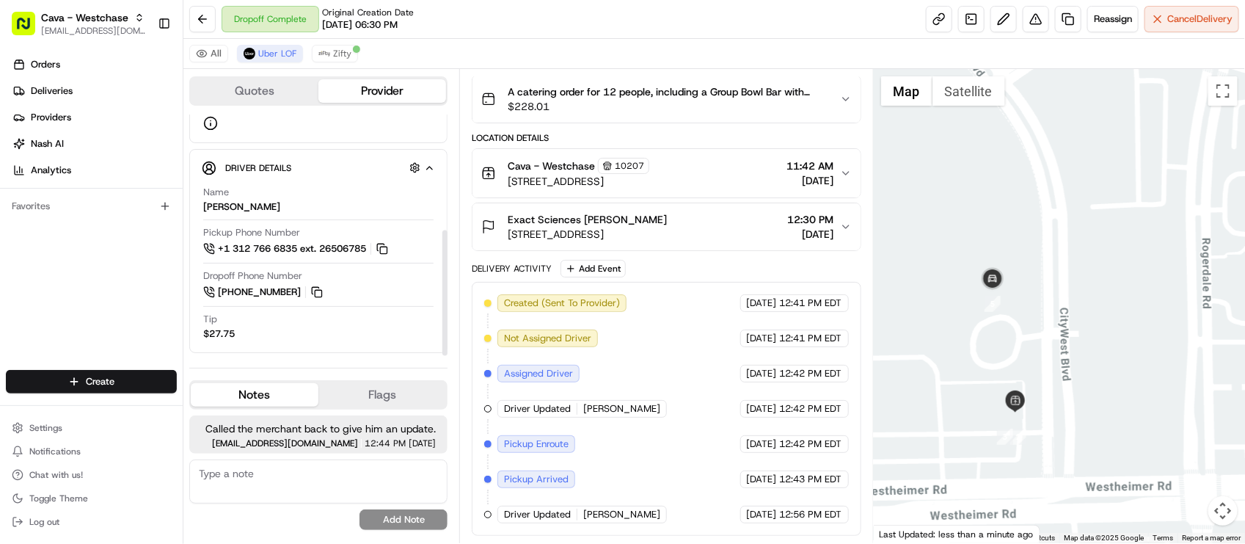
click at [596, 19] on div "Dropoff Complete Original Creation Date 08/20/2025 06:30 PM Reassign Cancel Del…" at bounding box center [714, 19] width 1062 height 39
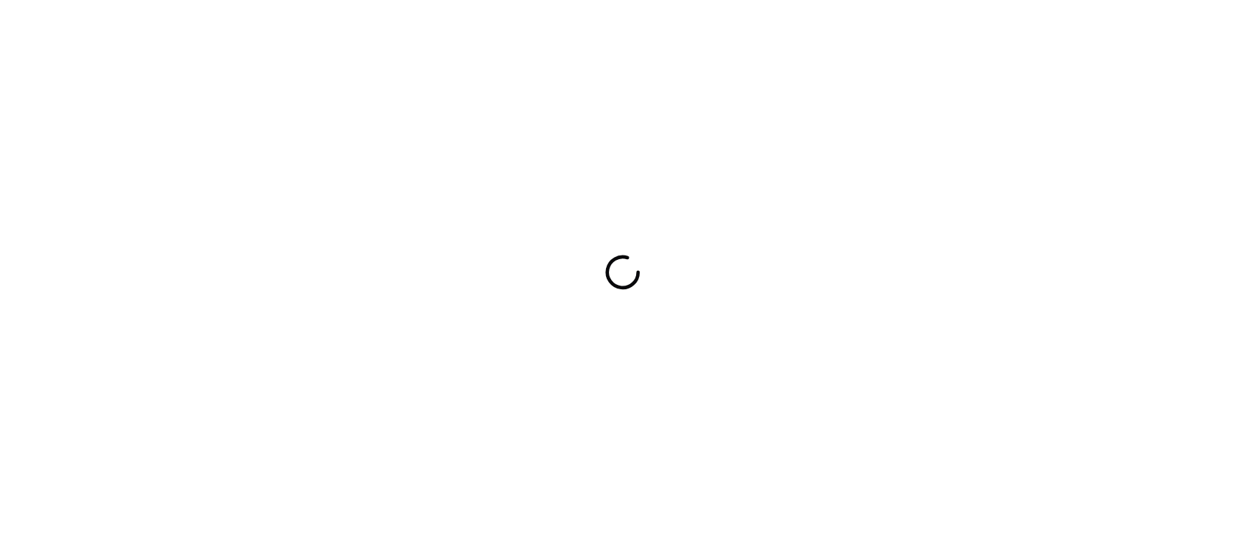
drag, startPoint x: 0, startPoint y: 0, endPoint x: 224, endPoint y: 269, distance: 350.2
click at [222, 269] on div at bounding box center [622, 272] width 1245 height 544
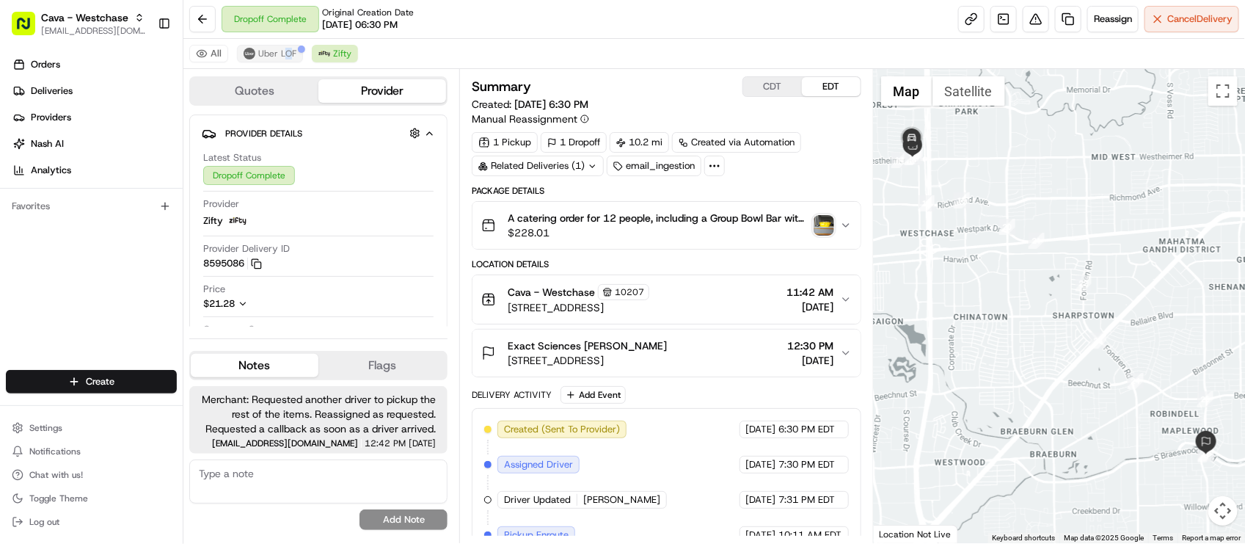
click at [286, 46] on div "All Uber LOF Zifty" at bounding box center [714, 54] width 1062 height 30
click at [286, 46] on button "Uber LOF" at bounding box center [270, 54] width 66 height 18
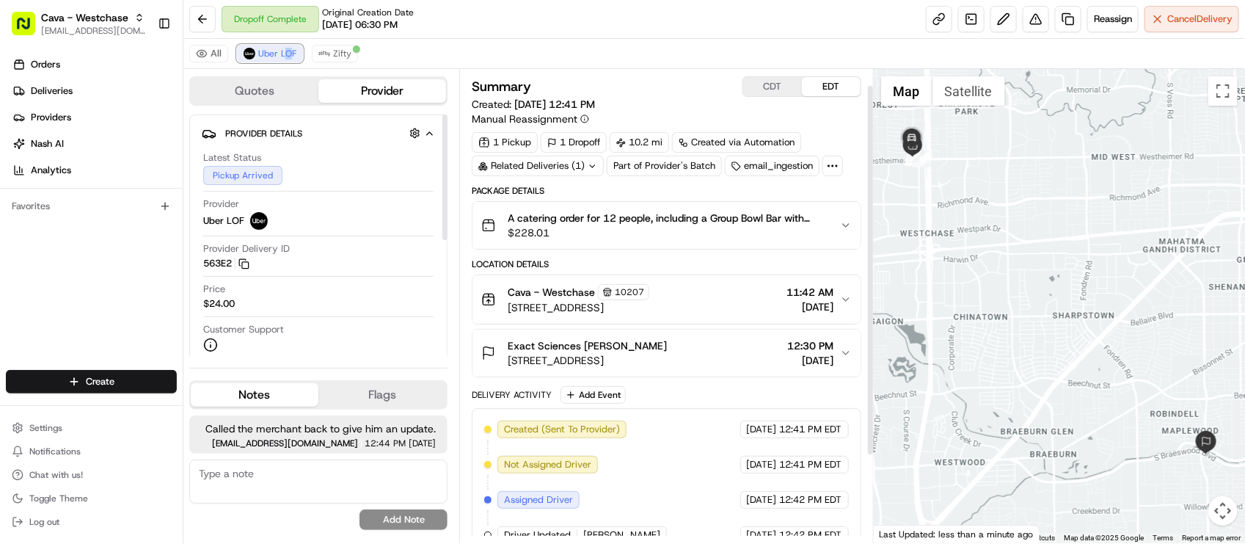
scroll to position [131, 0]
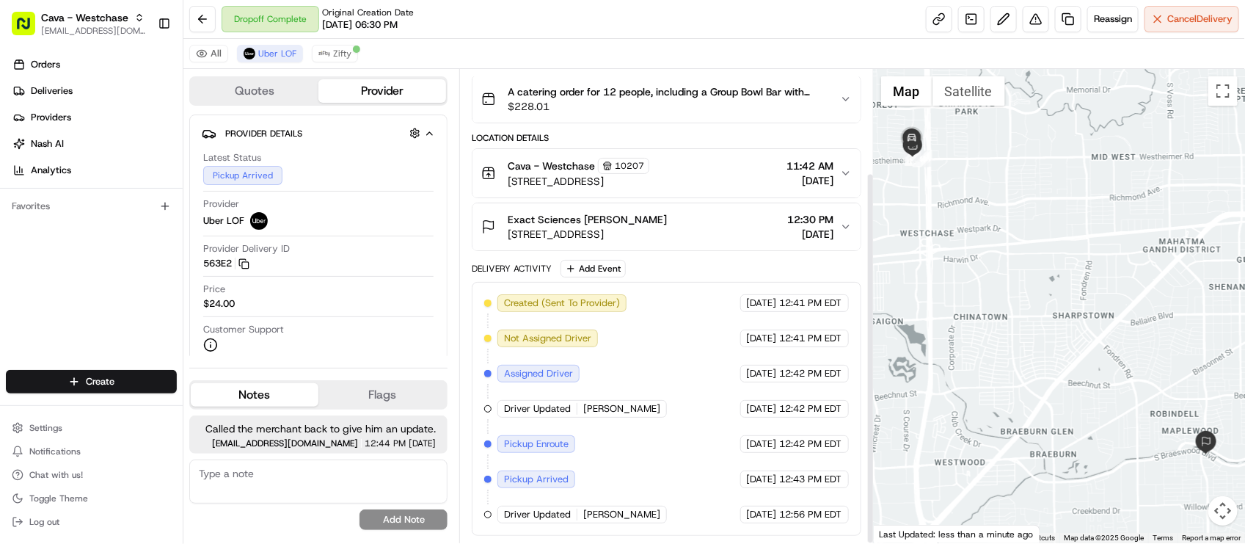
click at [654, 471] on div "Created (Sent To Provider) Uber LOF [DATE] 12:41 PM EDT Not Assigned Driver Ube…" at bounding box center [666, 408] width 364 height 229
click at [691, 486] on div "Created (Sent To Provider) Uber LOF [DATE] 12:41 PM EDT Not Assigned Driver Ube…" at bounding box center [666, 408] width 364 height 229
drag, startPoint x: 951, startPoint y: 255, endPoint x: 988, endPoint y: 380, distance: 130.1
click at [988, 380] on div at bounding box center [1059, 306] width 371 height 474
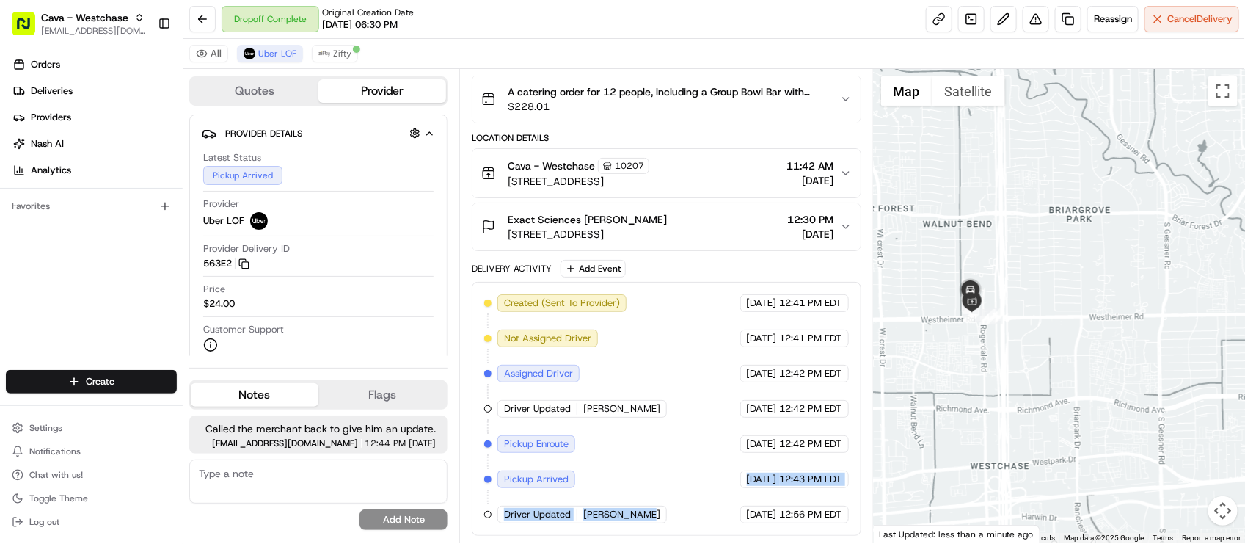
drag, startPoint x: 962, startPoint y: 299, endPoint x: 1008, endPoint y: 390, distance: 101.8
click at [1008, 393] on div at bounding box center [1059, 306] width 371 height 474
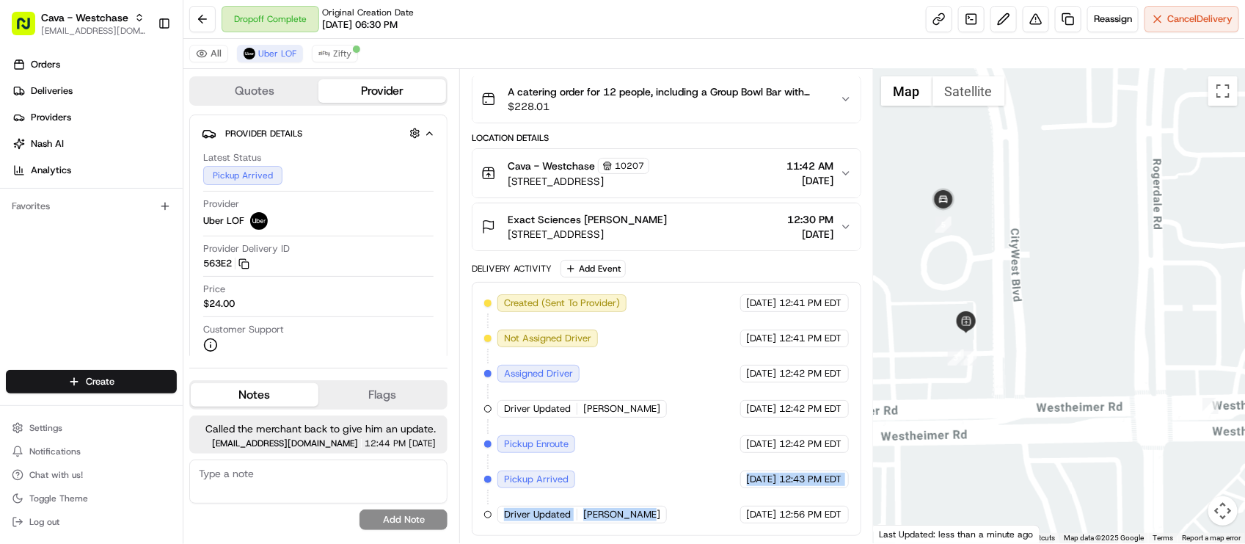
drag, startPoint x: 1025, startPoint y: 388, endPoint x: 1076, endPoint y: 475, distance: 101.0
click at [1076, 475] on div at bounding box center [1059, 306] width 371 height 474
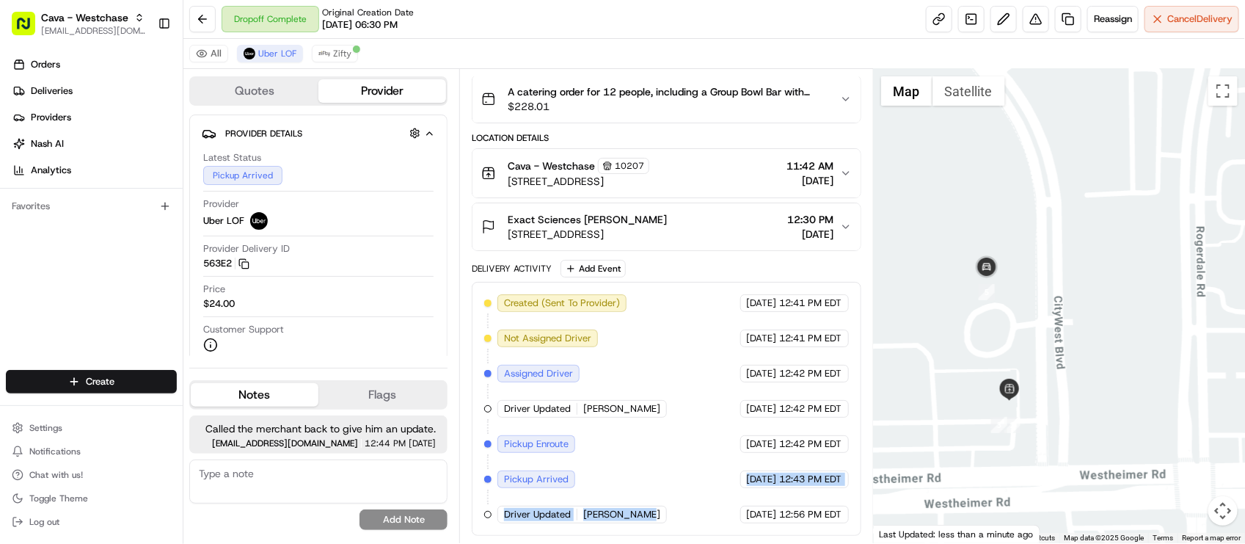
drag, startPoint x: 1011, startPoint y: 375, endPoint x: 1053, endPoint y: 433, distance: 71.5
click at [1053, 433] on div at bounding box center [1059, 306] width 371 height 474
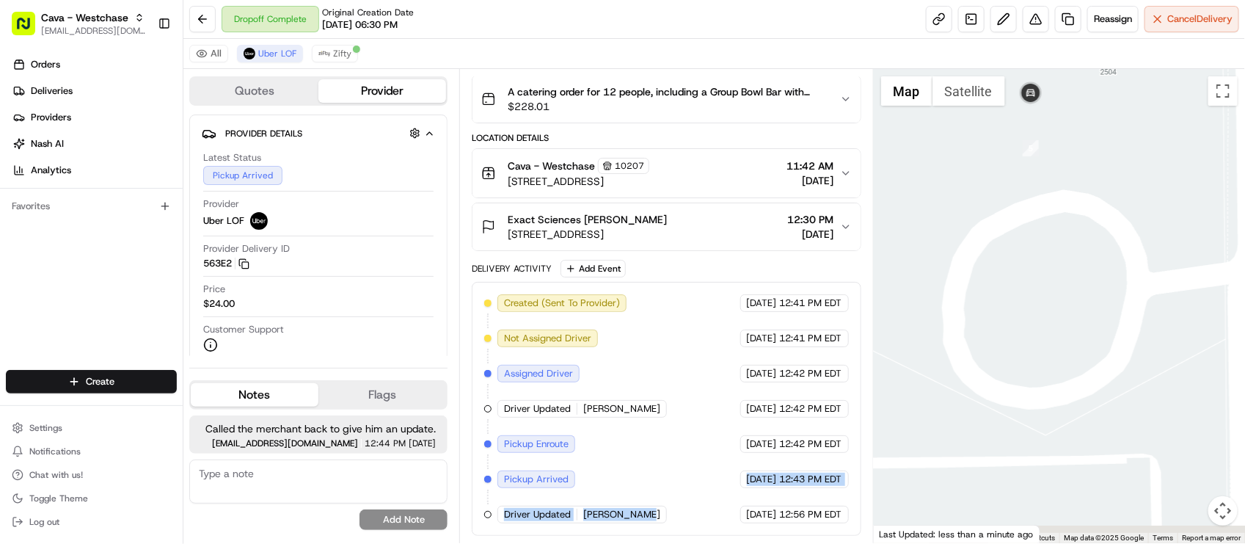
drag, startPoint x: 1040, startPoint y: 412, endPoint x: 996, endPoint y: 277, distance: 142.0
click at [996, 277] on div at bounding box center [1059, 306] width 371 height 474
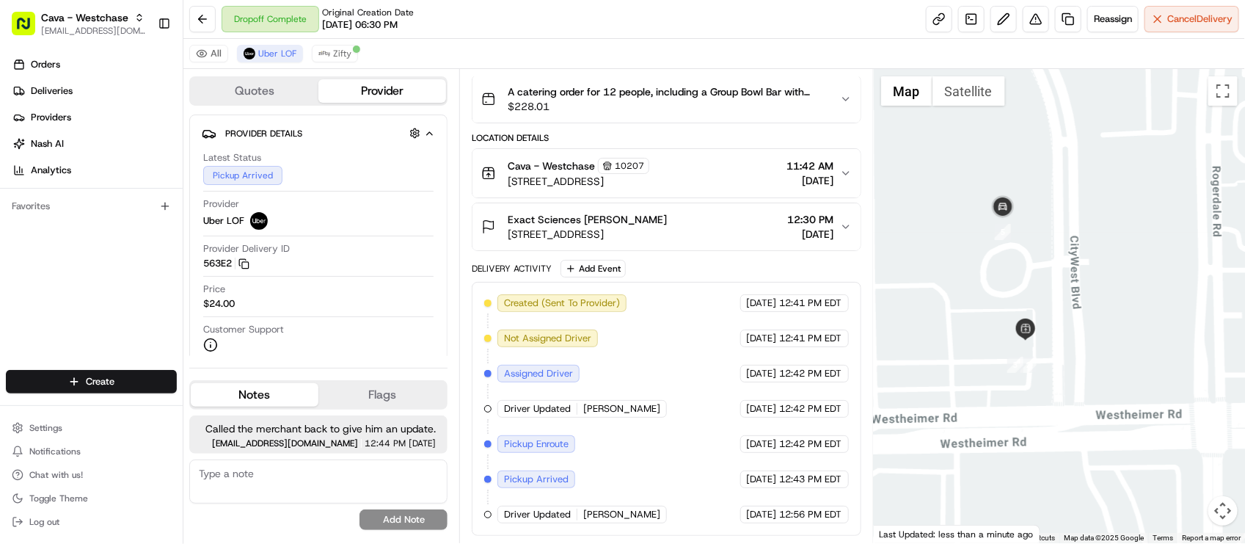
click at [98, 288] on div "Orders Deliveries Providers Nash AI Analytics Favorites" at bounding box center [91, 213] width 183 height 332
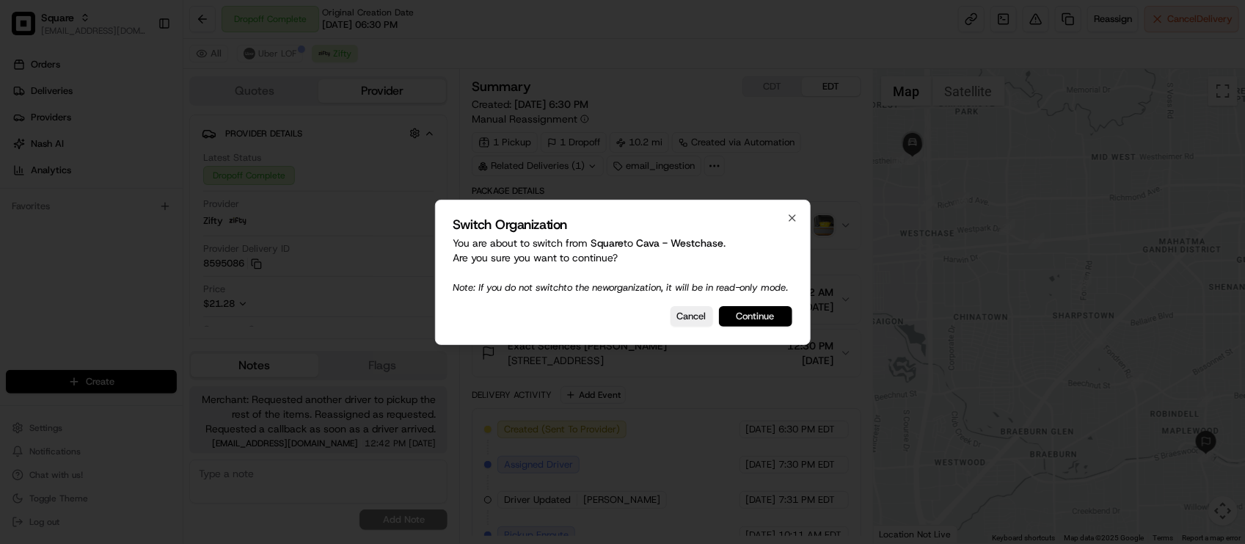
click at [754, 327] on button "Continue" at bounding box center [755, 316] width 73 height 21
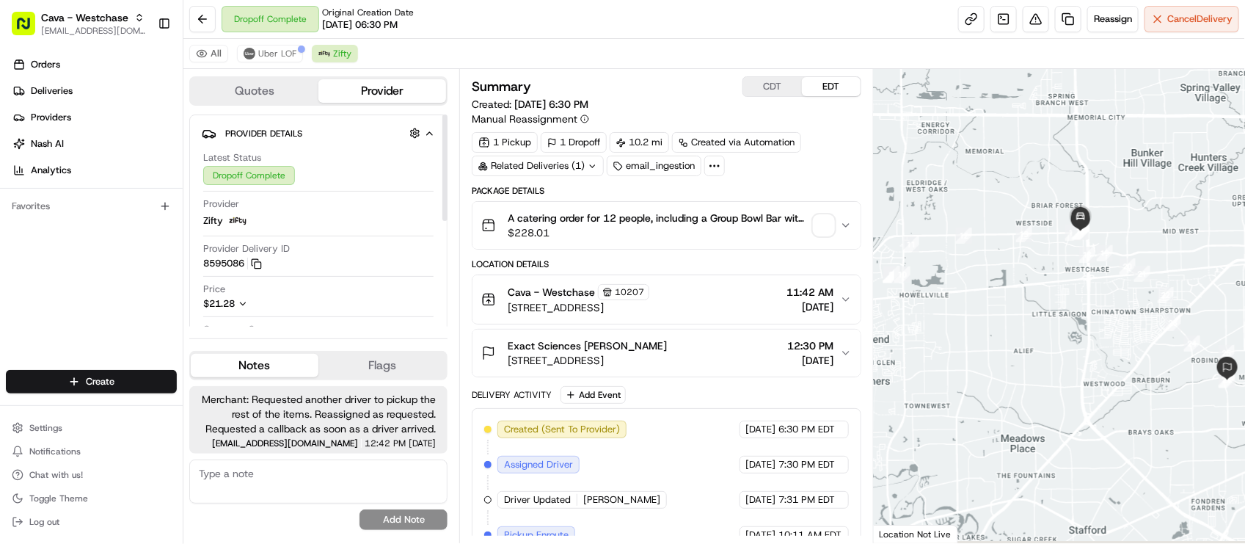
click at [285, 65] on div "All Uber LOF Zifty" at bounding box center [714, 54] width 1062 height 30
click at [286, 60] on button "Uber LOF" at bounding box center [270, 54] width 66 height 18
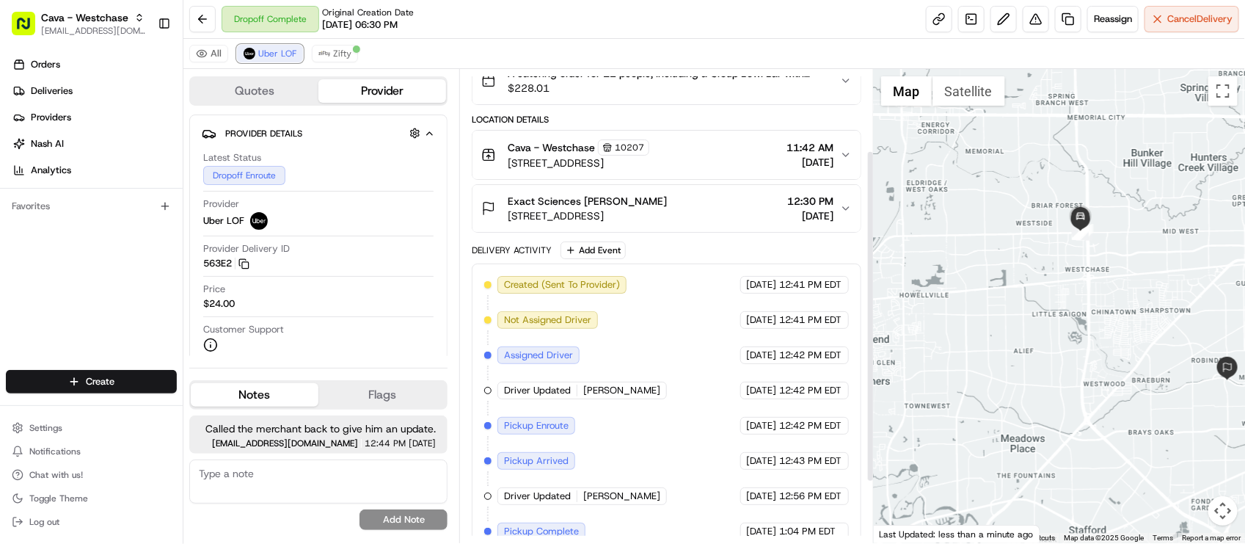
scroll to position [202, 0]
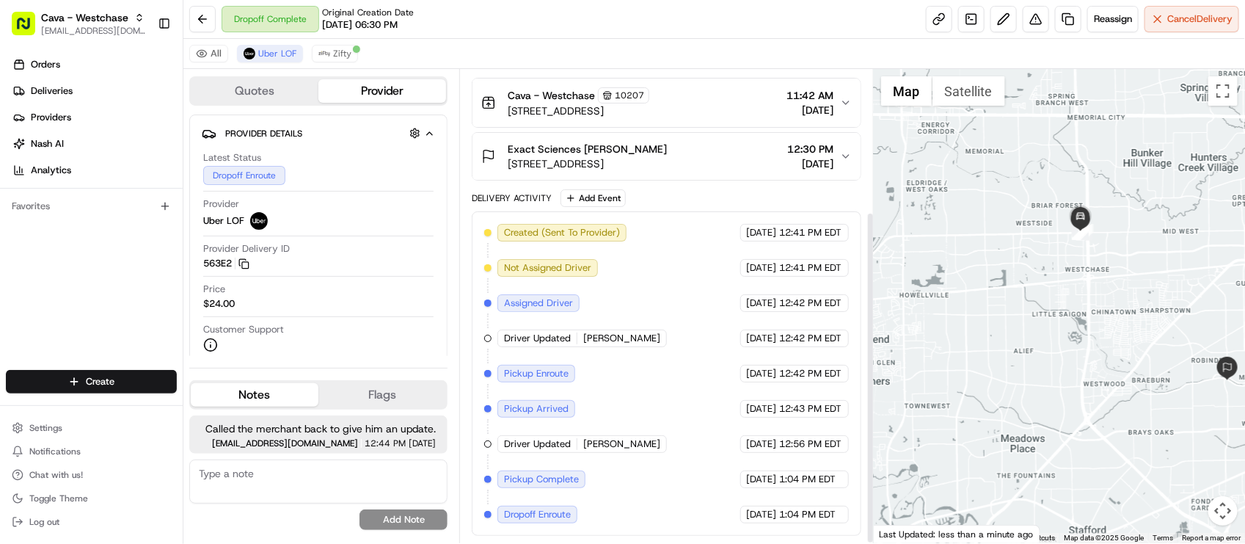
click at [506, 4] on div "Dropoff Complete Original Creation Date [DATE] 06:30 PM Reassign Cancel Delivery" at bounding box center [714, 19] width 1062 height 39
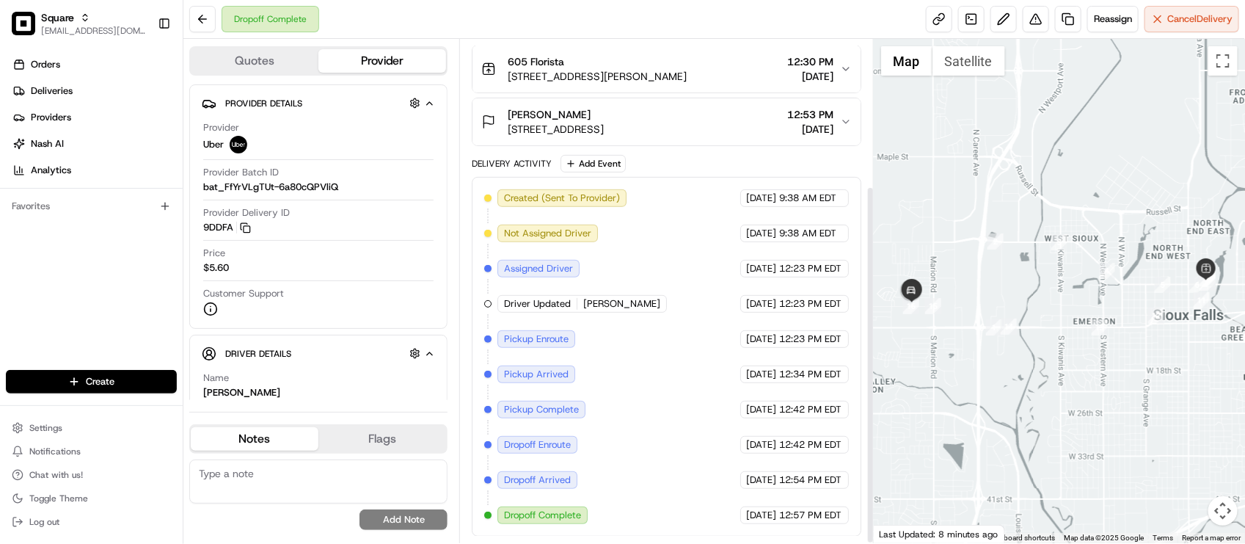
scroll to position [206, 0]
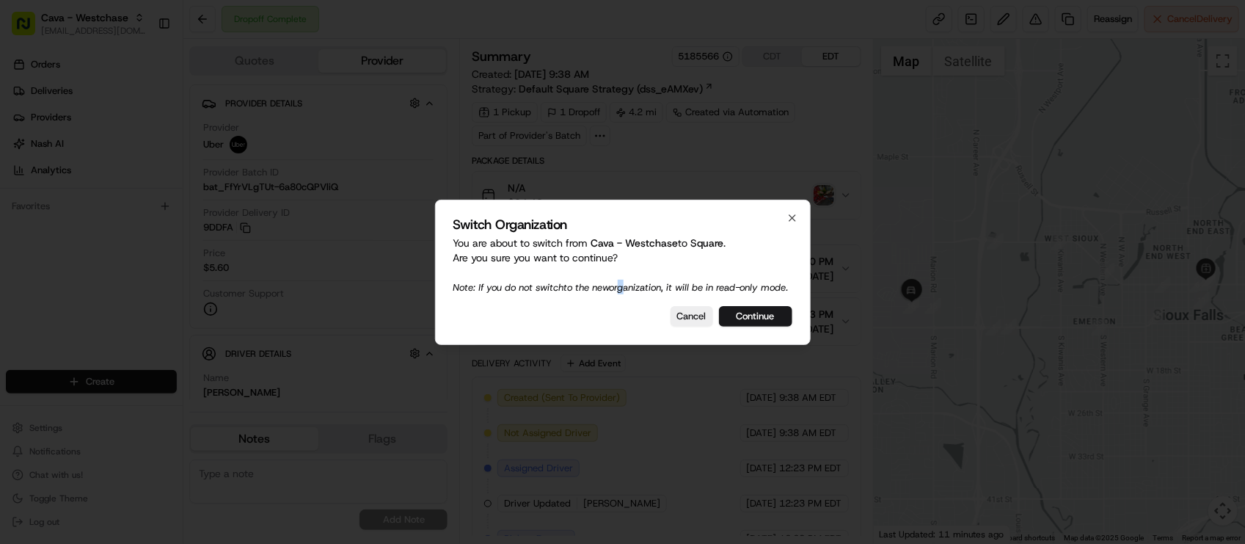
click at [624, 284] on span "Note: If you do not switch to the new organization, it will be in read-only mod…" at bounding box center [621, 287] width 335 height 12
click at [760, 319] on button "Continue" at bounding box center [755, 316] width 73 height 21
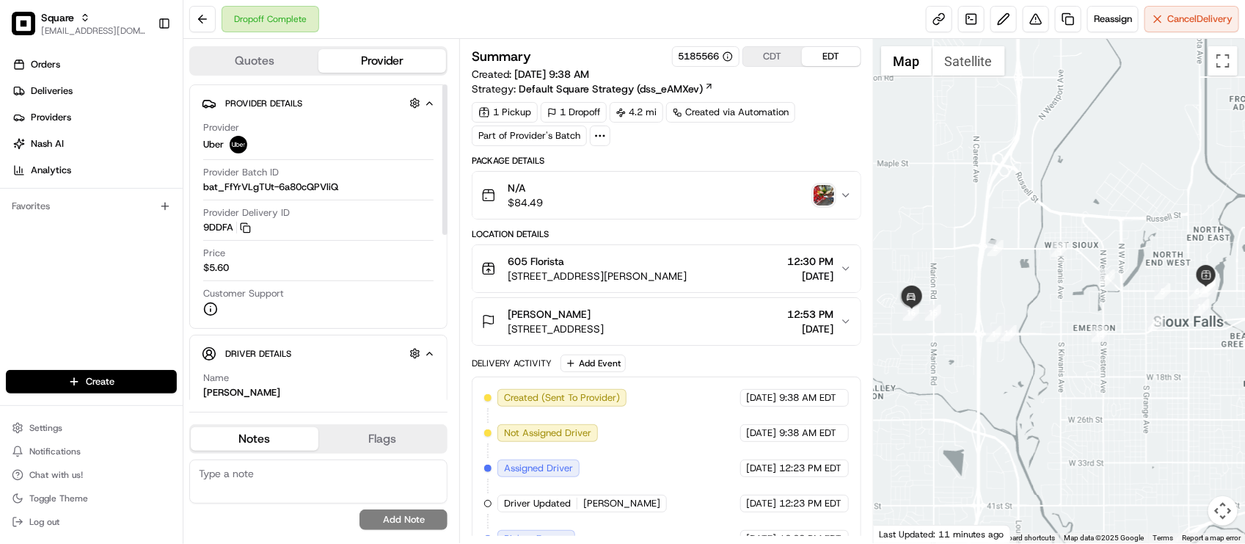
click at [411, 210] on div "Provider Delivery ID 9DDFA Copy del_dwzhCTOaT_mybjkrNknd-g 9DDFA" at bounding box center [318, 220] width 230 height 28
click at [413, 23] on div "Dropoff Complete Reassign Cancel Delivery" at bounding box center [714, 19] width 1062 height 39
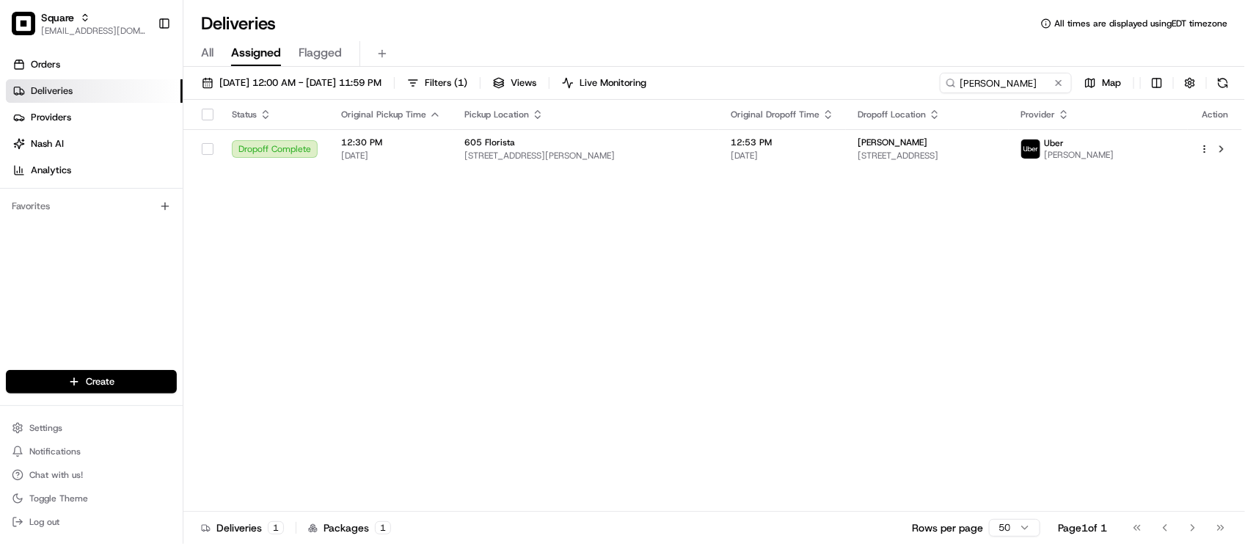
click at [402, 31] on div "Deliveries All times are displayed using EDT timezone" at bounding box center [714, 23] width 1062 height 23
click at [997, 86] on input "[PERSON_NAME]" at bounding box center [984, 83] width 176 height 21
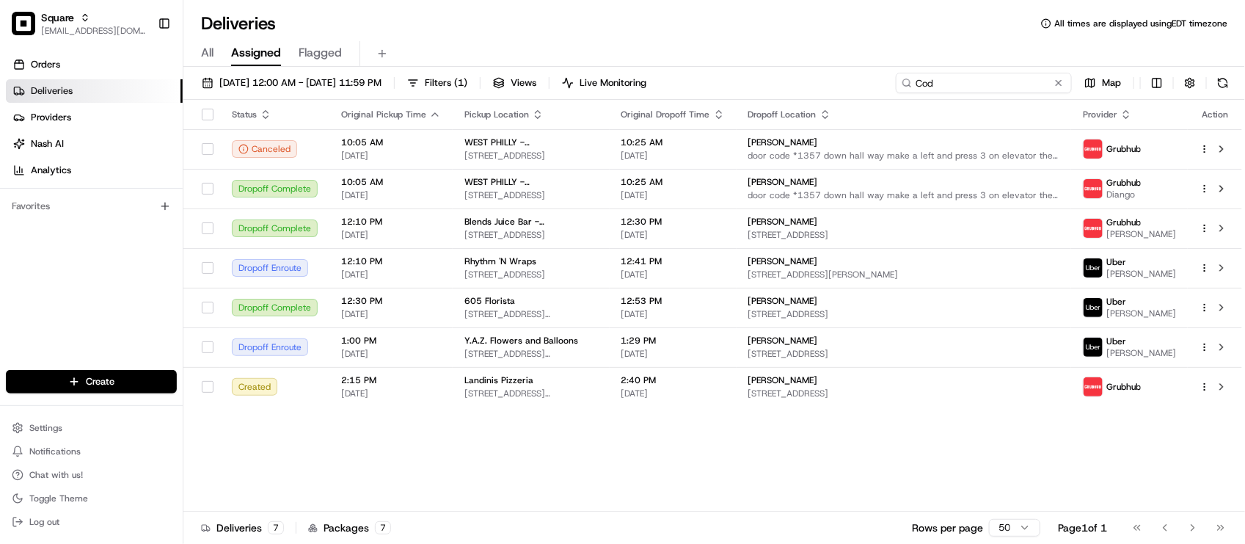
type input "Cod"
click at [756, 486] on div "Status Original Pickup Time Pickup Location Original Dropoff Time Dropoff Locat…" at bounding box center [712, 306] width 1059 height 412
click at [784, 501] on div "Status Original Pickup Time Pickup Location Original Dropoff Time Dropoff Locat…" at bounding box center [712, 306] width 1059 height 412
click at [802, 511] on div "Deliveries 7 Packages 7 Rows per page 50 Page 1 of 1 Go to first page Go to pre…" at bounding box center [714, 527] width 1062 height 33
click at [813, 516] on div "Deliveries 7 Packages 7 Rows per page 50 Page 1 of 1 Go to first page Go to pre…" at bounding box center [714, 527] width 1062 height 33
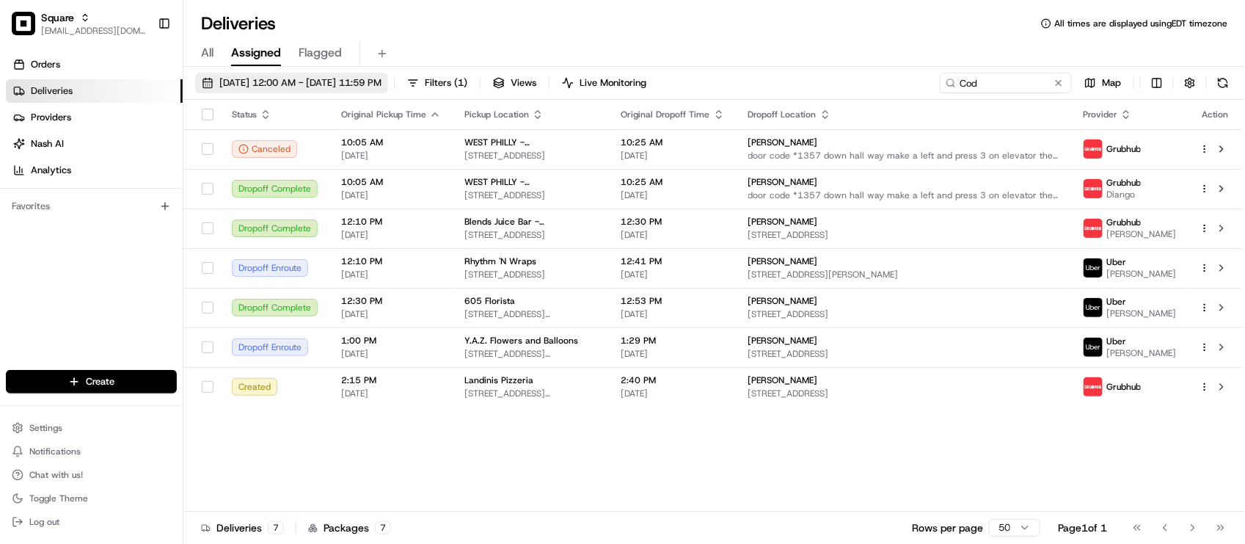
click at [346, 89] on span "08/21/2025 12:00 AM - 08/21/2025 11:59 PM" at bounding box center [300, 82] width 162 height 13
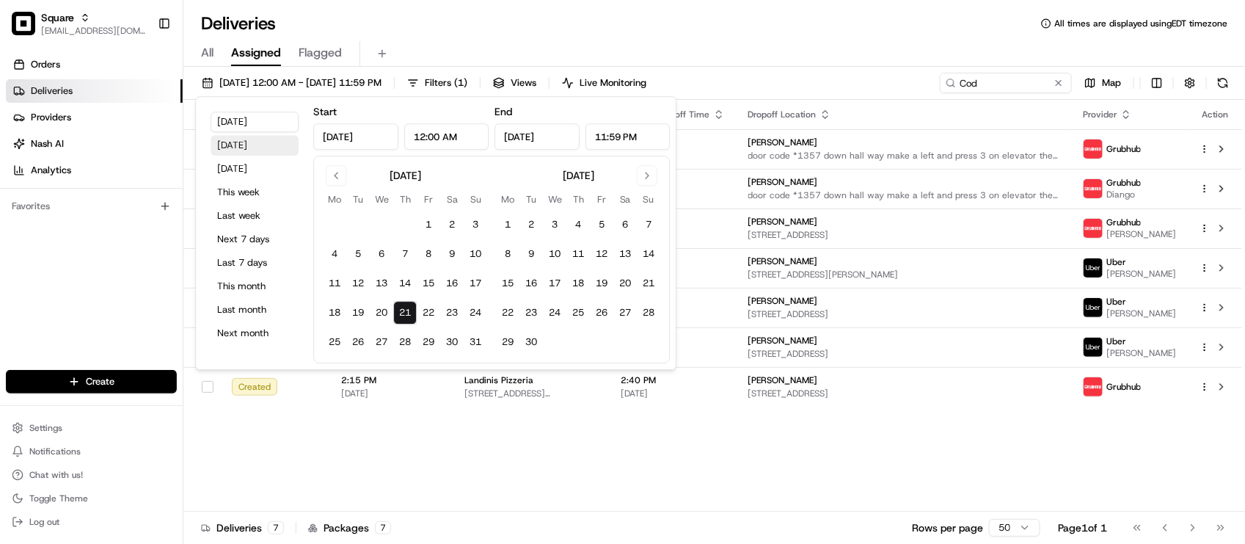
click at [266, 142] on button "Yesterday" at bounding box center [255, 145] width 88 height 21
type input "Aug 20, 2025"
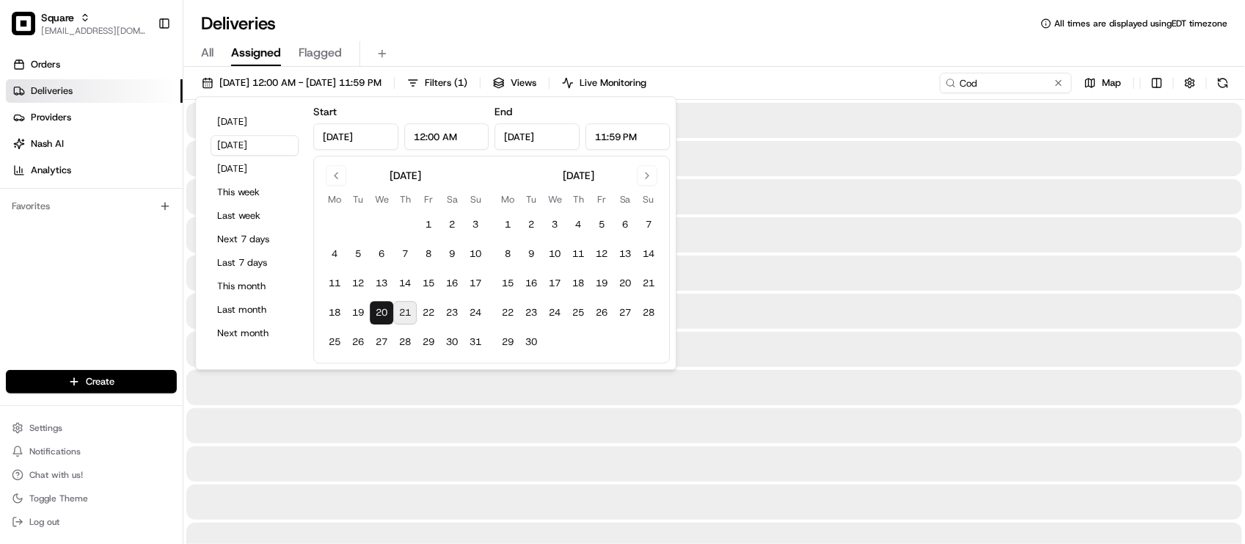
click at [628, 42] on div "All Assigned Flagged" at bounding box center [714, 54] width 1062 height 26
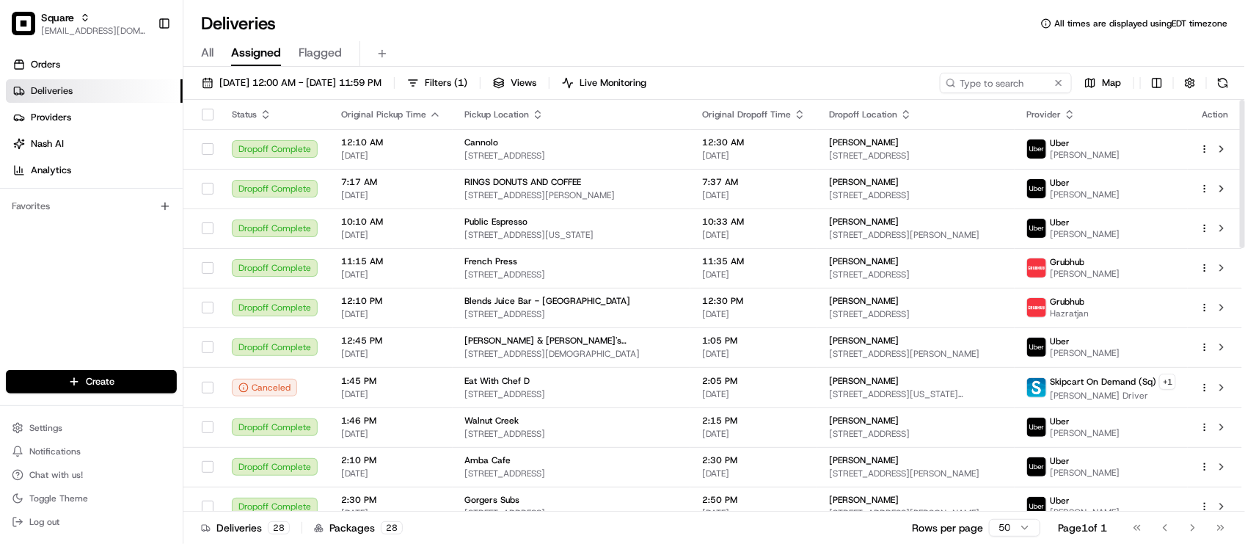
click at [203, 54] on span "All" at bounding box center [207, 53] width 12 height 18
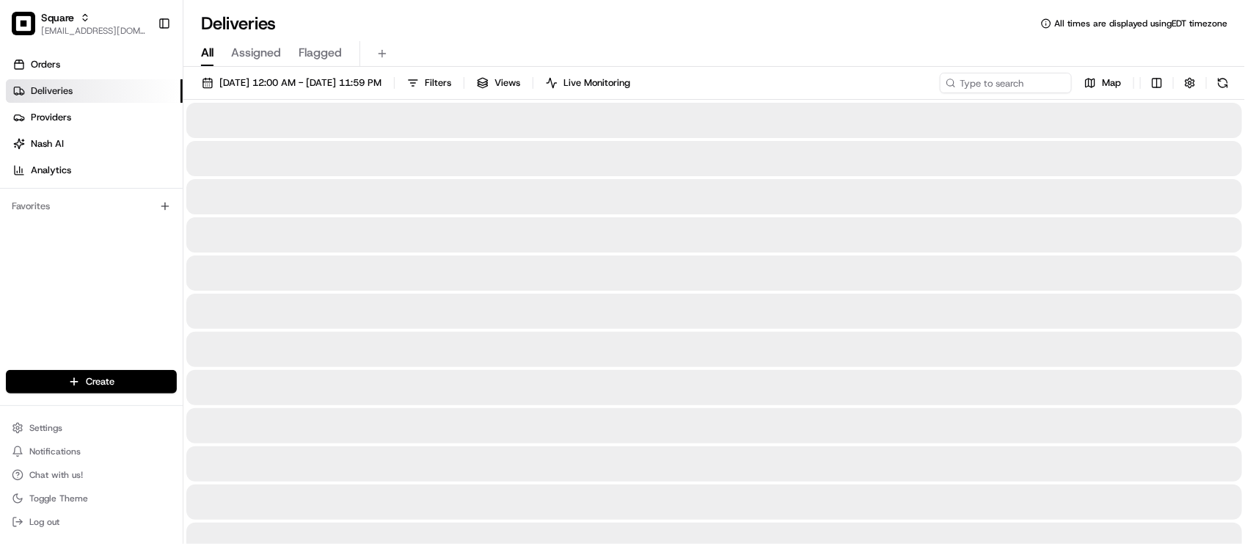
click at [321, 30] on div "Deliveries All times are displayed using EDT timezone" at bounding box center [714, 23] width 1062 height 23
click at [981, 81] on input at bounding box center [984, 83] width 176 height 21
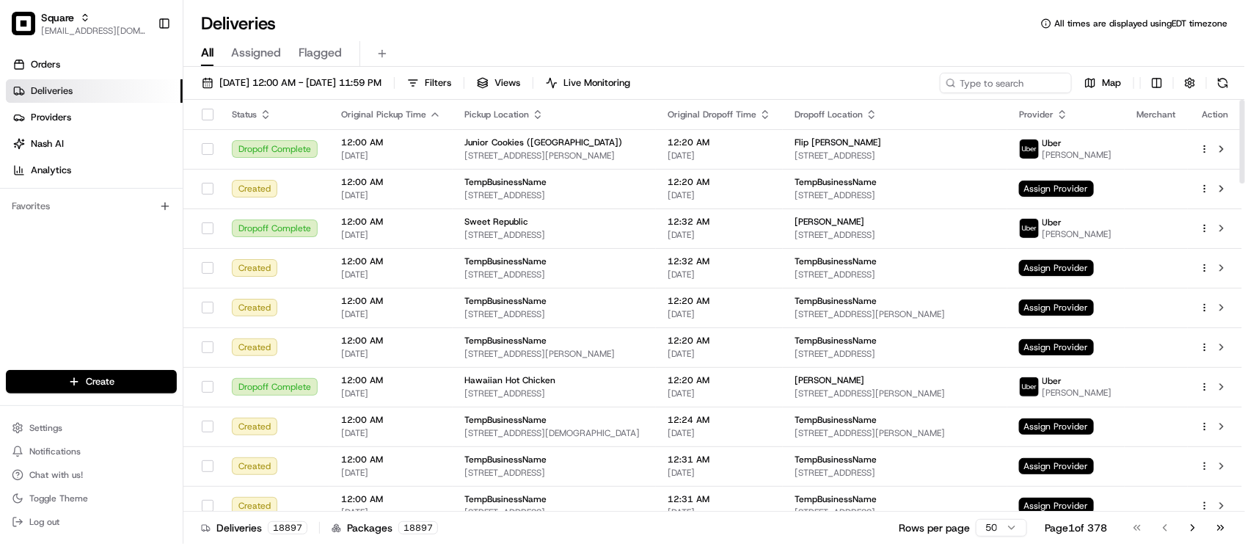
click at [399, 23] on div "Deliveries All times are displayed using EDT timezone" at bounding box center [714, 23] width 1062 height 23
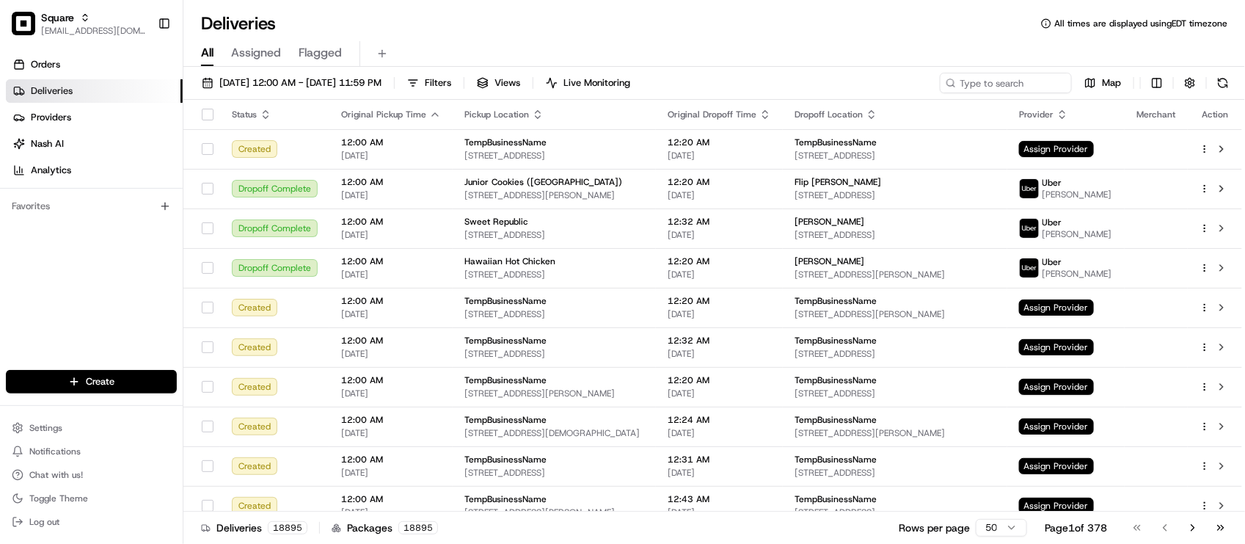
drag, startPoint x: 492, startPoint y: 28, endPoint x: 503, endPoint y: 23, distance: 12.1
click at [493, 29] on div "Deliveries All times are displayed using EDT timezone" at bounding box center [714, 23] width 1062 height 23
click at [966, 90] on input at bounding box center [984, 83] width 176 height 21
drag, startPoint x: 468, startPoint y: 12, endPoint x: 390, endPoint y: 27, distance: 79.2
click at [468, 12] on div "Deliveries All times are displayed using EDT timezone" at bounding box center [714, 23] width 1062 height 23
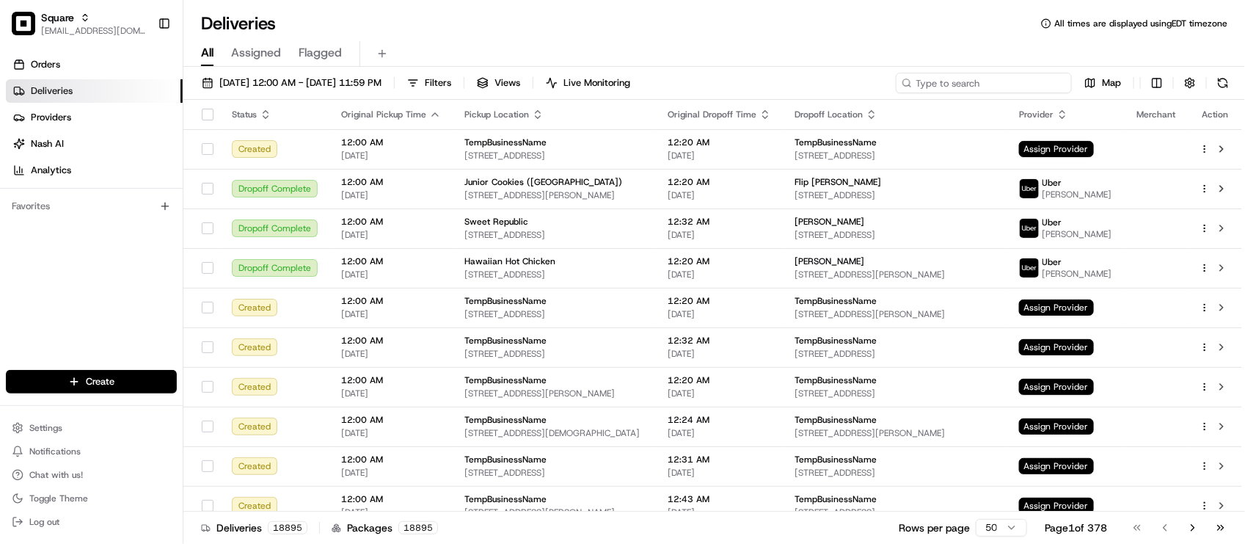
click at [1041, 90] on input at bounding box center [984, 83] width 176 height 21
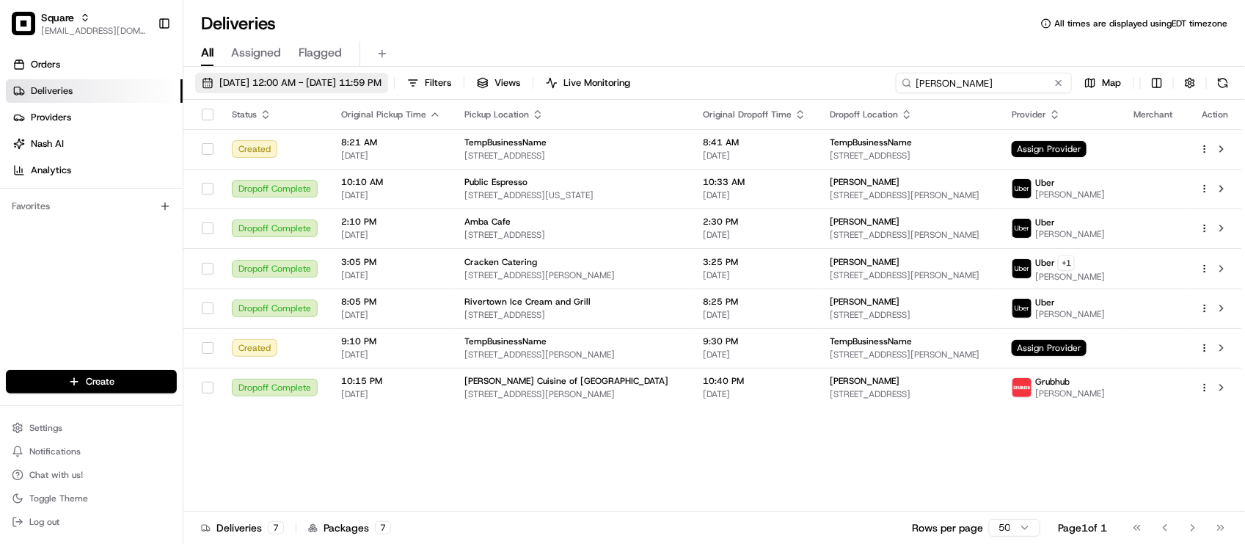
type input "cody"
click at [382, 79] on span "08/20/2025 12:00 AM - 08/20/2025 11:59 PM" at bounding box center [300, 82] width 162 height 13
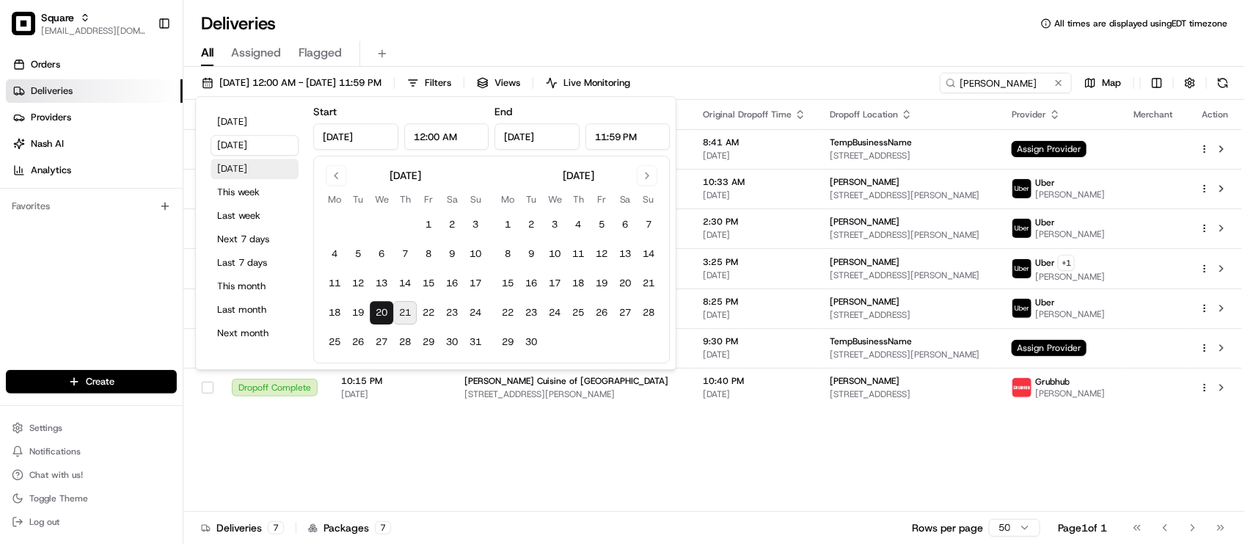
click at [259, 170] on button "Tomorrow" at bounding box center [255, 169] width 88 height 21
type input "Aug 22, 2025"
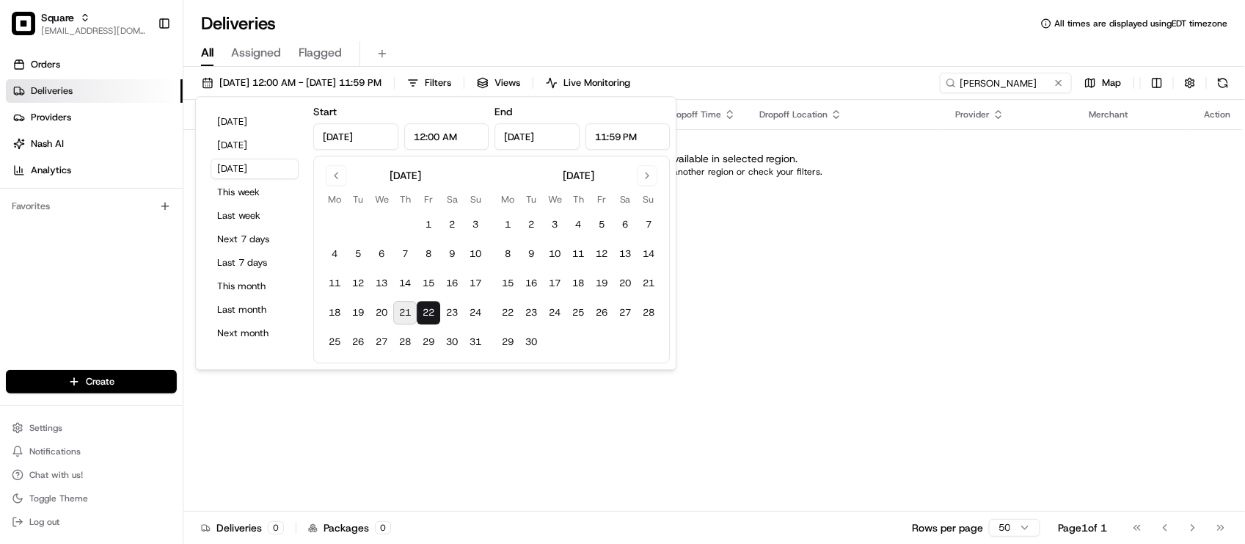
click at [916, 22] on div "Deliveries All times are displayed using EDT timezone" at bounding box center [714, 23] width 1062 height 23
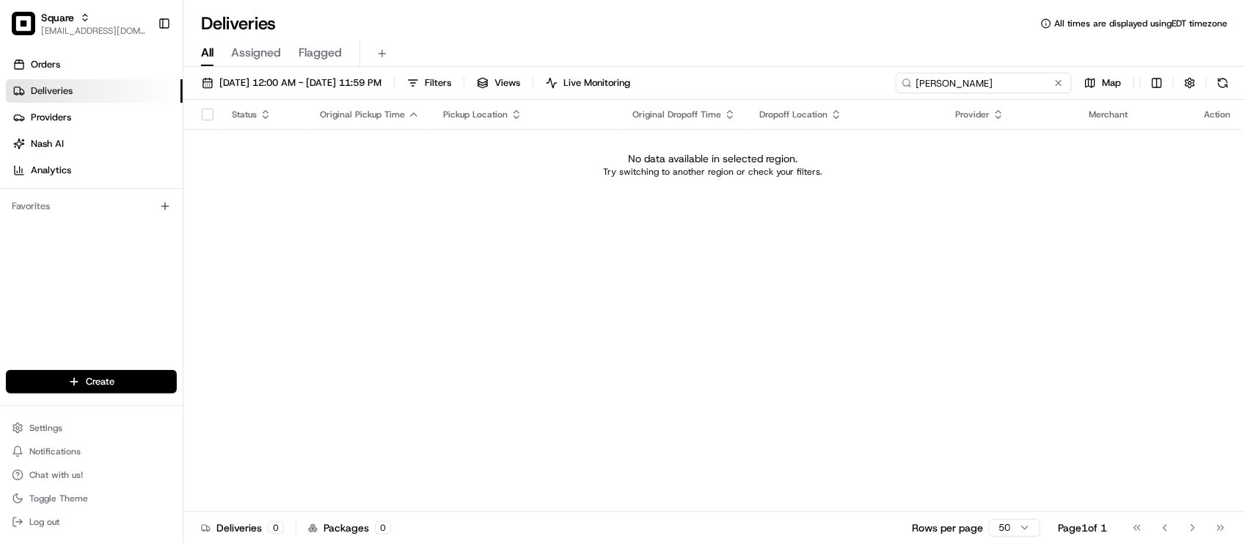
click at [987, 92] on input "cody" at bounding box center [984, 83] width 176 height 21
click at [264, 60] on span "Assigned" at bounding box center [256, 53] width 50 height 18
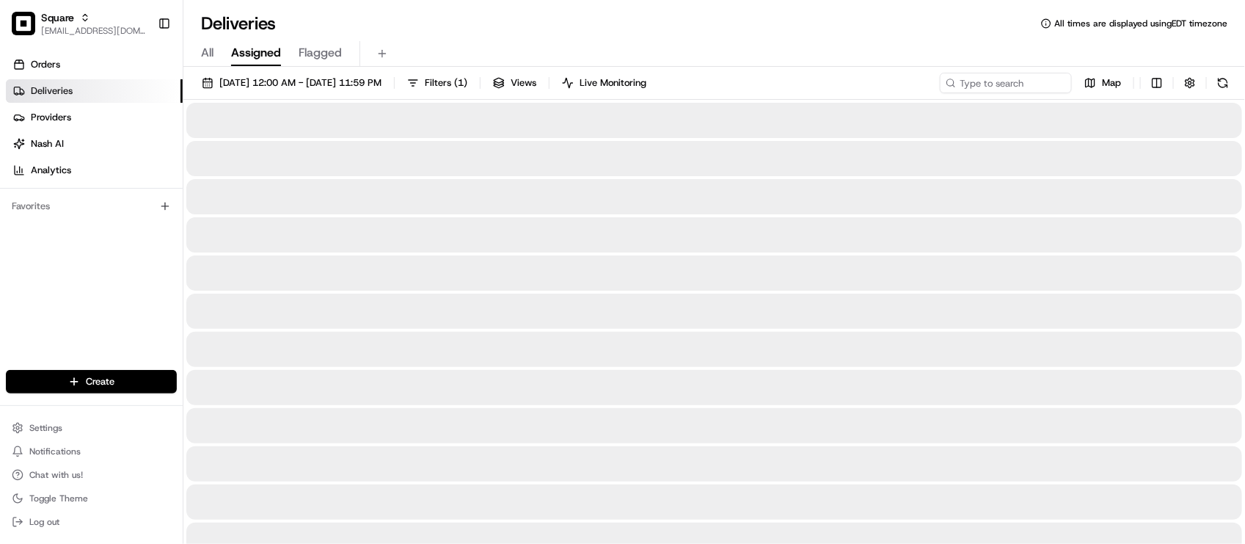
click at [210, 44] on span "All" at bounding box center [207, 53] width 12 height 18
click at [273, 87] on span "08/22/2025 12:00 AM - 08/22/2025 11:59 PM" at bounding box center [300, 82] width 162 height 13
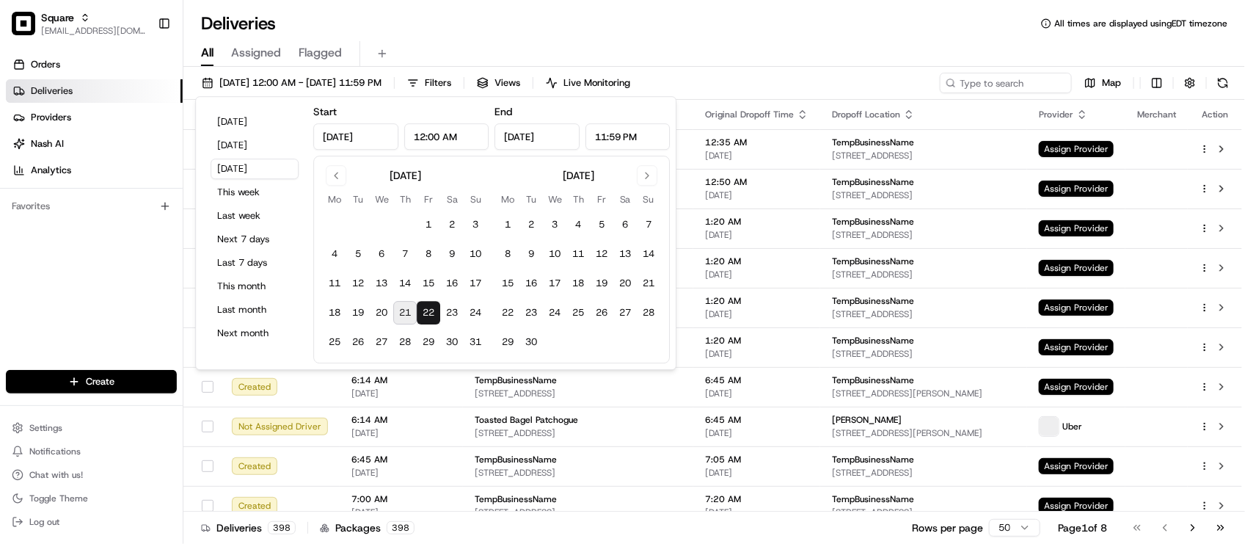
type input "Aug 22, 2025"
type input "12:00 AM"
type input "Aug 22, 2025"
type input "11:59 PM"
click at [982, 83] on input at bounding box center [984, 83] width 176 height 21
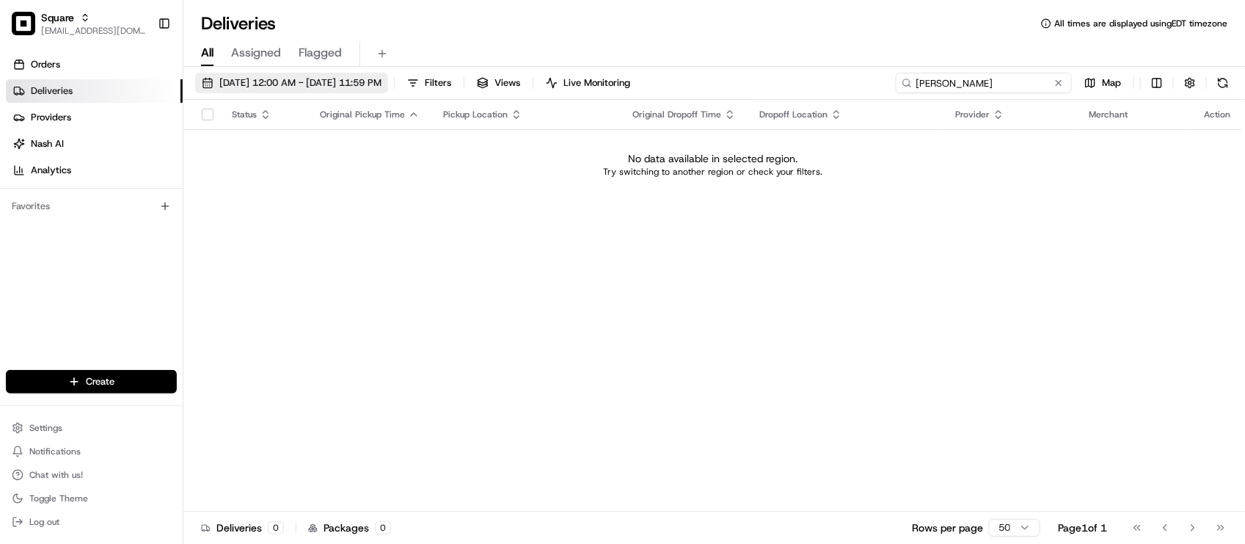
type input "cody"
click at [357, 85] on span "08/22/2025 12:00 AM - 08/22/2025 11:59 PM" at bounding box center [300, 82] width 162 height 13
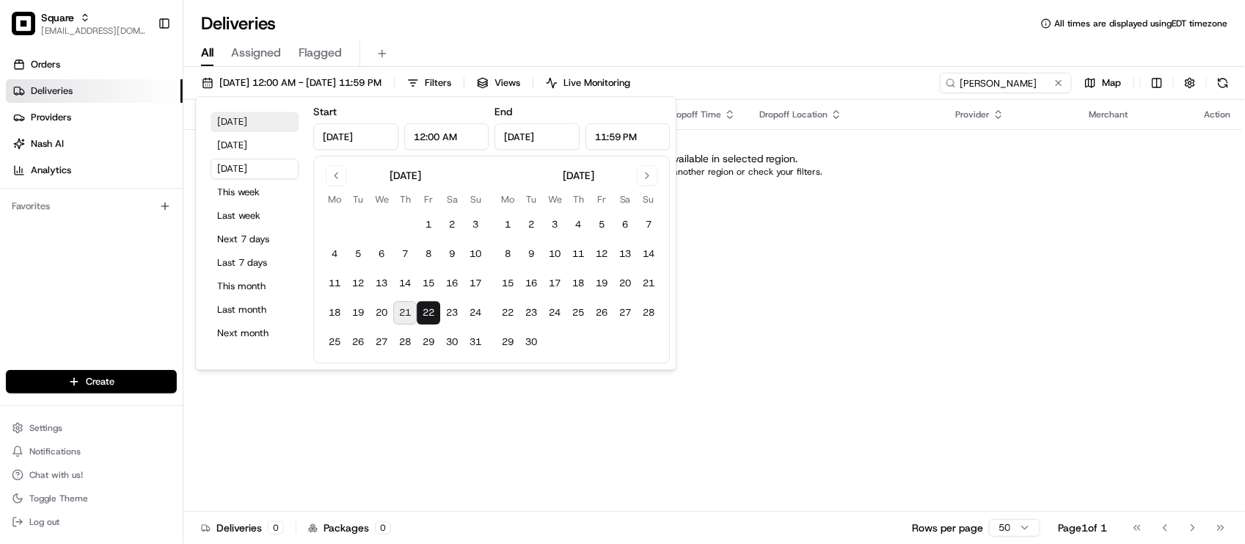
click at [257, 125] on button "Today" at bounding box center [255, 122] width 88 height 21
type input "Aug 21, 2025"
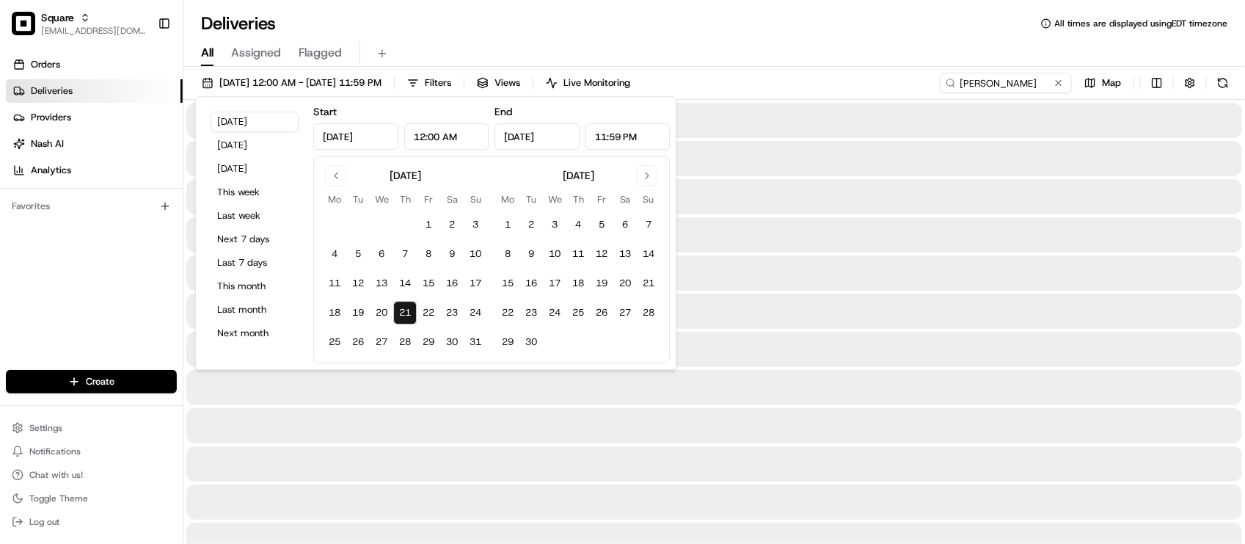
click at [906, 35] on div "All Assigned Flagged" at bounding box center [714, 51] width 1062 height 32
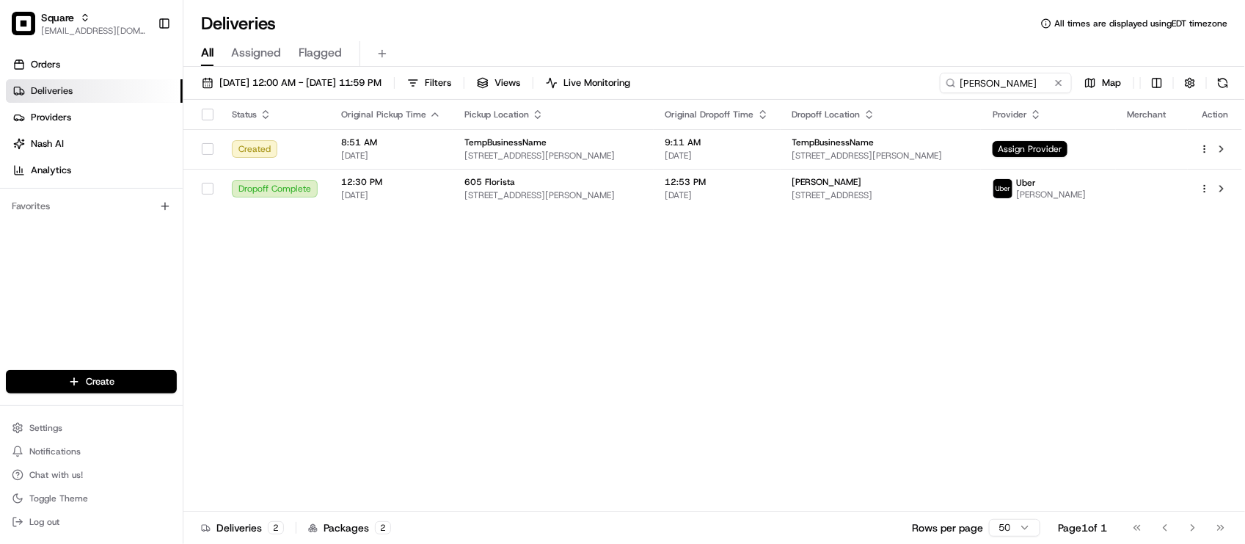
click at [468, 416] on div "Status Original Pickup Time Pickup Location Original Dropoff Time Dropoff Locat…" at bounding box center [712, 306] width 1059 height 412
click at [445, 310] on div "Status Original Pickup Time Pickup Location Original Dropoff Time Dropoff Locat…" at bounding box center [712, 306] width 1059 height 412
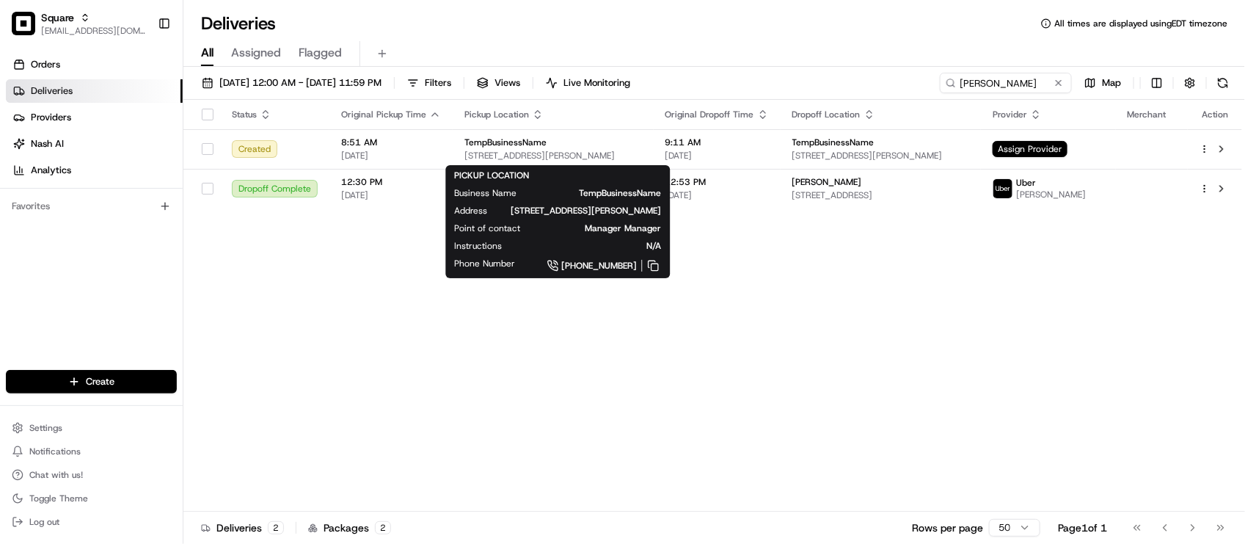
click at [501, 343] on div "Status Original Pickup Time Pickup Location Original Dropoff Time Dropoff Locat…" at bounding box center [712, 306] width 1059 height 412
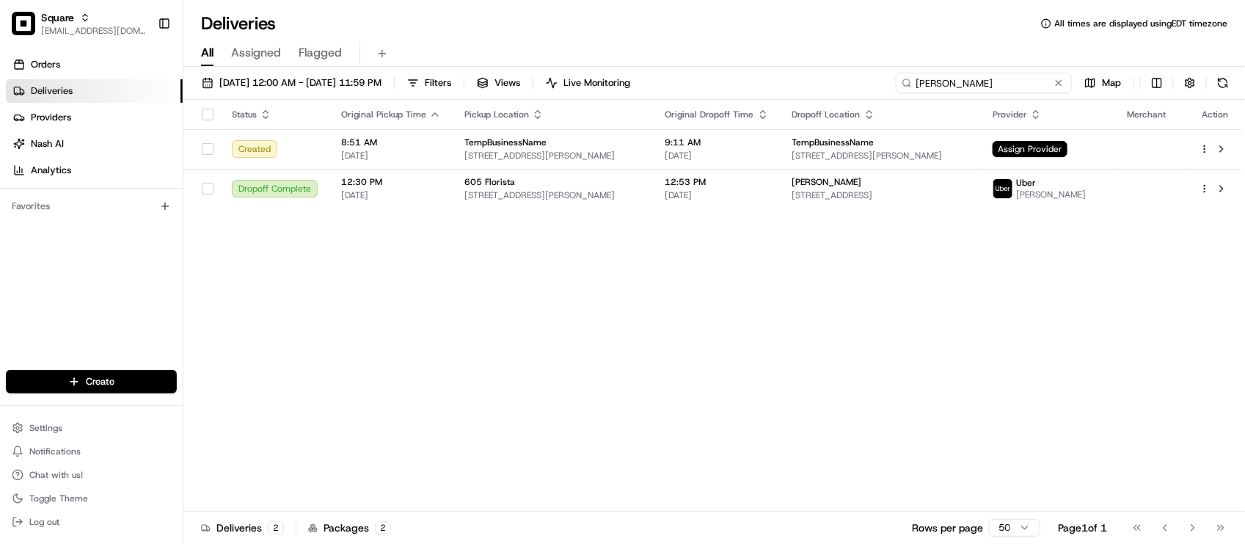
click at [998, 84] on input "cody" at bounding box center [984, 83] width 176 height 21
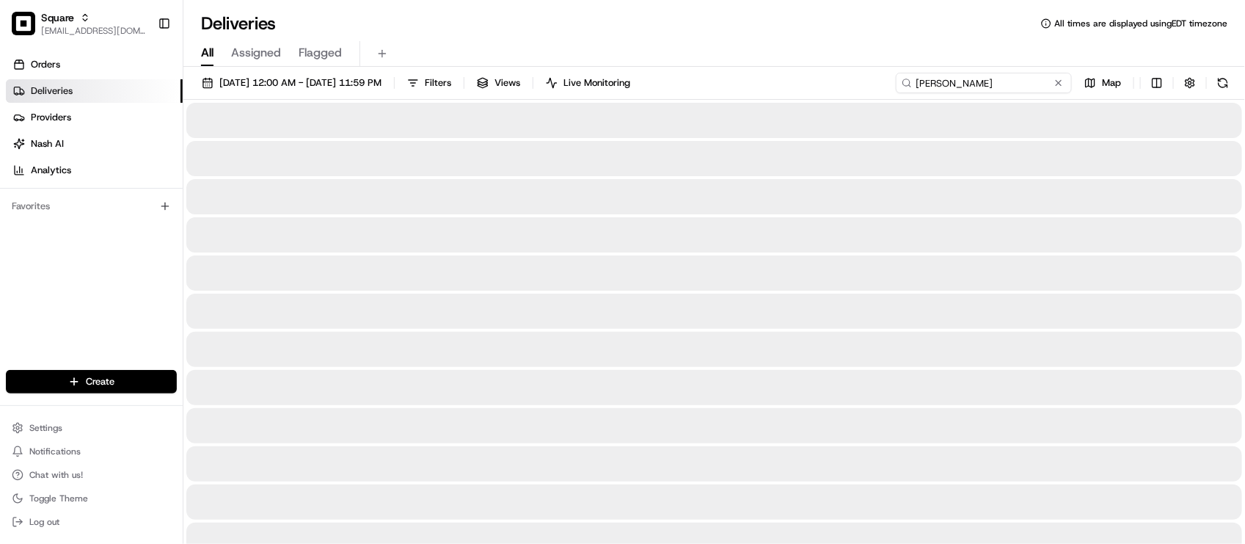
type input "cody by"
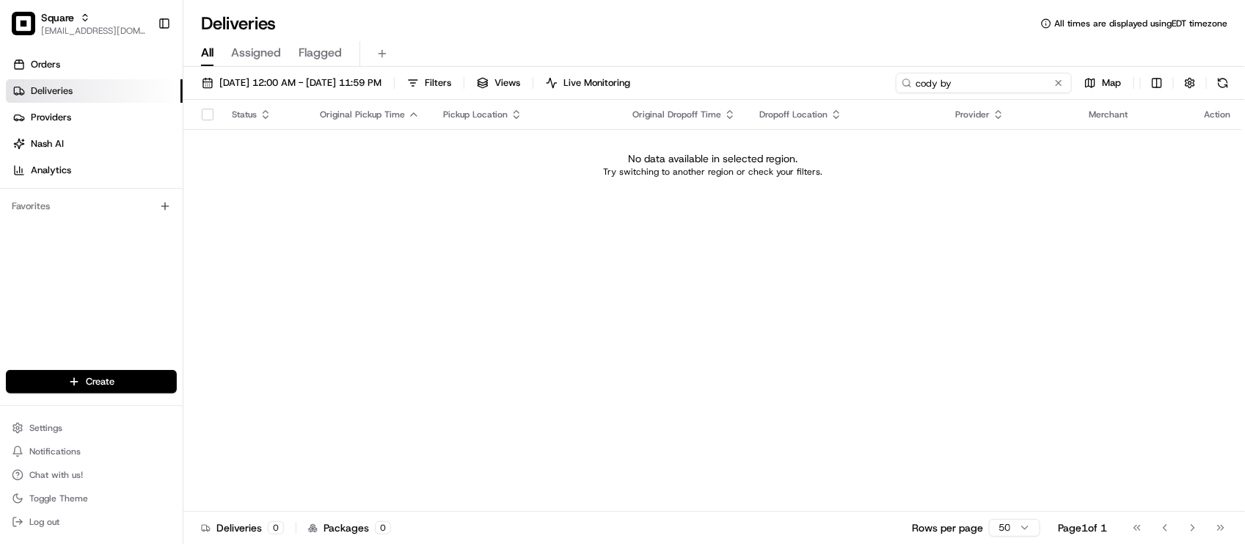
drag, startPoint x: 1000, startPoint y: 84, endPoint x: 834, endPoint y: 46, distance: 170.4
click at [834, 46] on div "Deliveries All times are displayed using EDT timezone All Assigned Flagged 08/2…" at bounding box center [714, 272] width 1062 height 544
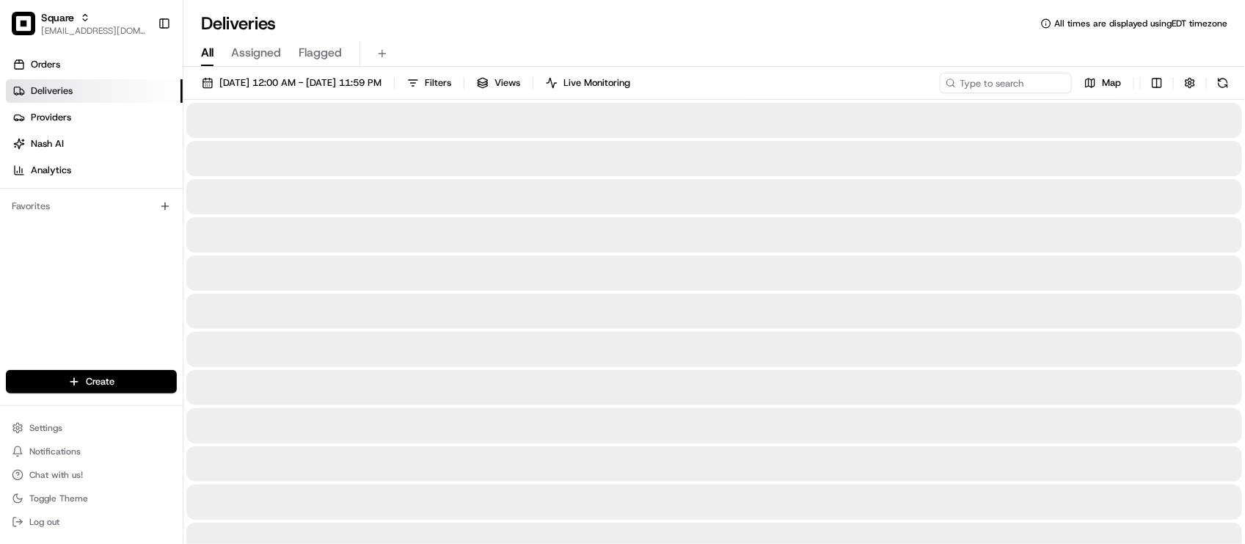
click at [832, 295] on div at bounding box center [714, 311] width 1056 height 35
click at [1003, 59] on div "All Assigned Flagged" at bounding box center [714, 54] width 1062 height 26
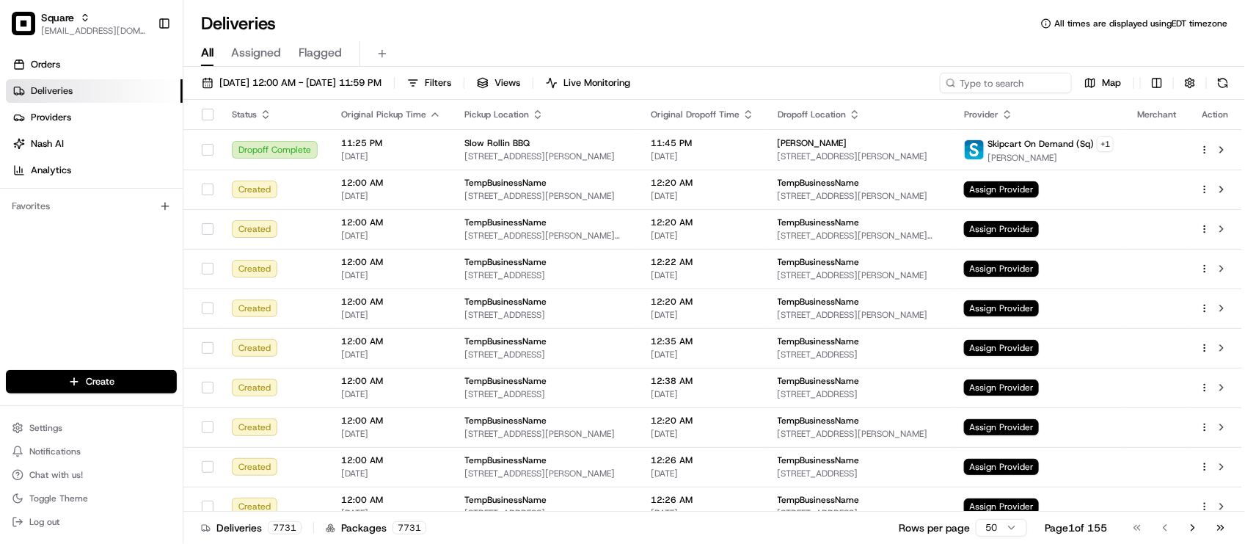
click at [454, 35] on div "All Assigned Flagged" at bounding box center [714, 51] width 1062 height 32
click at [626, 45] on div "All Assigned Flagged" at bounding box center [714, 54] width 1062 height 26
click at [459, 35] on div "All Assigned Flagged" at bounding box center [714, 51] width 1062 height 32
click at [449, 34] on div "Deliveries All times are displayed using EDT timezone" at bounding box center [714, 23] width 1062 height 23
click at [360, 89] on span "08/21/2025 12:00 AM - 08/21/2025 11:59 PM" at bounding box center [300, 82] width 162 height 13
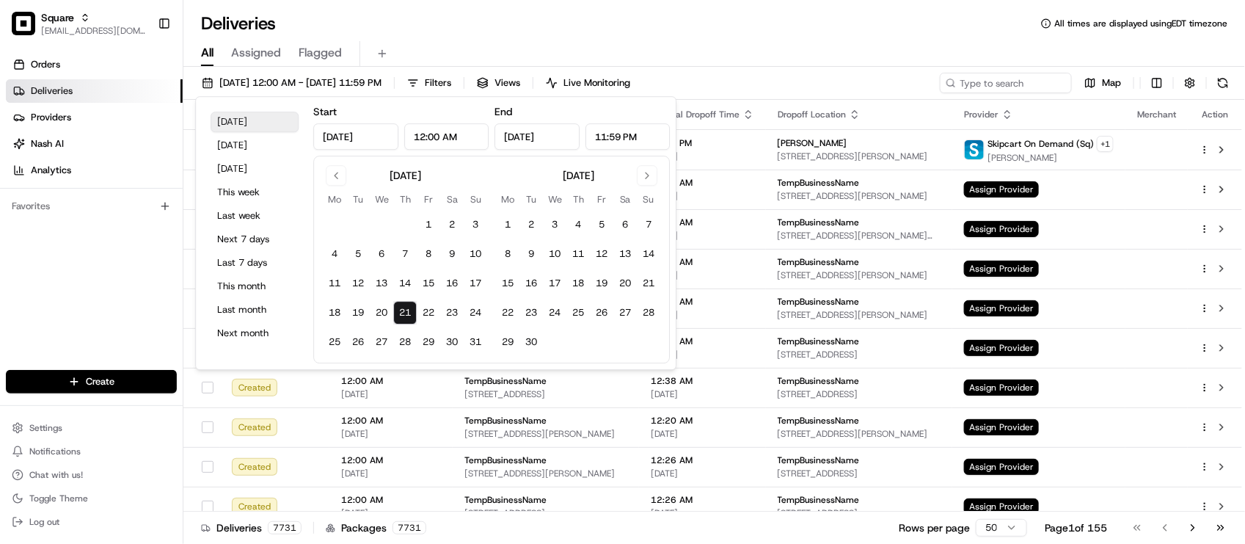
click at [261, 120] on button "Today" at bounding box center [255, 122] width 88 height 21
click at [471, 34] on div "Deliveries All times are displayed using EDT timezone" at bounding box center [714, 23] width 1062 height 23
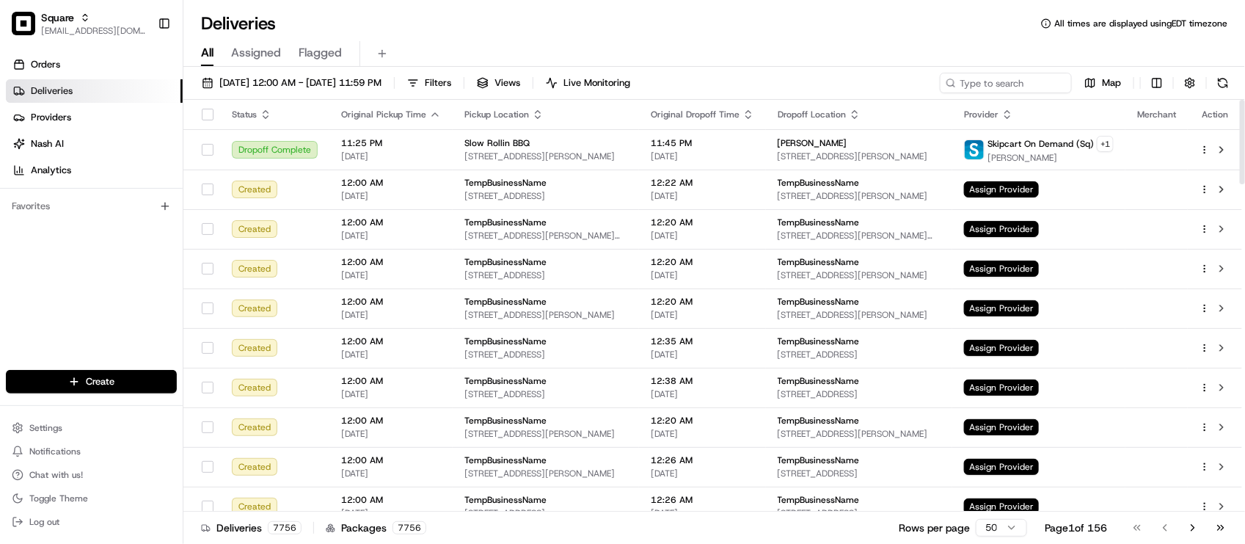
click at [104, 273] on div "Orders Deliveries Providers Nash AI Analytics Favorites" at bounding box center [91, 213] width 183 height 332
drag, startPoint x: 93, startPoint y: 338, endPoint x: 143, endPoint y: 313, distance: 56.1
click at [93, 338] on div "Orders Deliveries Providers Nash AI Analytics Favorites" at bounding box center [91, 213] width 183 height 332
click at [129, 262] on div "Orders Deliveries Providers Nash AI Analytics Favorites" at bounding box center [91, 213] width 183 height 332
